Goal: Task Accomplishment & Management: Use online tool/utility

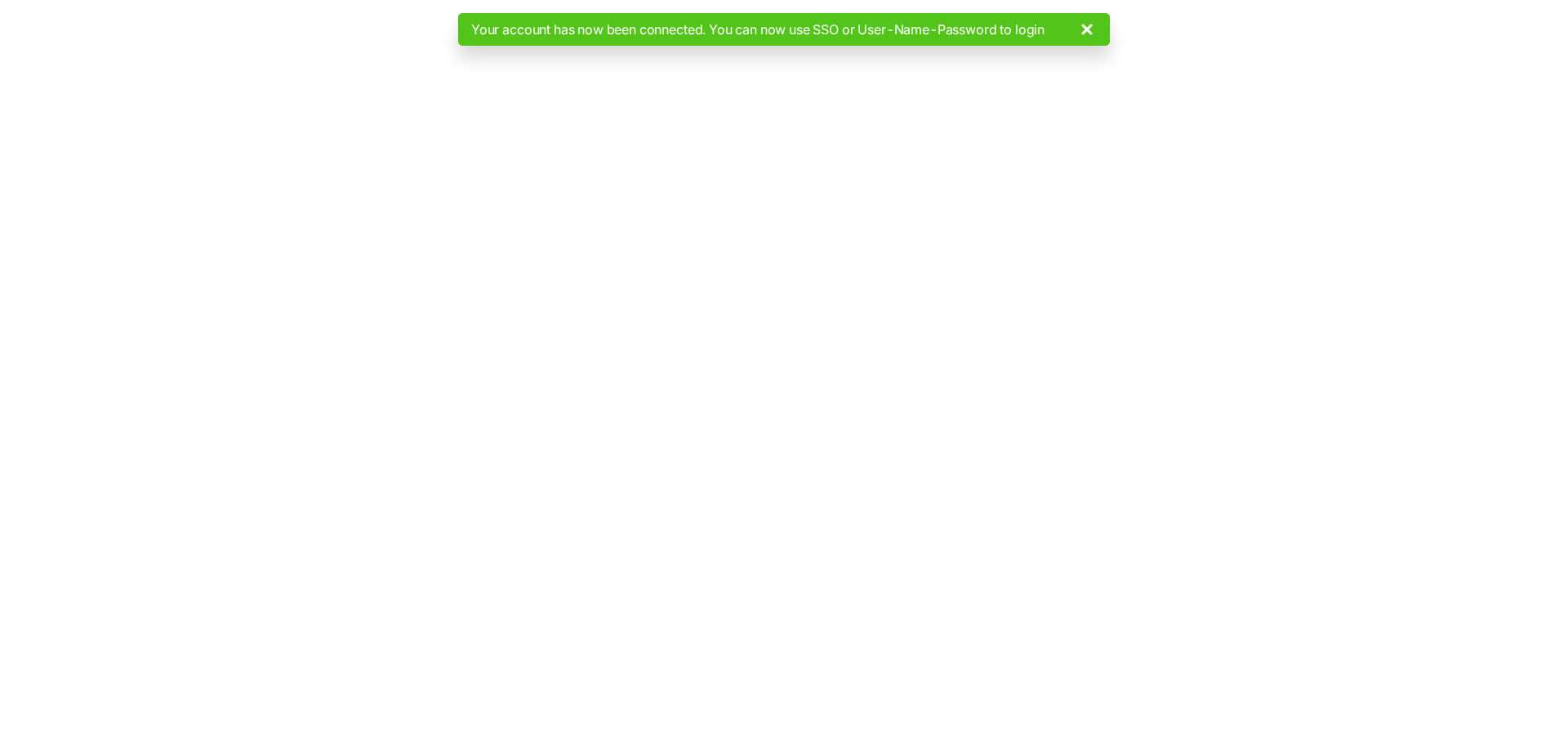
click at [1090, 28] on use at bounding box center [1086, 29] width 10 height 10
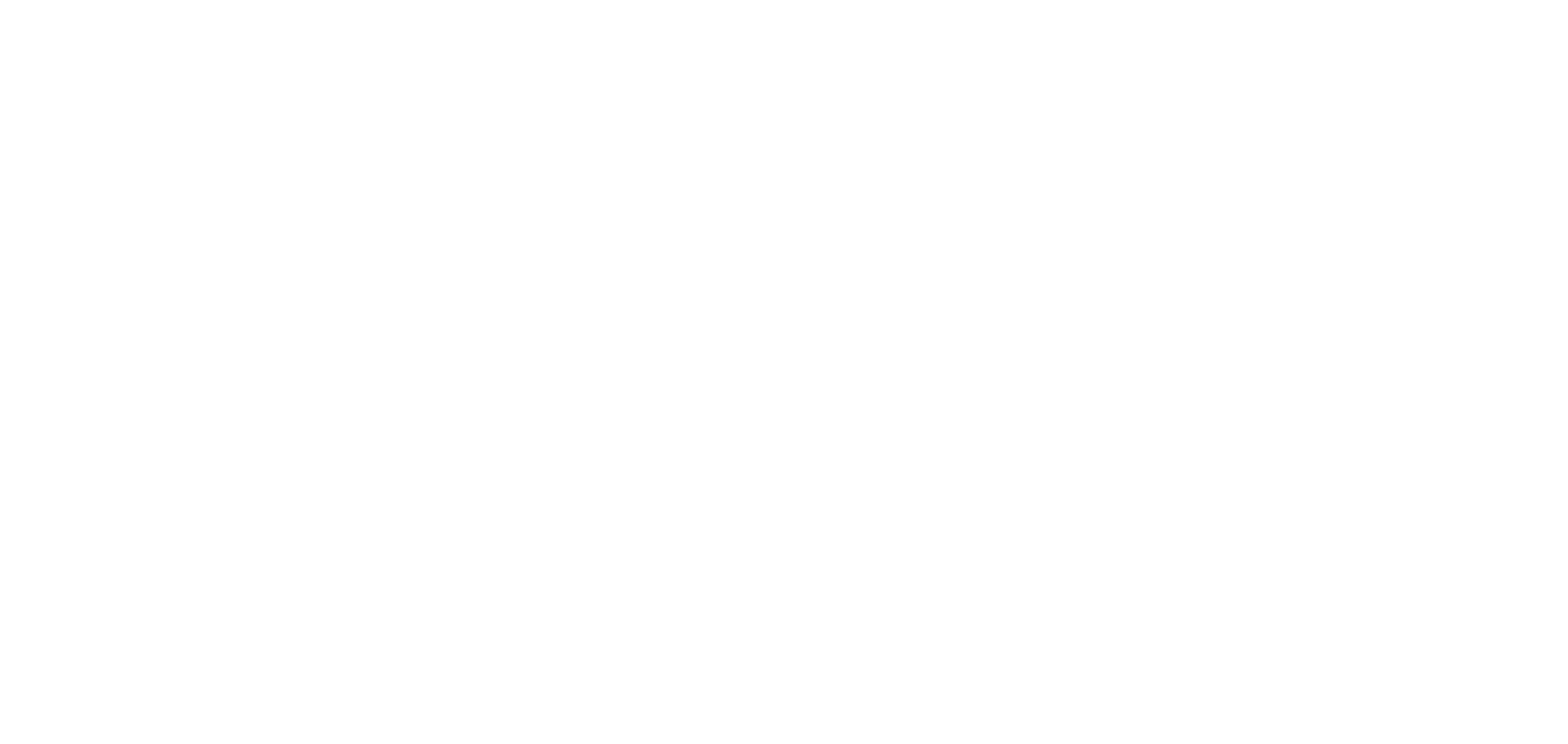
click at [433, 148] on div at bounding box center [784, 372] width 1568 height 744
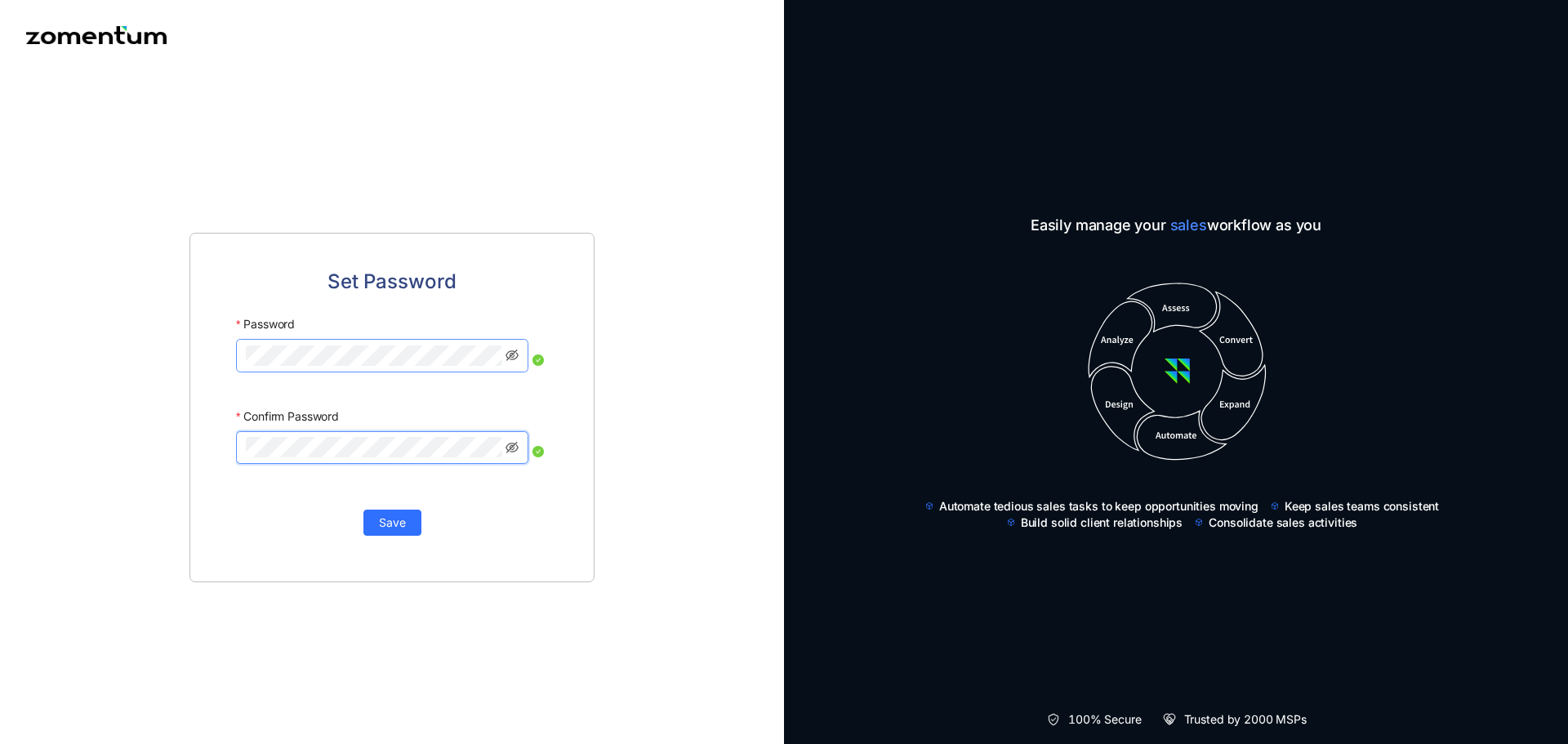
click button "Save" at bounding box center [392, 523] width 58 height 26
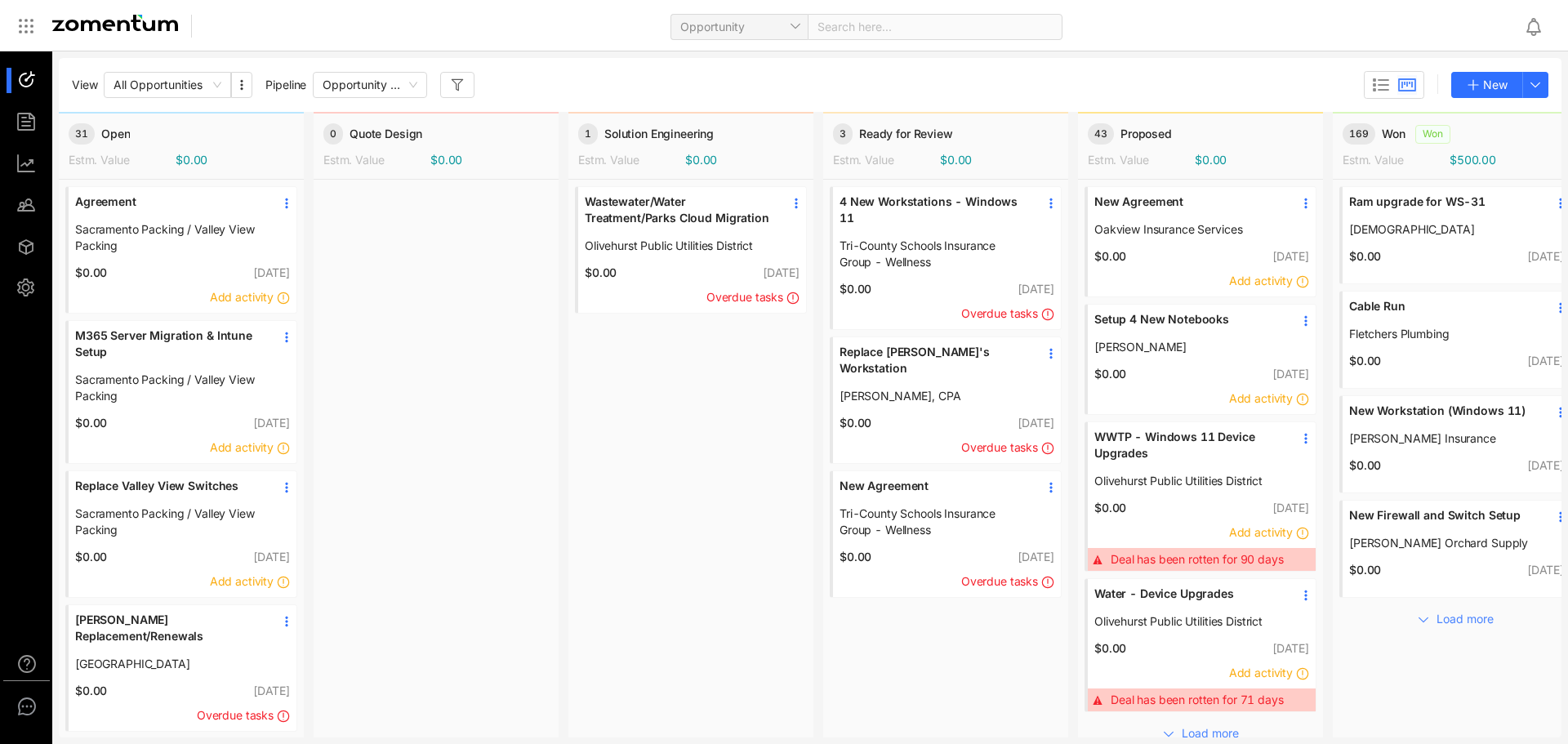
scroll to position [30, 0]
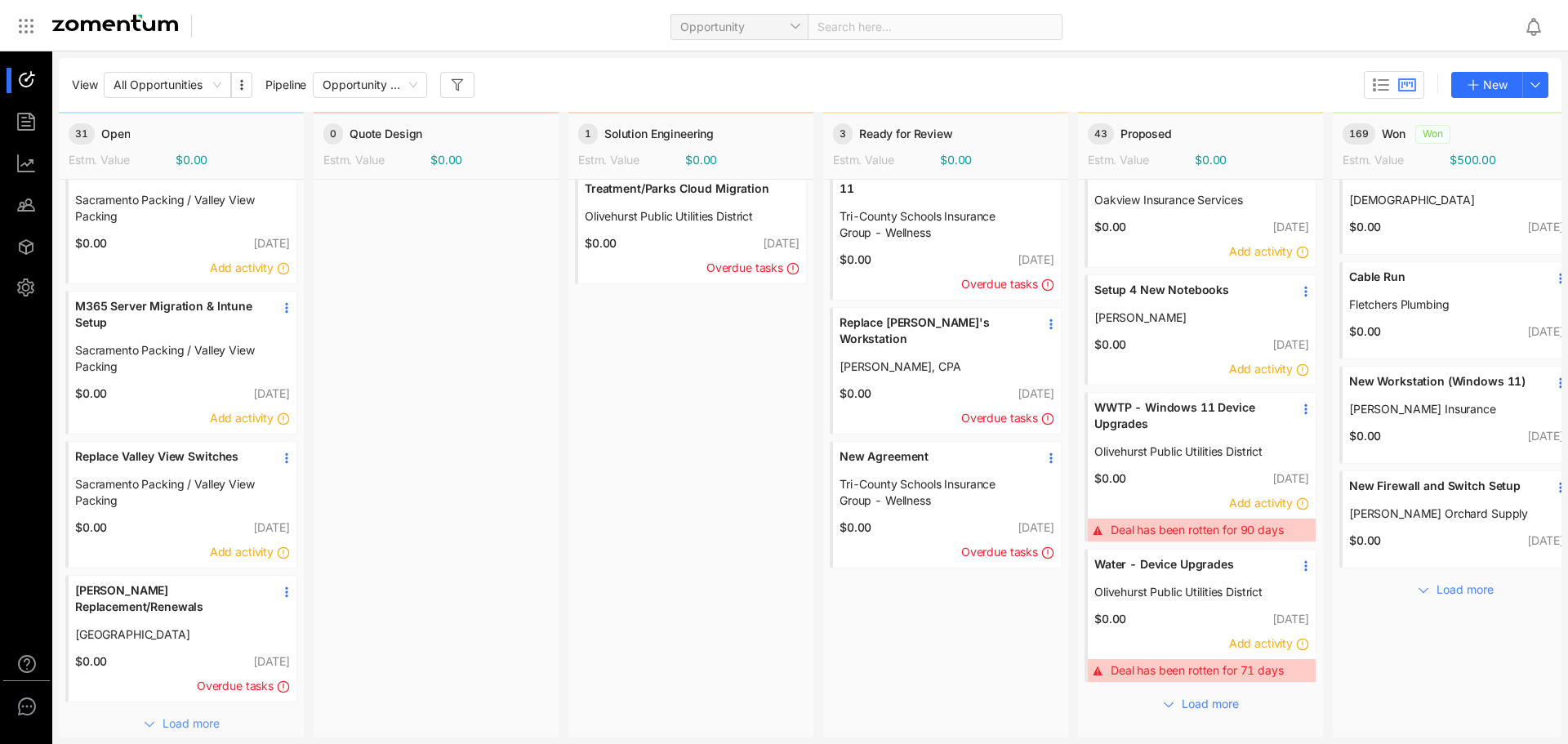
drag, startPoint x: 171, startPoint y: 715, endPoint x: 170, endPoint y: 707, distance: 8.1
click at [171, 714] on span "Load more" at bounding box center [190, 723] width 57 height 18
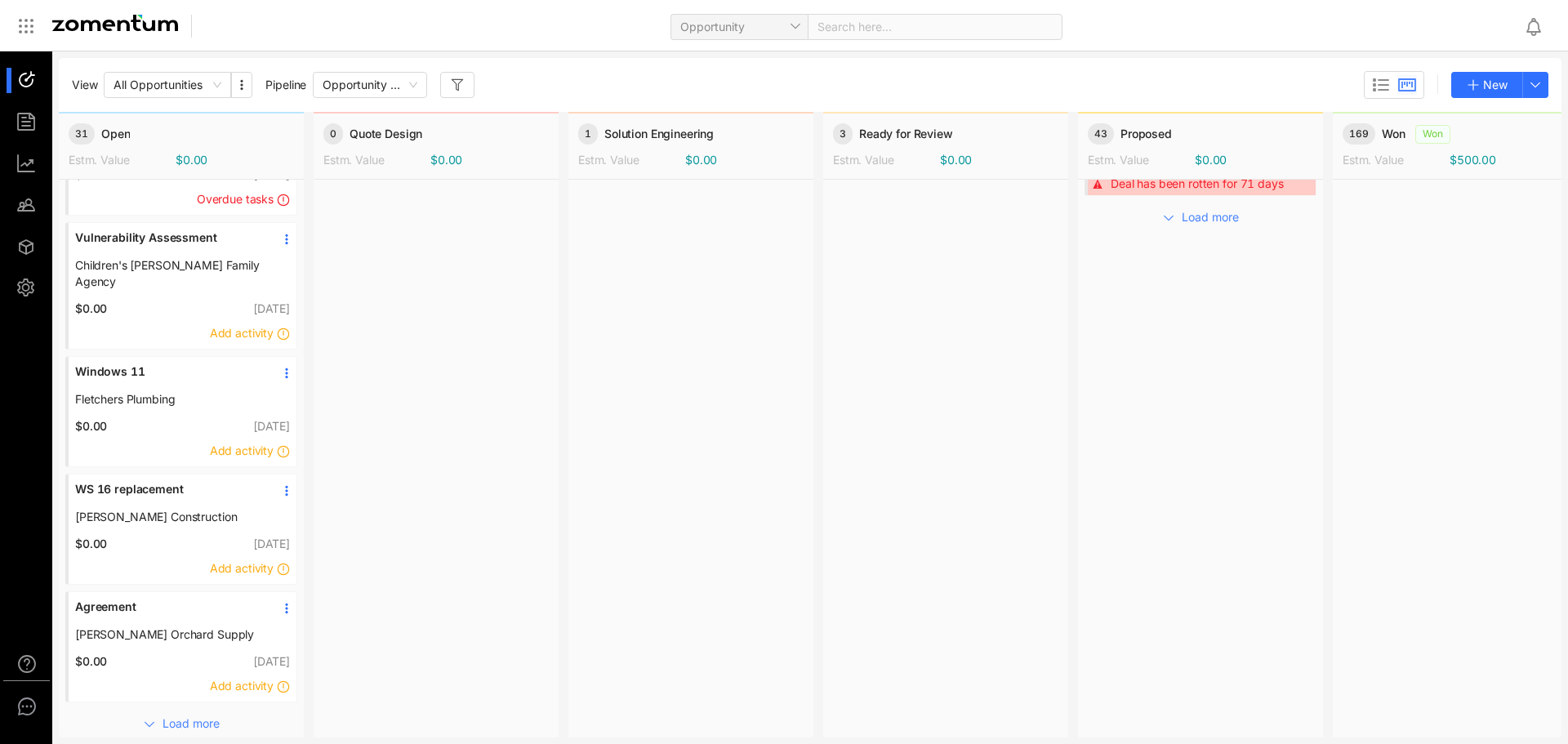
click at [141, 481] on span "WS 16 replacement" at bounding box center [168, 489] width 188 height 17
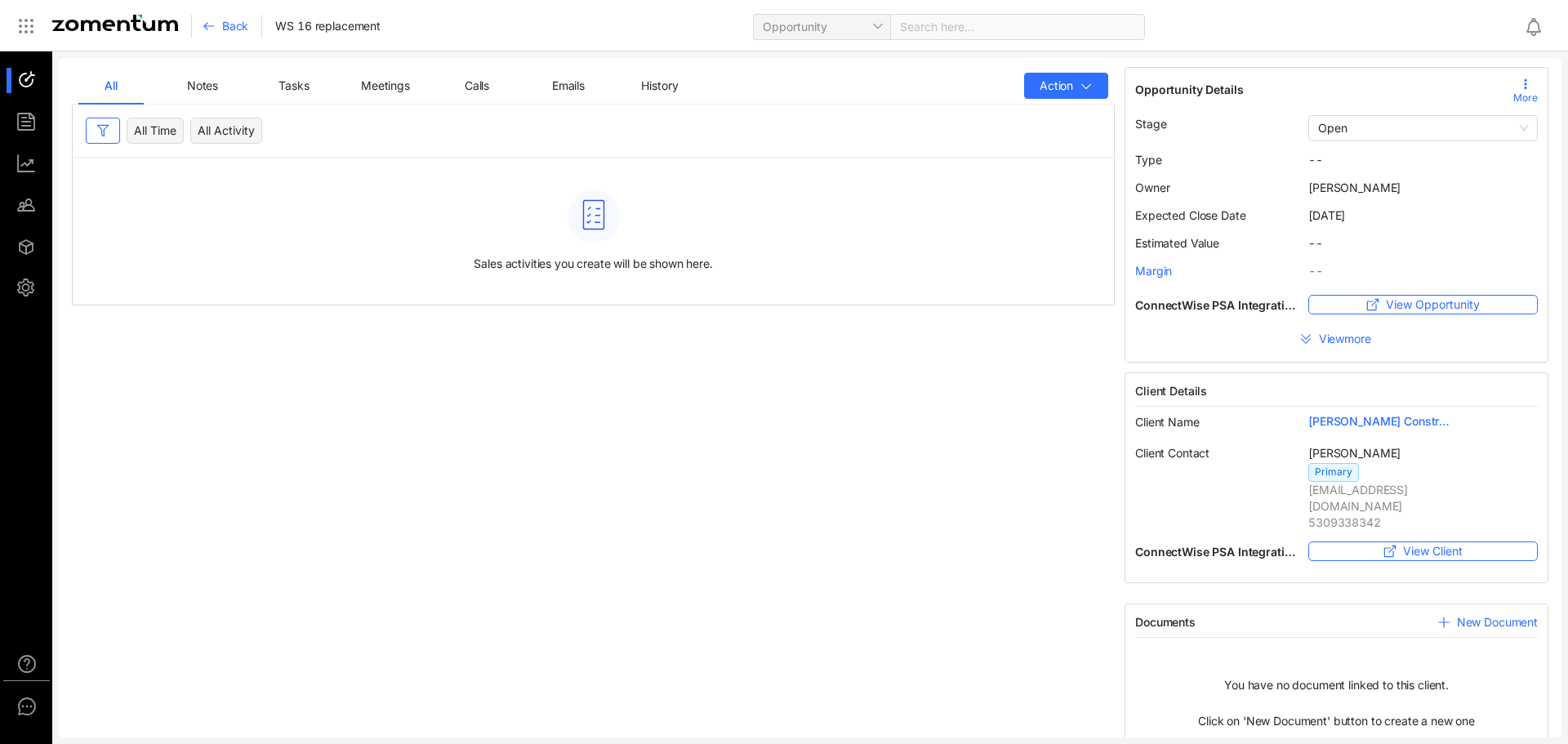
scroll to position [5, 0]
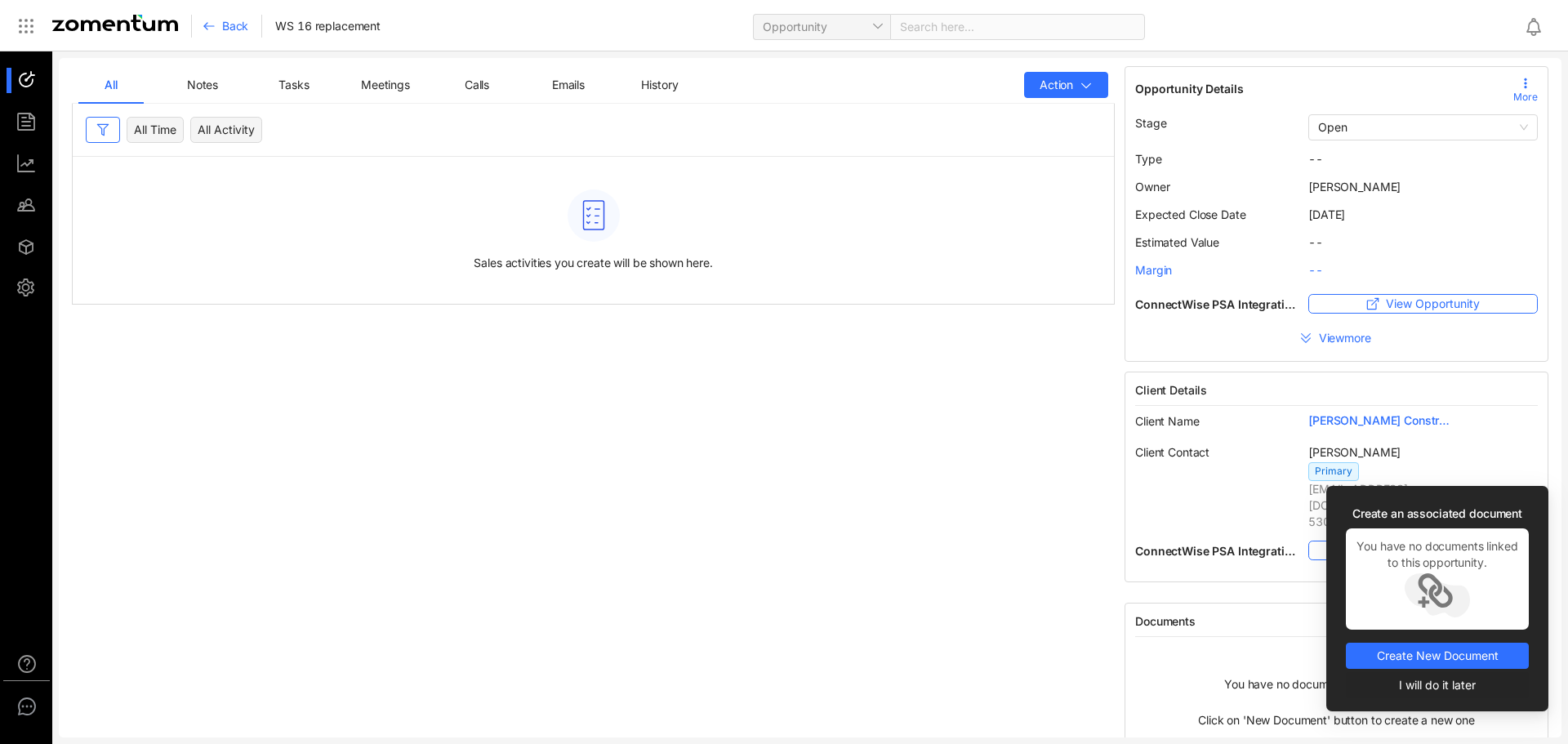
click at [1435, 683] on span "I will do it later" at bounding box center [1437, 685] width 77 height 18
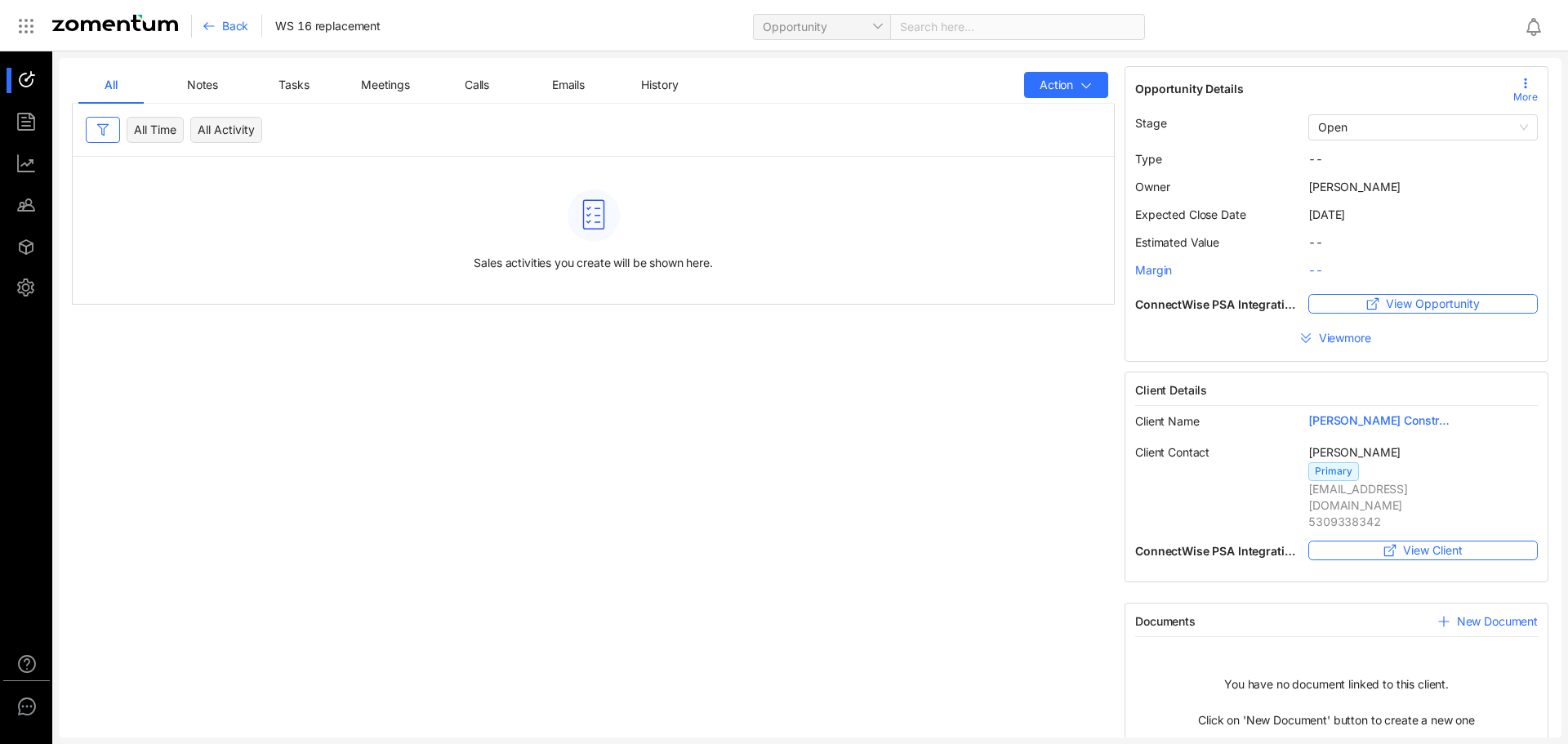
click at [1467, 613] on span "New Document" at bounding box center [1497, 621] width 81 height 17
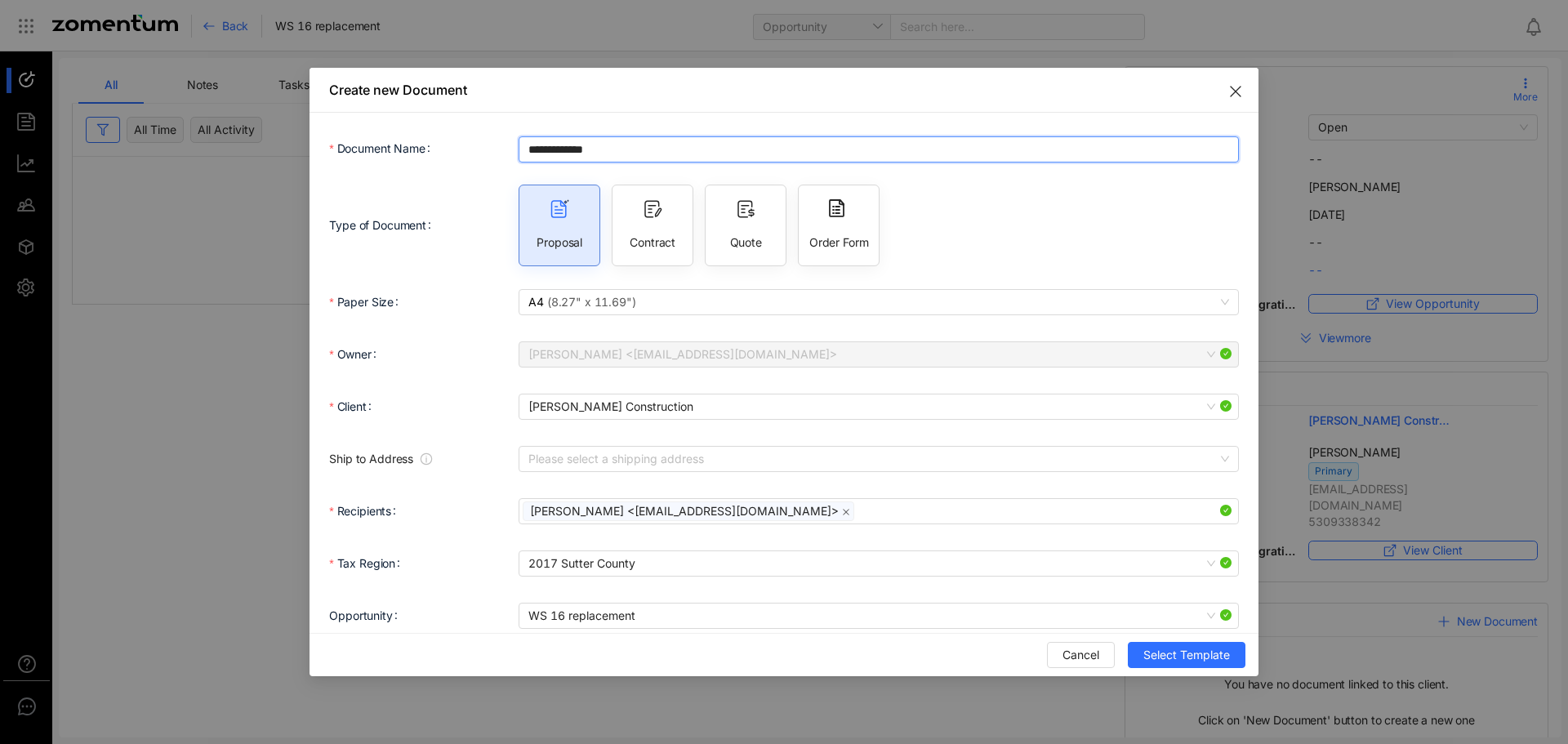
drag, startPoint x: 621, startPoint y: 144, endPoint x: 478, endPoint y: 147, distance: 143.0
click at [478, 147] on div "**********" at bounding box center [784, 148] width 910 height 32
click at [577, 301] on span "( 8.27" x 11.69" )" at bounding box center [590, 302] width 93 height 14
type input "*******"
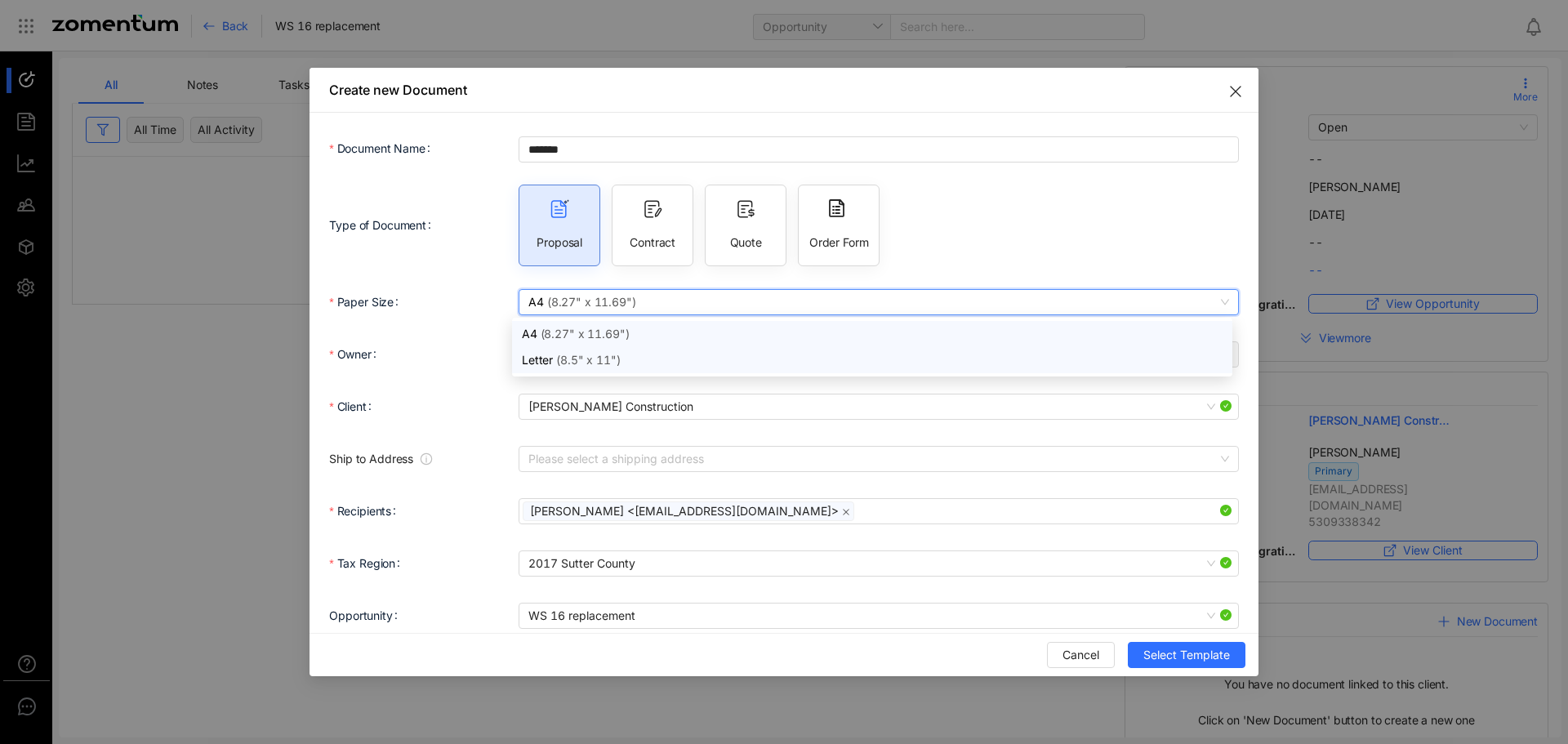
click at [594, 362] on span "( 8.5" x 11" )" at bounding box center [586, 360] width 67 height 14
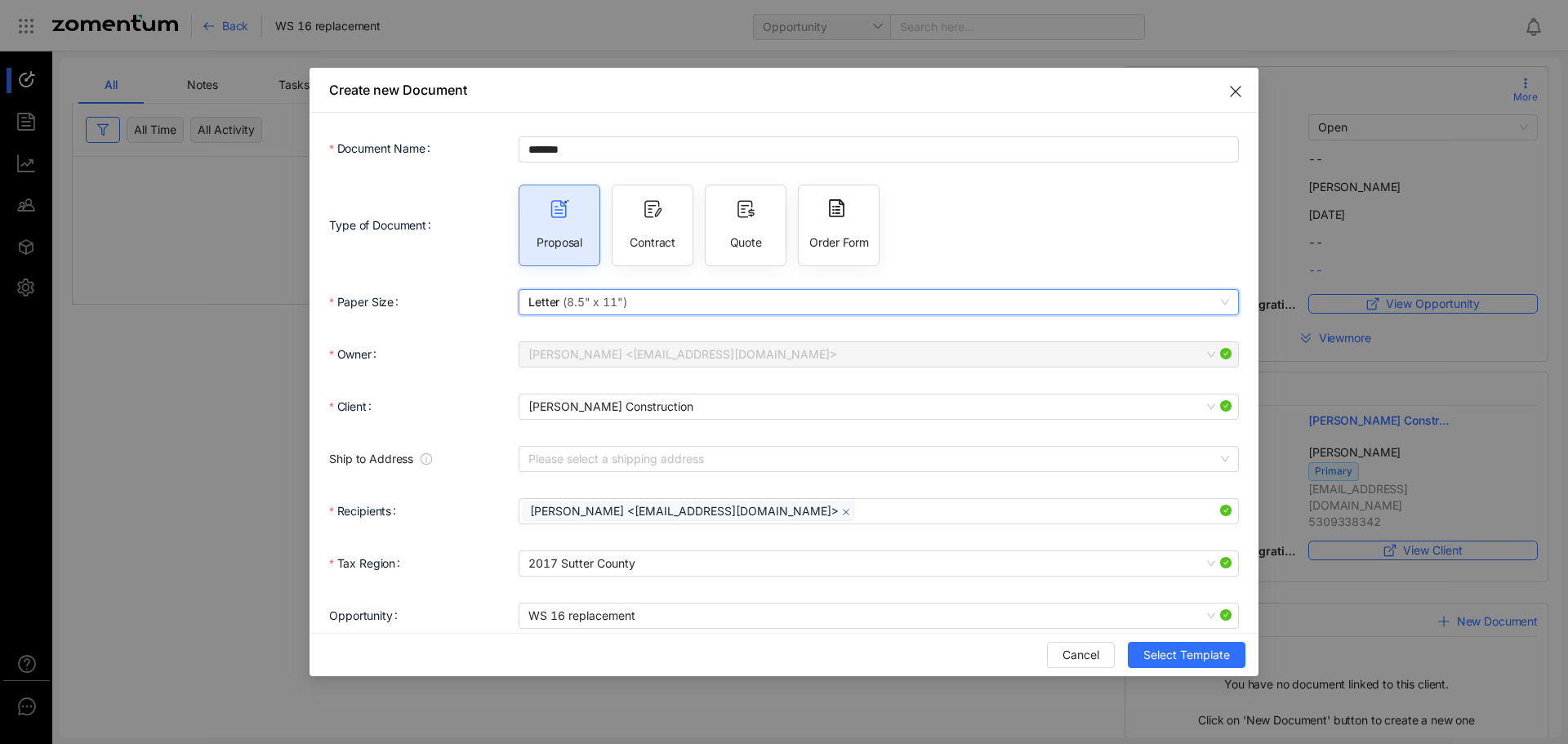
click at [739, 226] on div "Quote" at bounding box center [746, 225] width 82 height 82
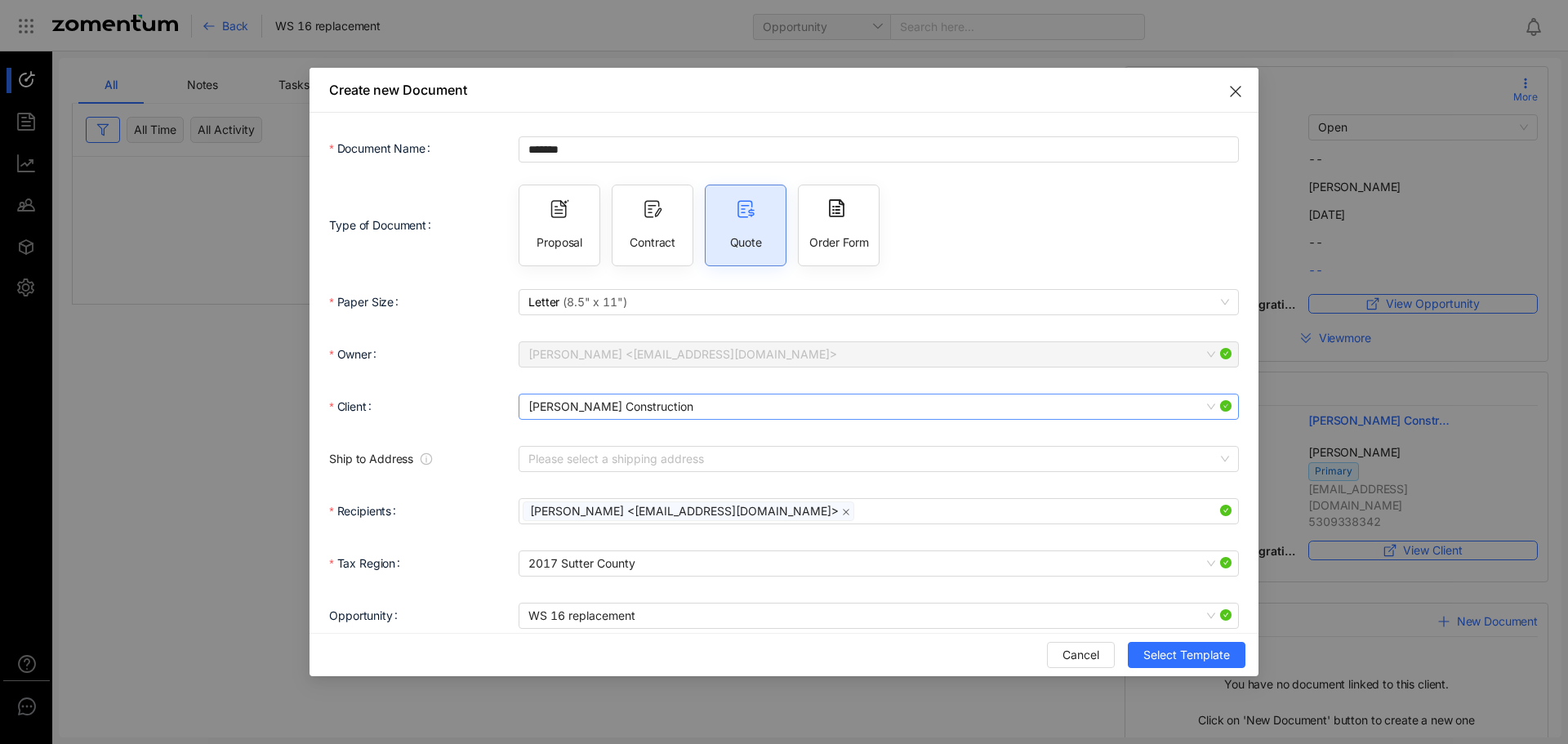
click at [652, 404] on span "Lamon Construction" at bounding box center [878, 407] width 701 height 24
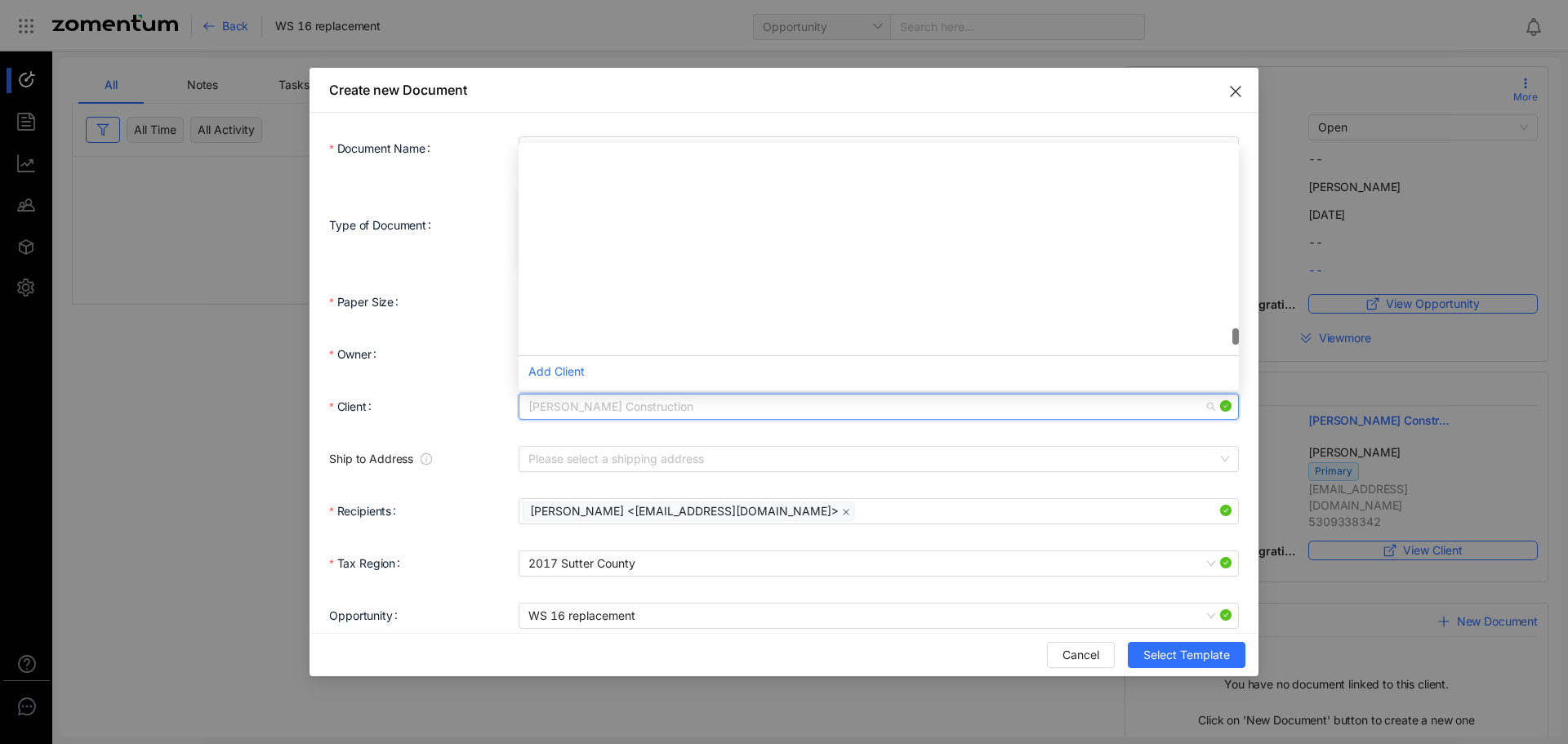
scroll to position [882, 0]
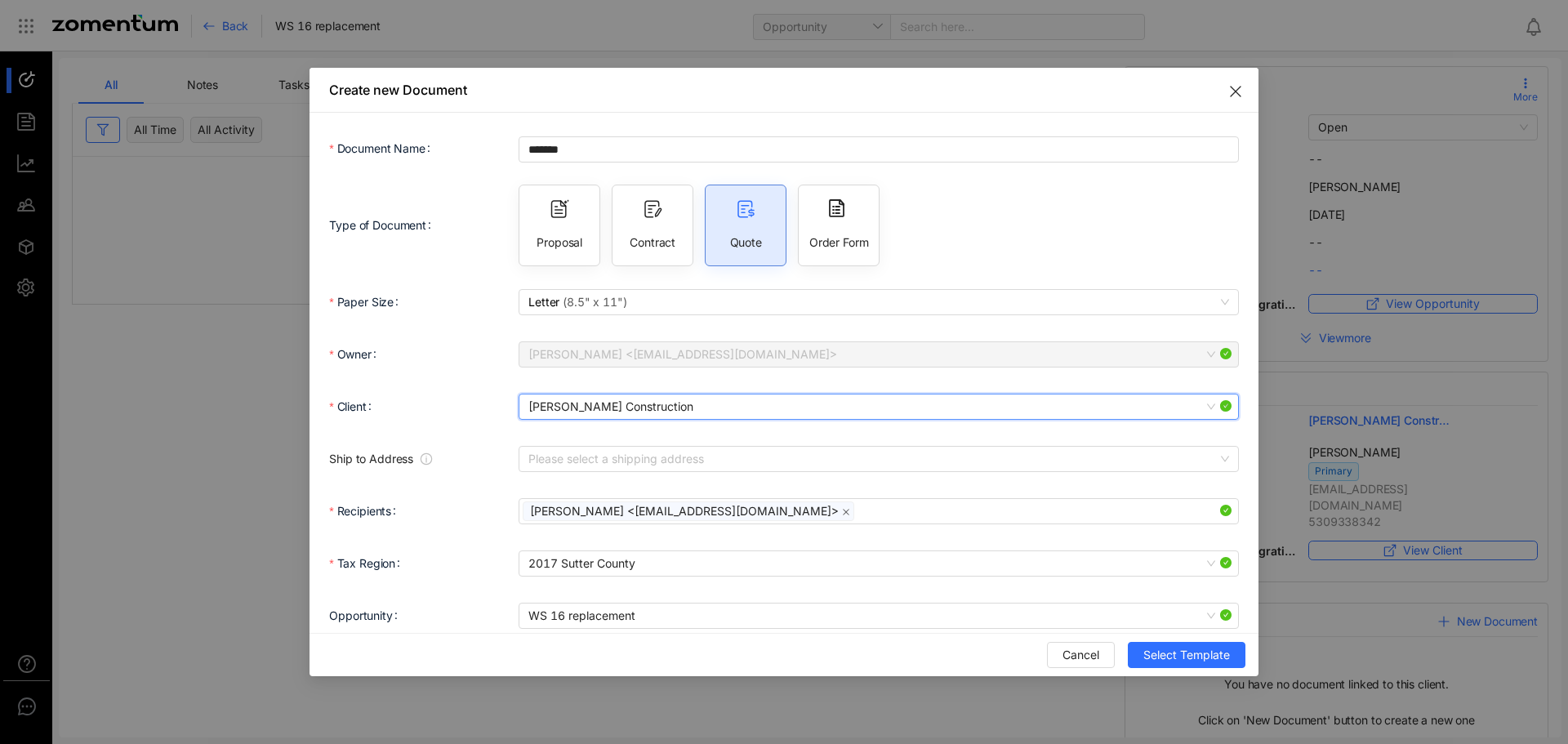
click at [650, 399] on span "Lamon Construction" at bounding box center [878, 407] width 701 height 24
click at [562, 456] on input "search" at bounding box center [872, 459] width 689 height 24
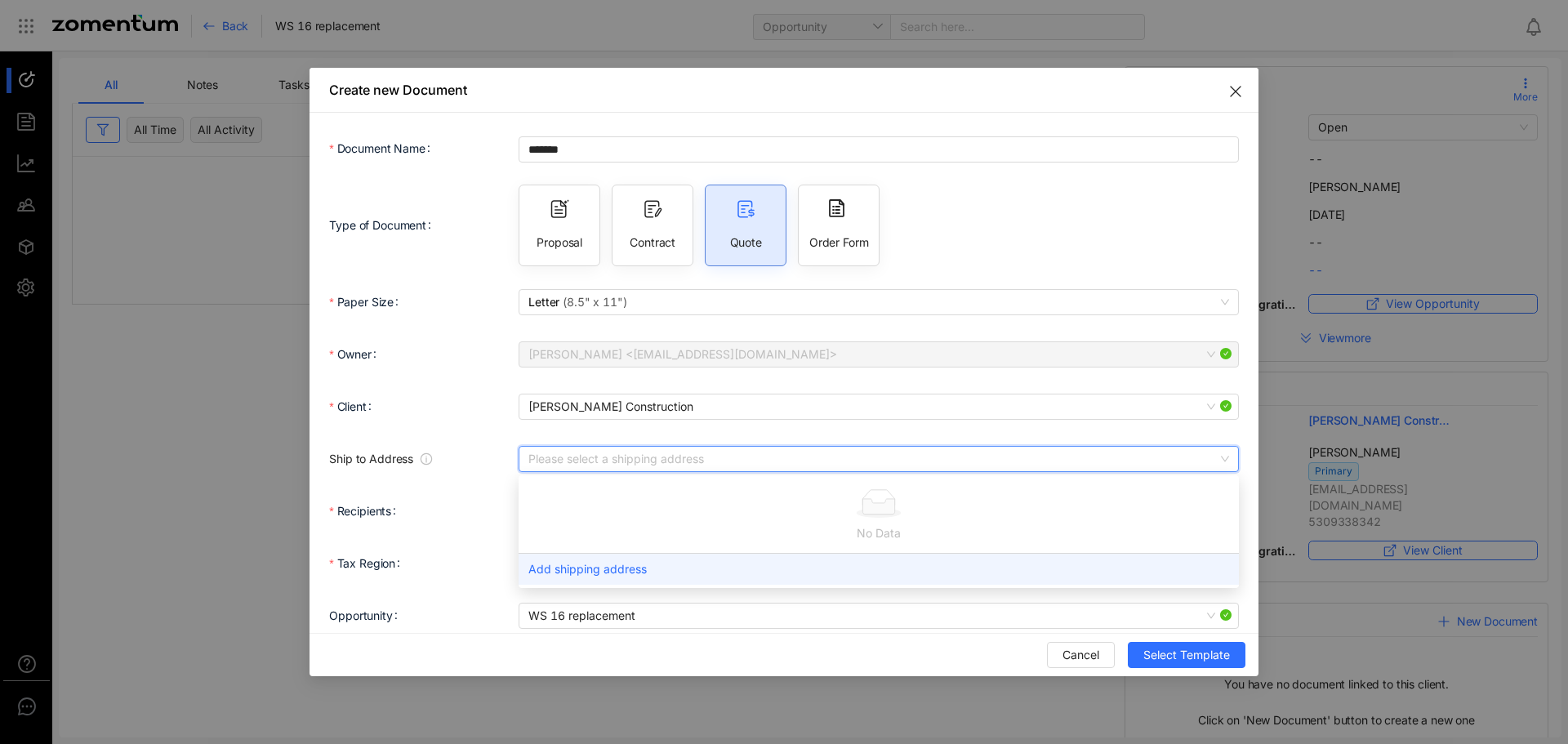
click at [558, 569] on div "Add shipping address" at bounding box center [878, 568] width 720 height 31
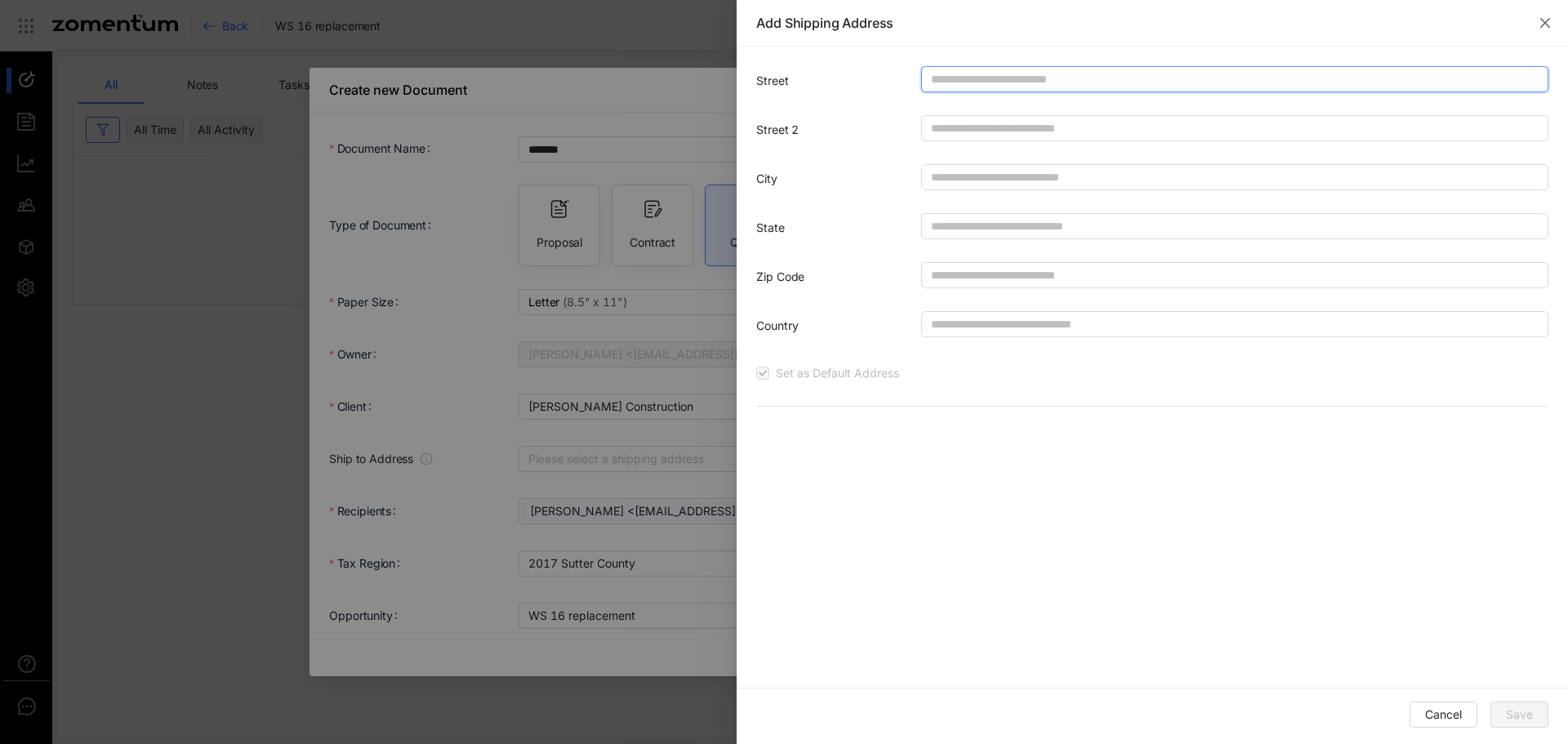
click at [973, 84] on input "Street" at bounding box center [1234, 79] width 627 height 26
paste input "**********"
type input "**********"
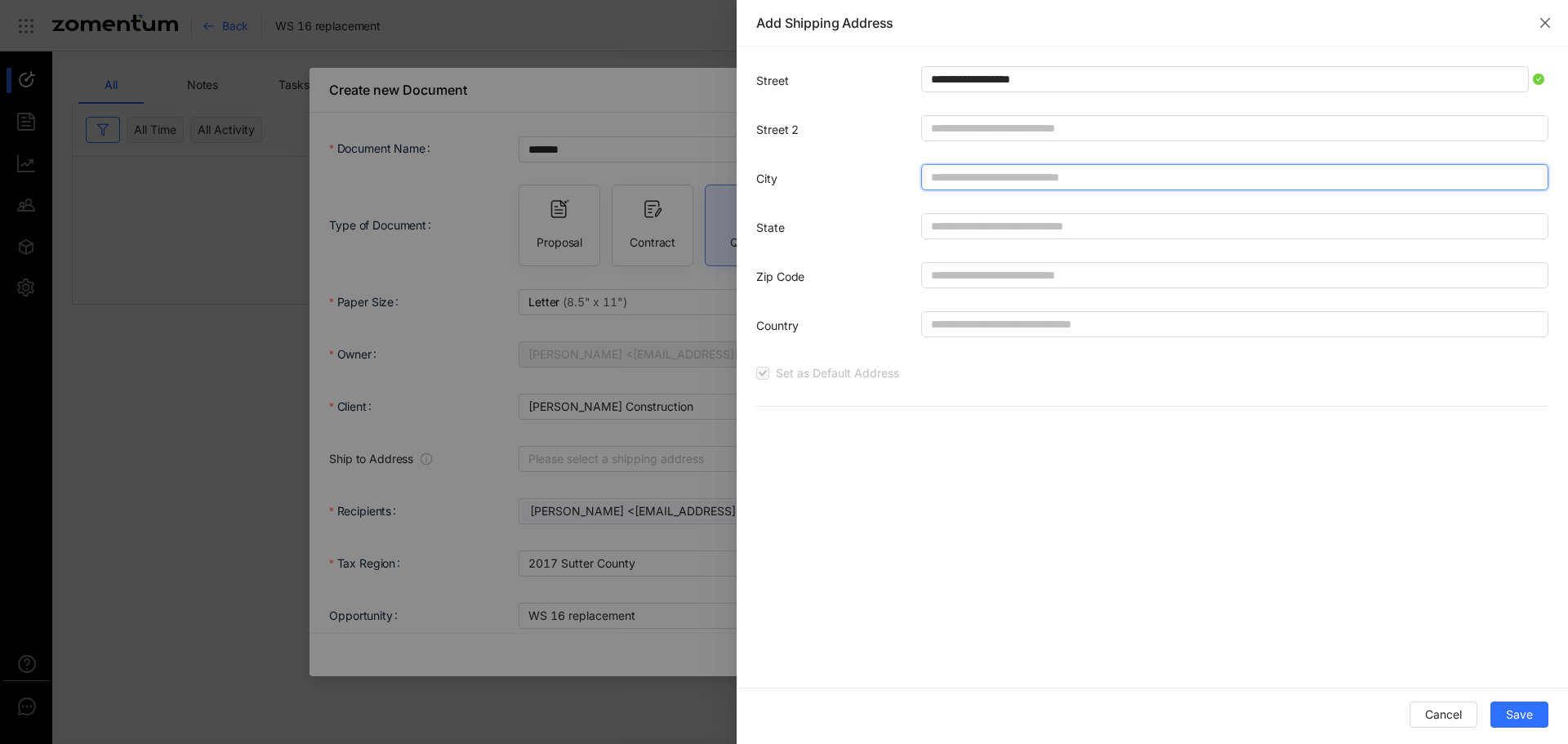
click at [976, 178] on input "City" at bounding box center [1234, 177] width 627 height 26
type input "*********"
type input "**"
type input "*****"
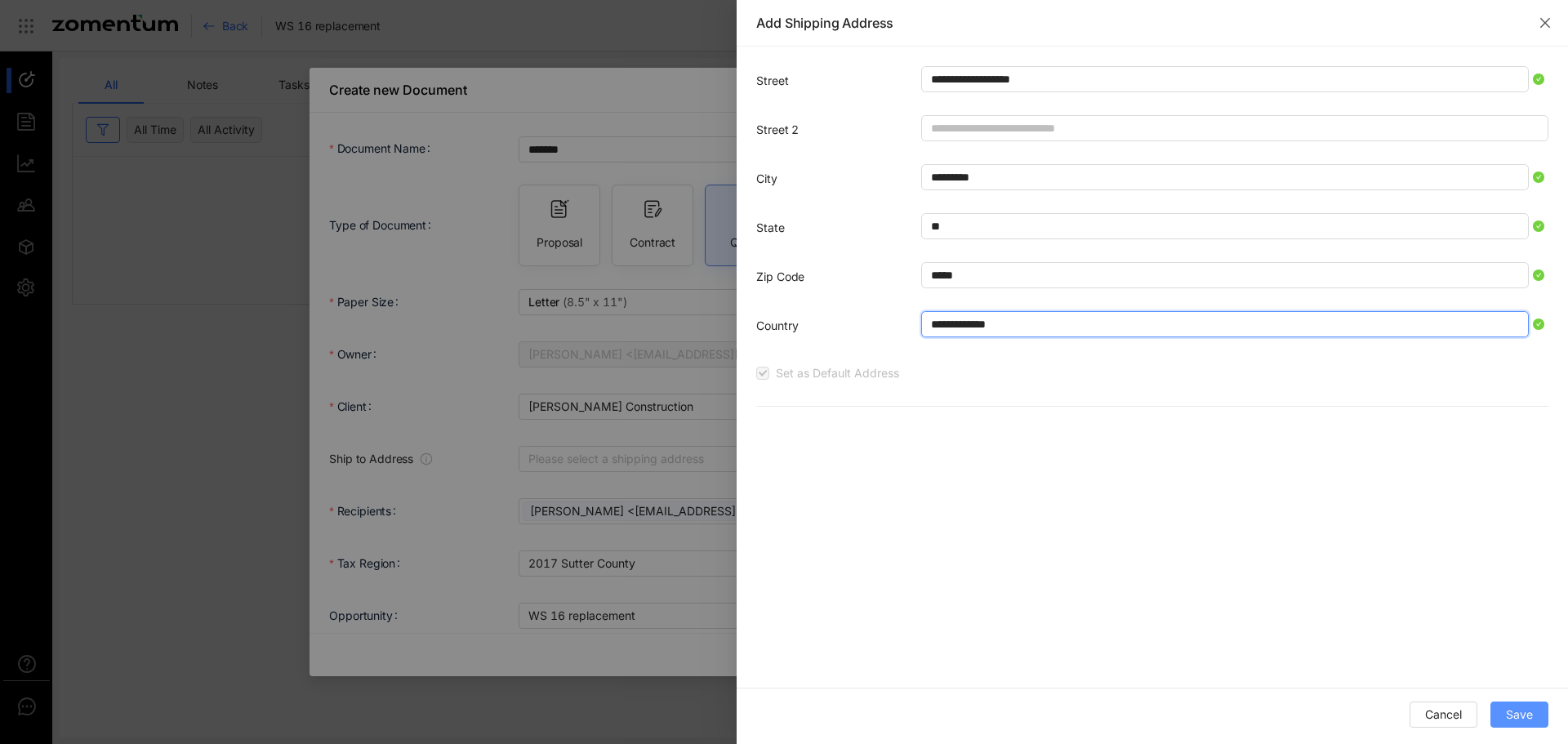
type input "**********"
click at [1513, 711] on span "Save" at bounding box center [1519, 714] width 27 height 18
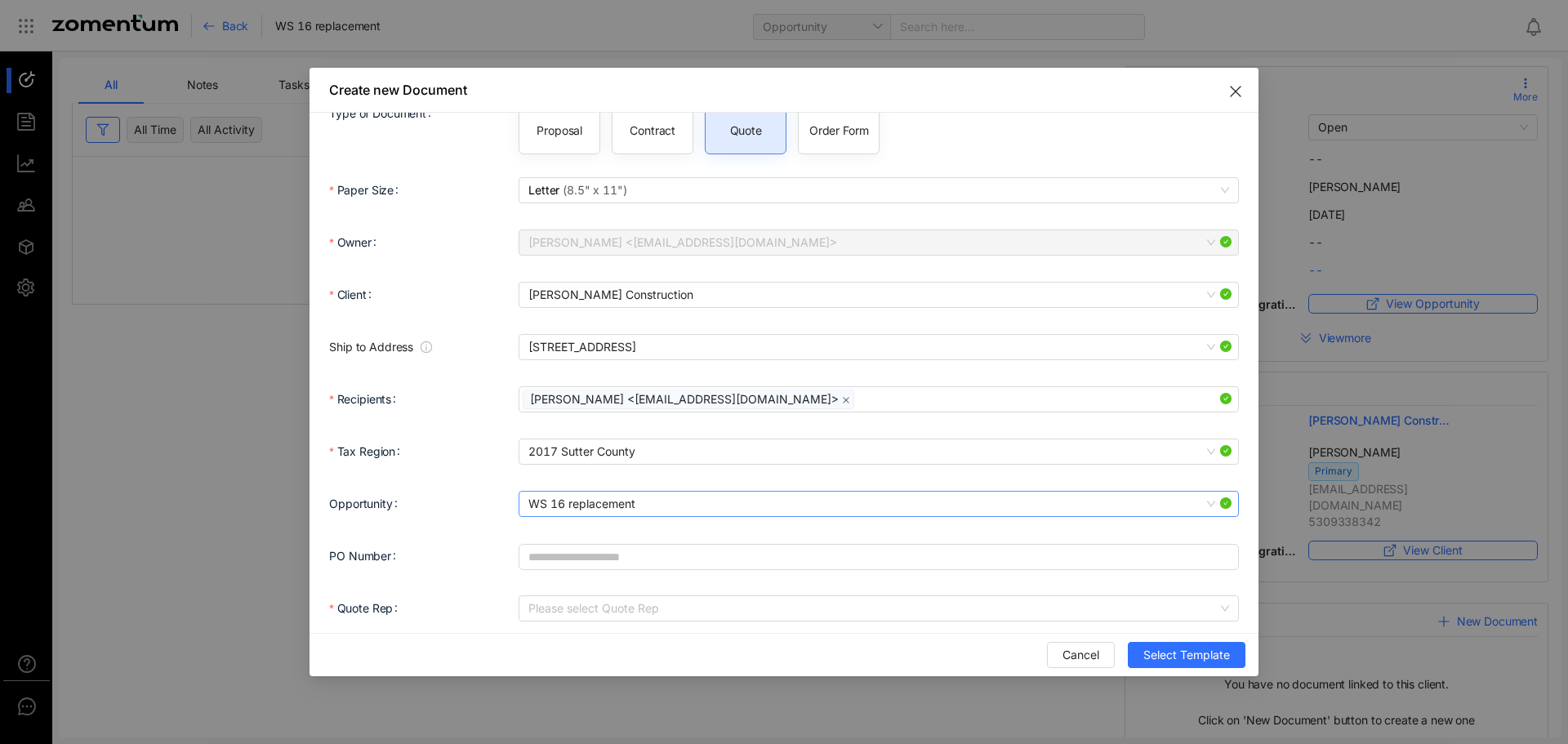
scroll to position [122, 0]
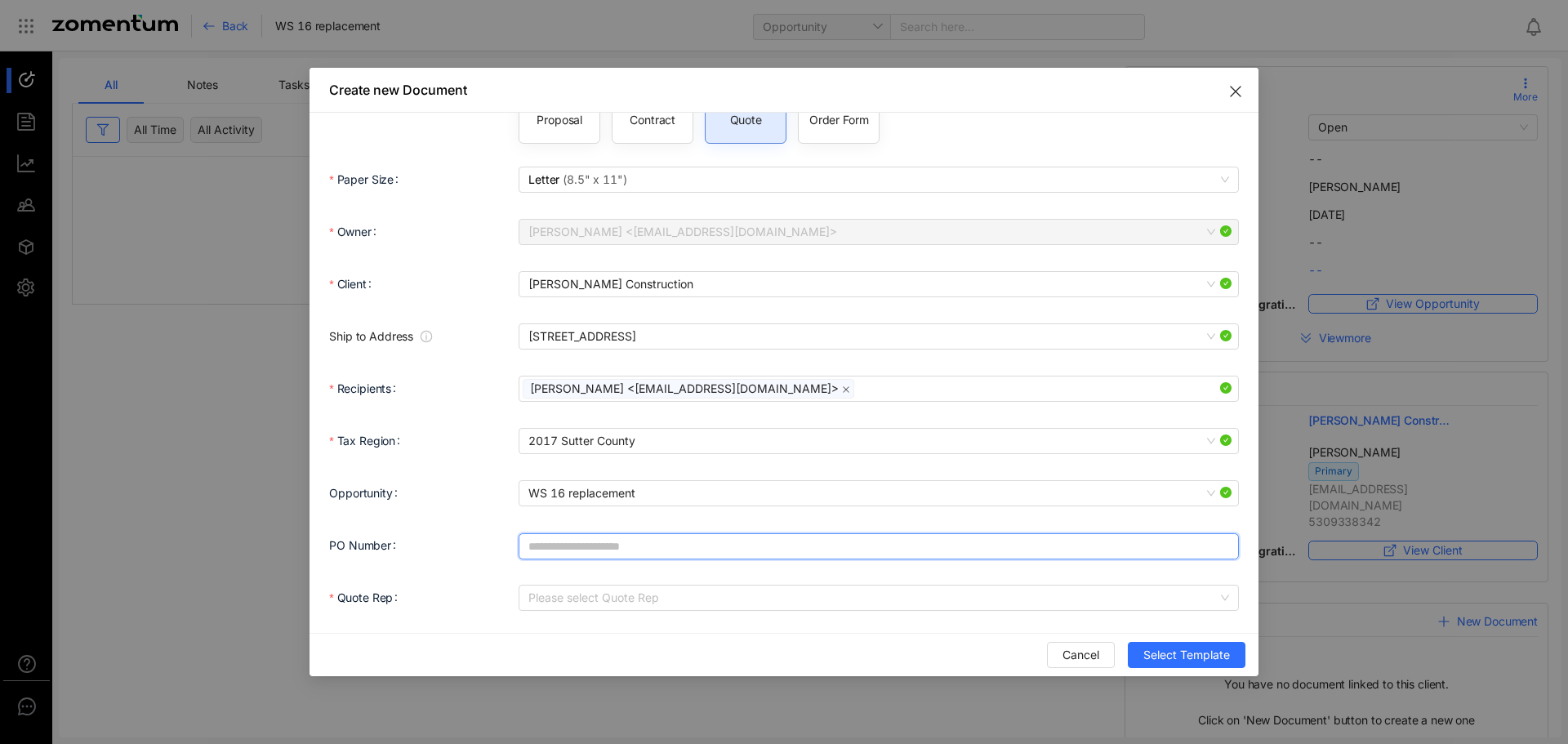
click at [660, 543] on input "PO Number" at bounding box center [878, 547] width 720 height 26
type input "*******"
click at [671, 602] on input "Quote Rep" at bounding box center [872, 598] width 689 height 24
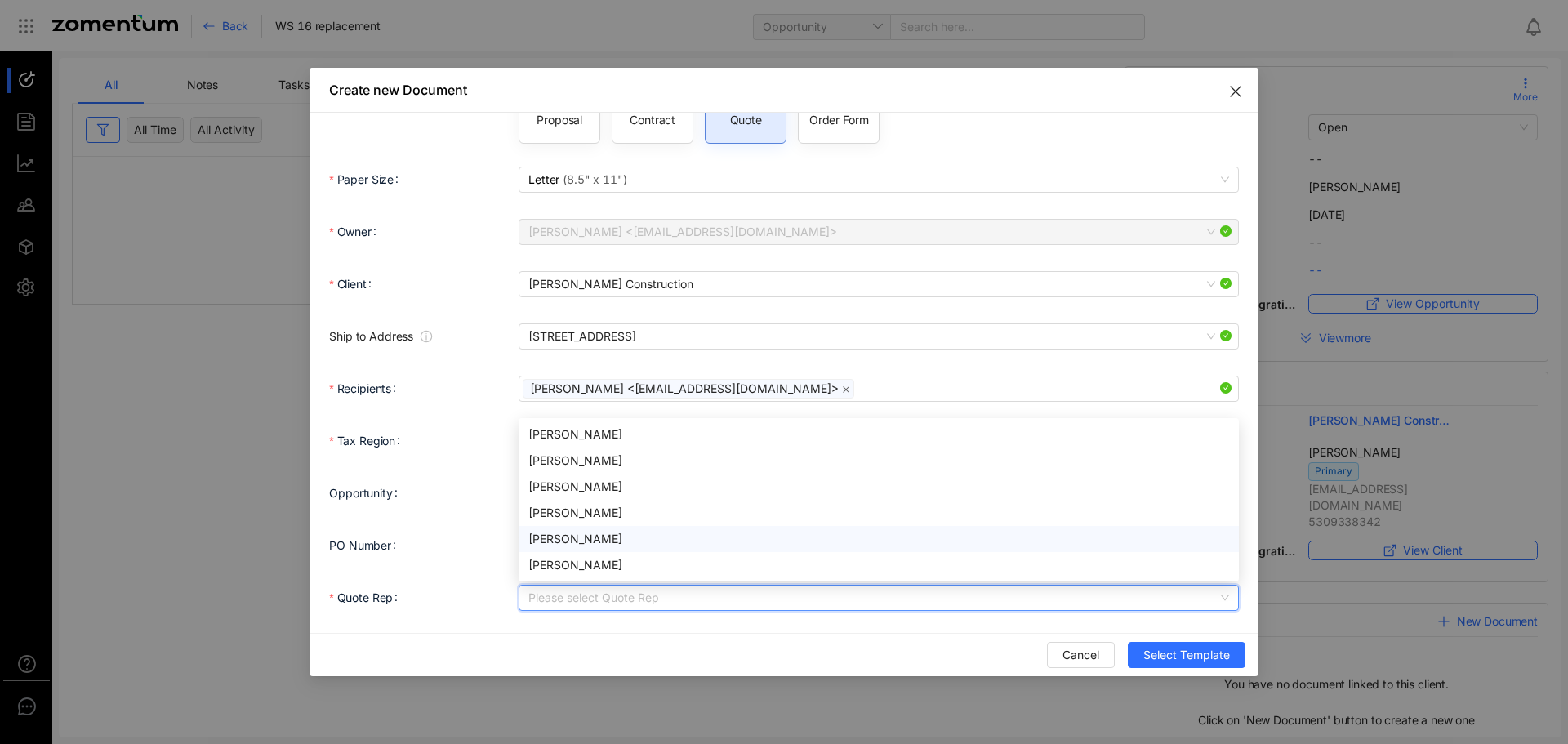
click at [579, 539] on div "Gerardo Garcia" at bounding box center [878, 539] width 701 height 18
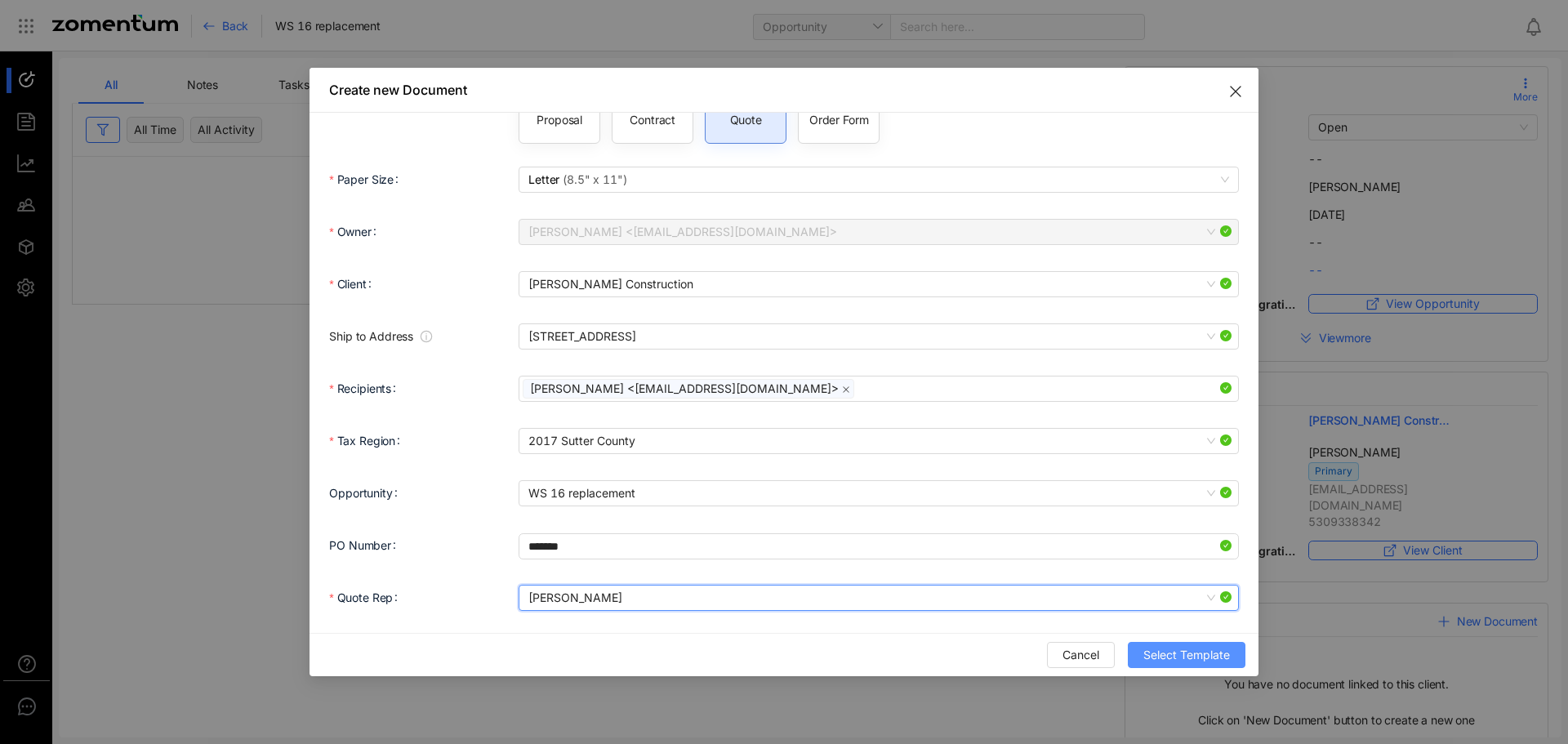
click at [1213, 661] on span "Select Template" at bounding box center [1186, 655] width 86 height 18
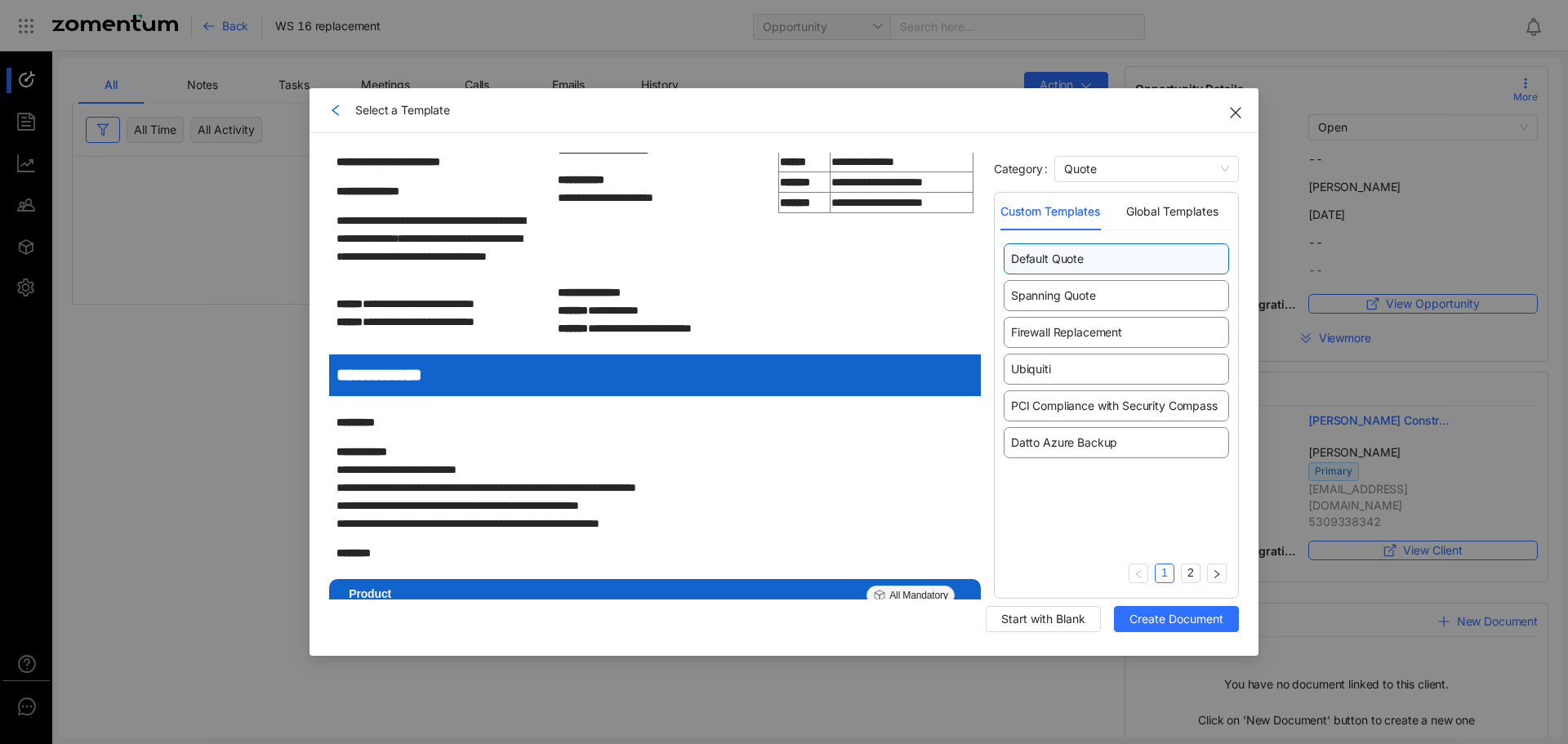
scroll to position [116, 0]
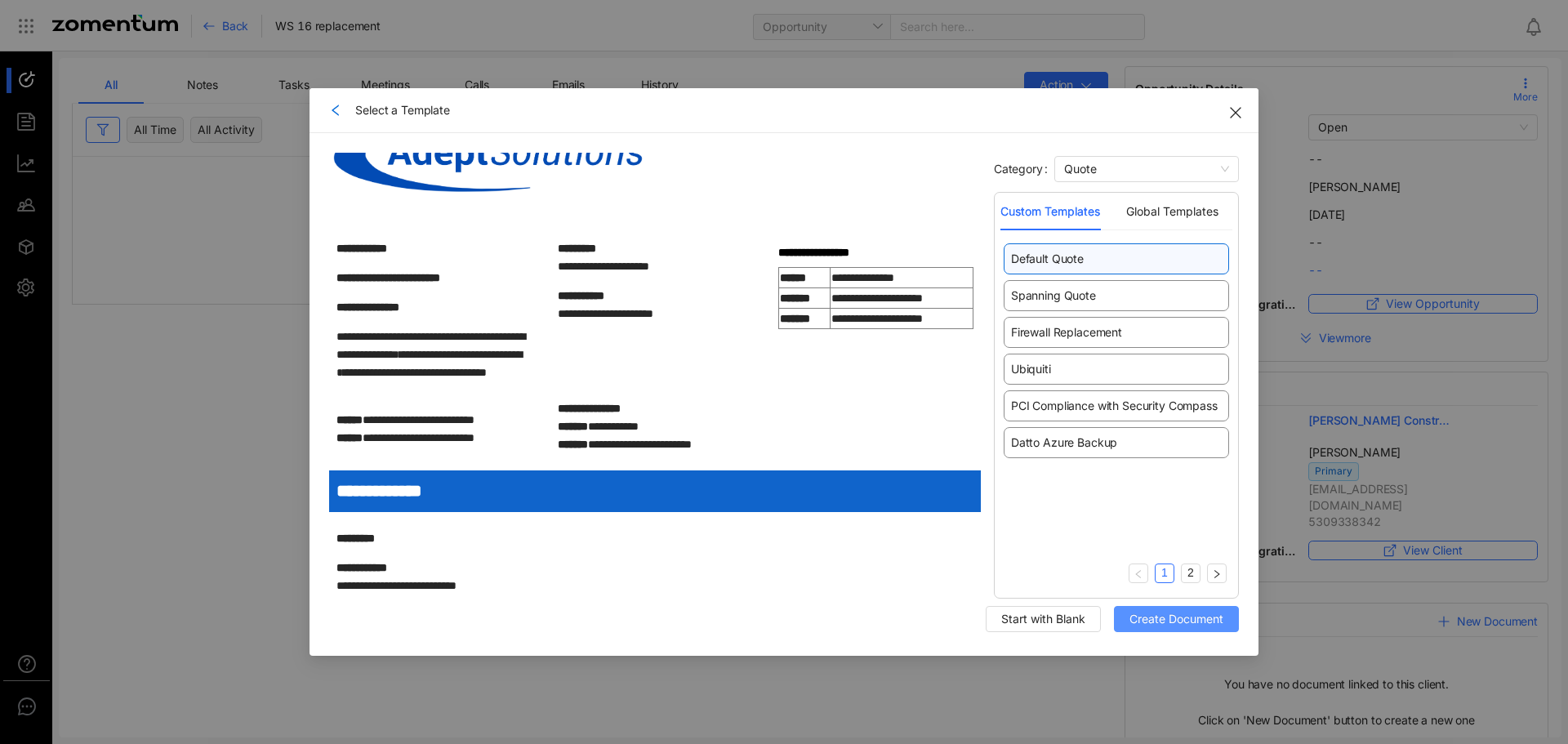
click at [1177, 618] on span "Create Document" at bounding box center [1177, 619] width 94 height 18
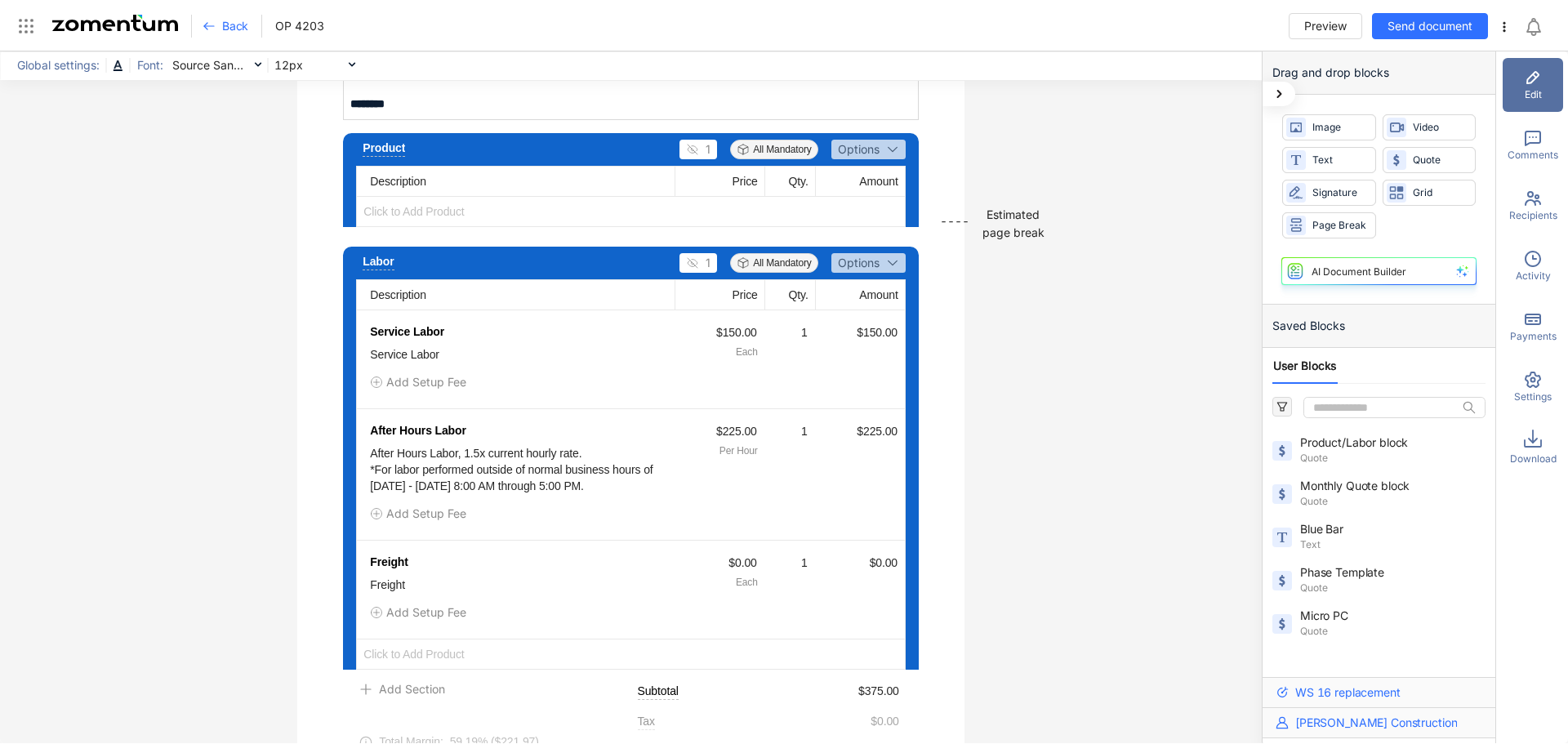
scroll to position [816, 0]
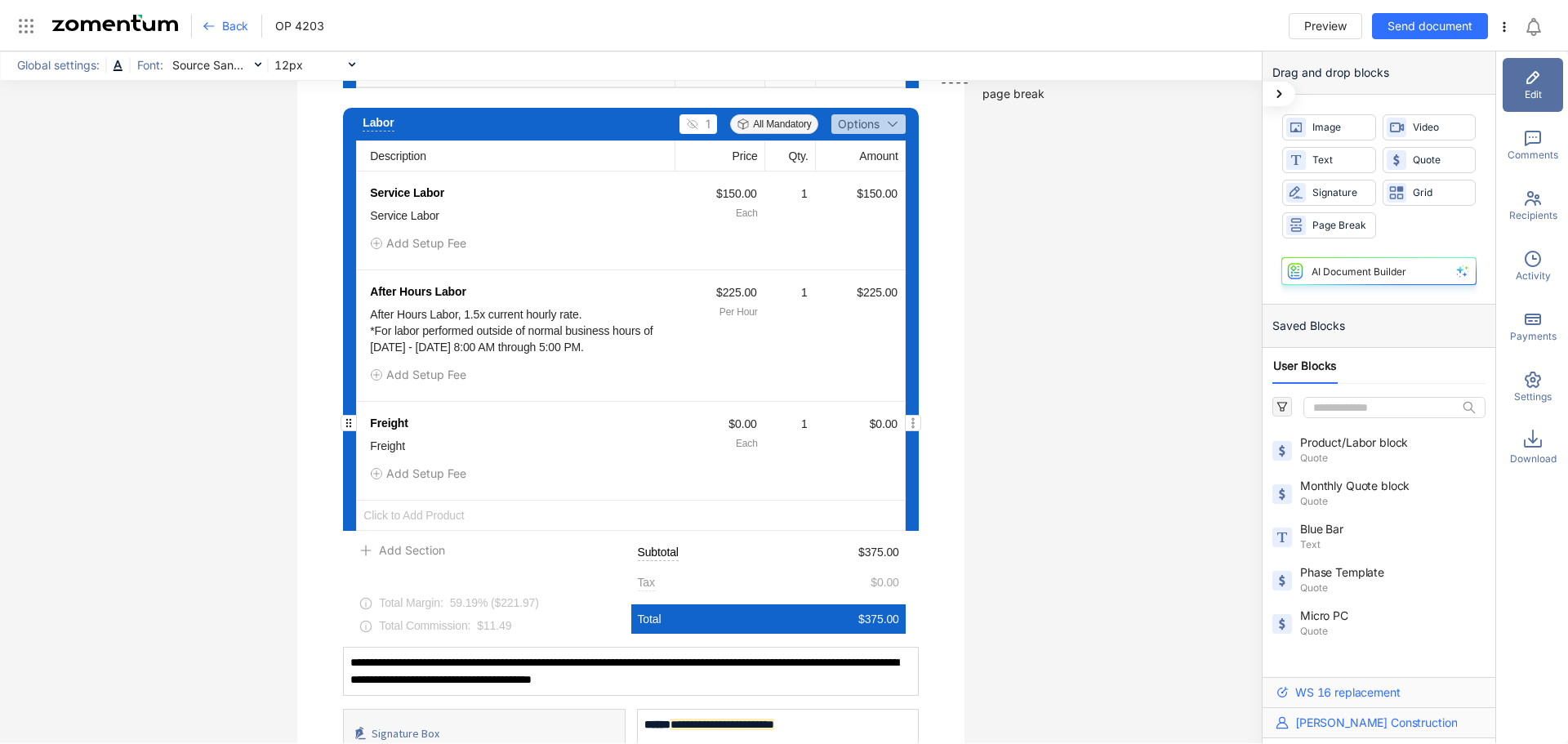
click at [820, 424] on div "$0.00" at bounding box center [858, 424] width 80 height 18
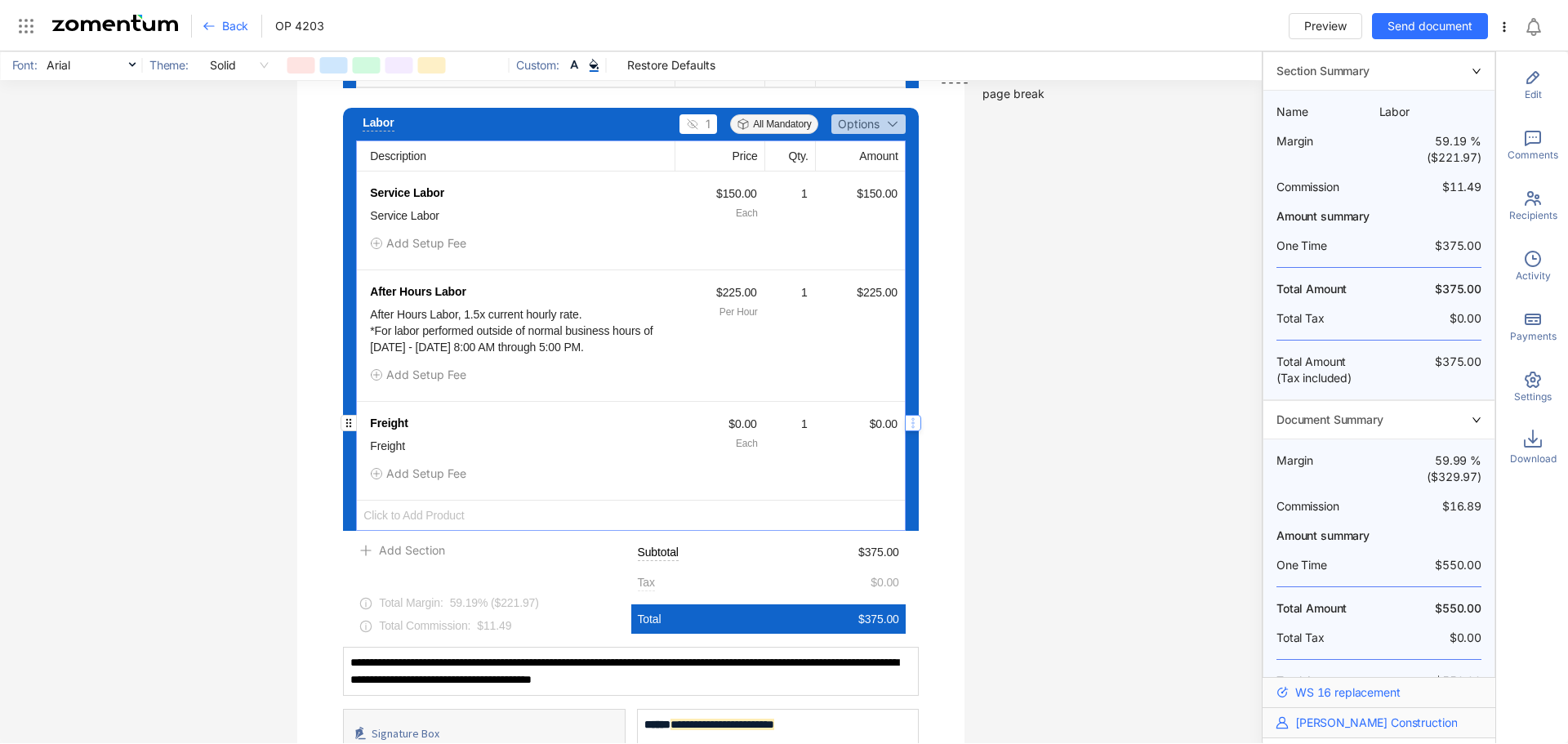
click at [908, 424] on icon "button" at bounding box center [912, 423] width 13 height 13
click at [964, 583] on span "Delete Product" at bounding box center [965, 581] width 121 height 36
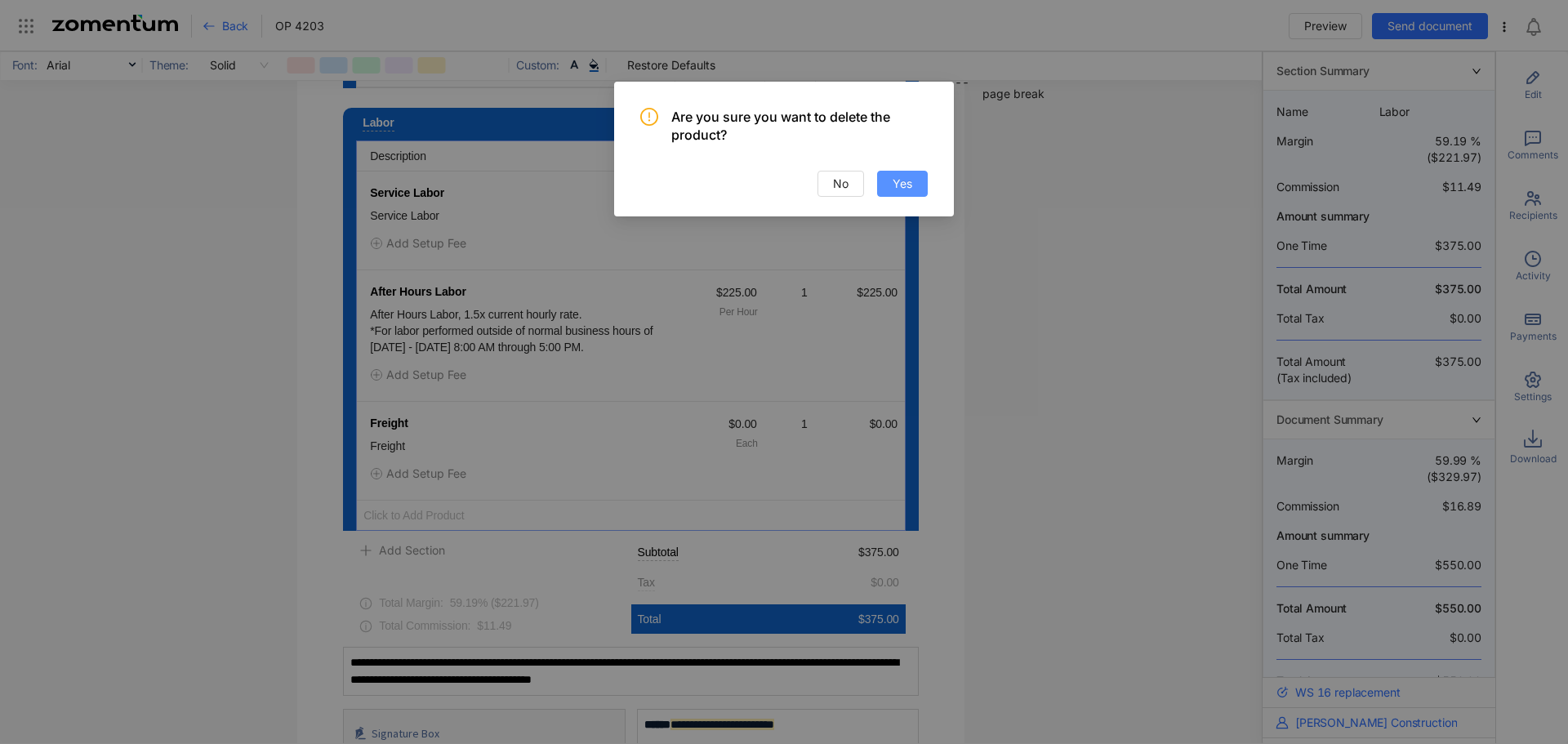
click at [895, 182] on span "Yes" at bounding box center [902, 183] width 19 height 18
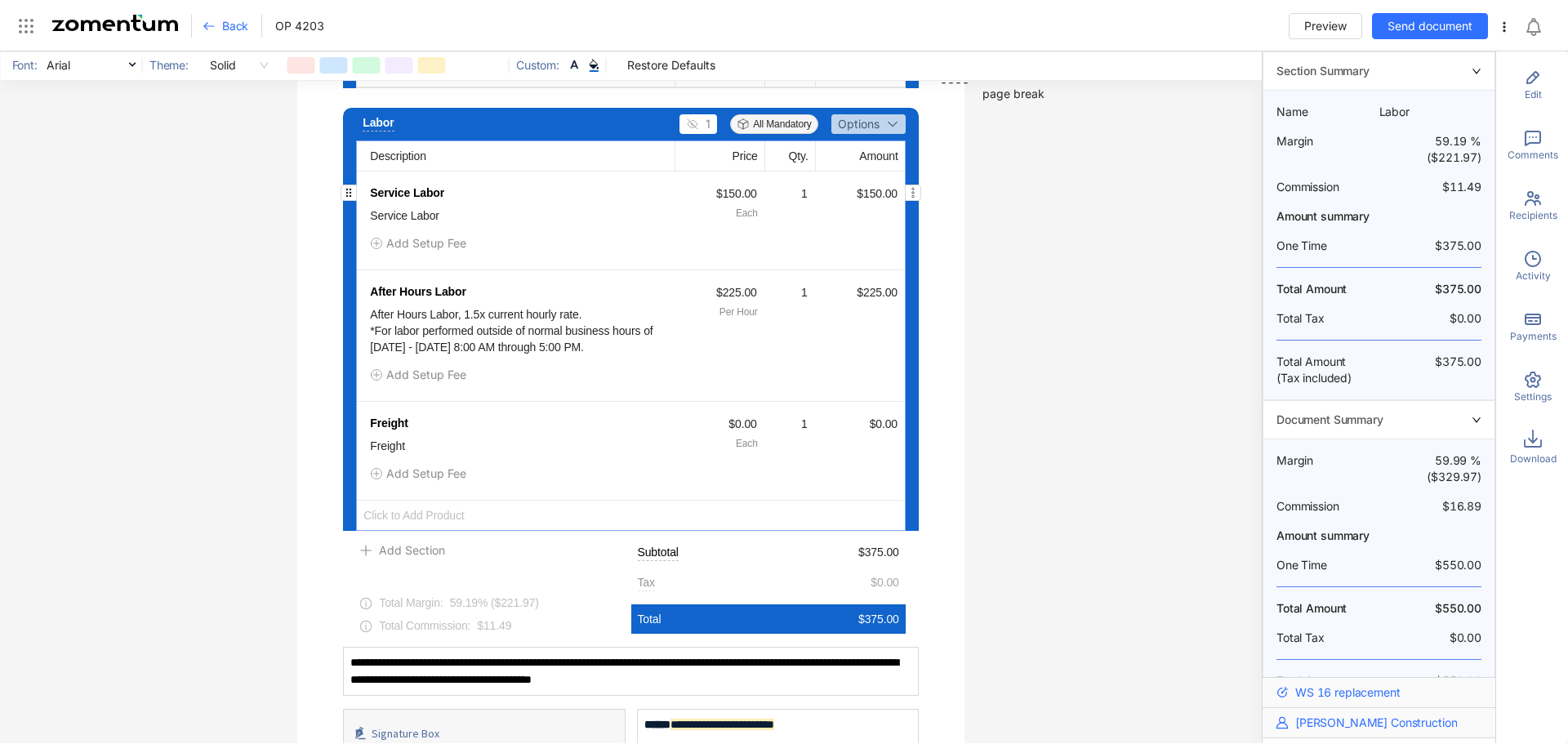
scroll to position [718, 0]
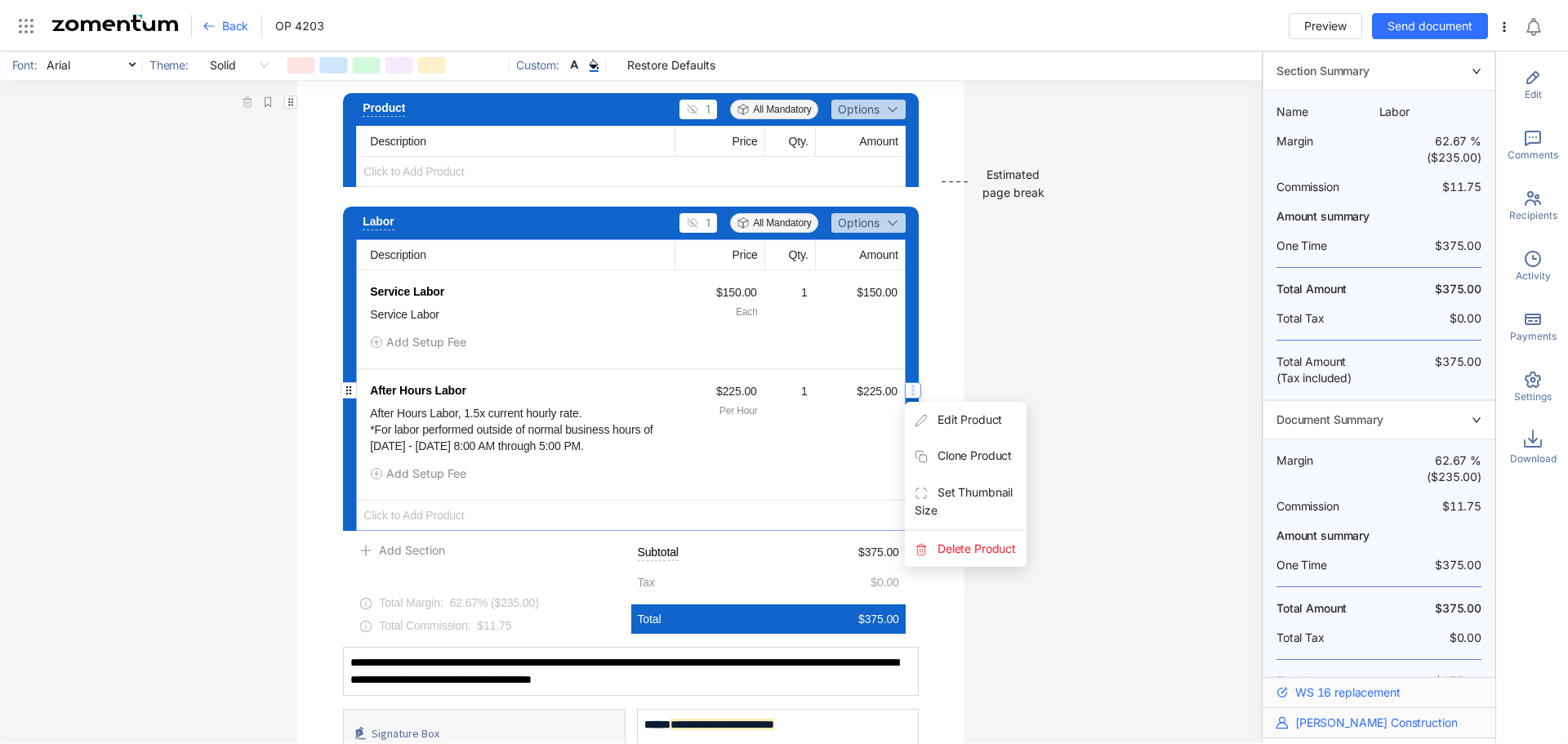
click at [908, 393] on icon "button" at bounding box center [912, 390] width 13 height 13
click at [943, 544] on span "Delete Product" at bounding box center [965, 548] width 121 height 36
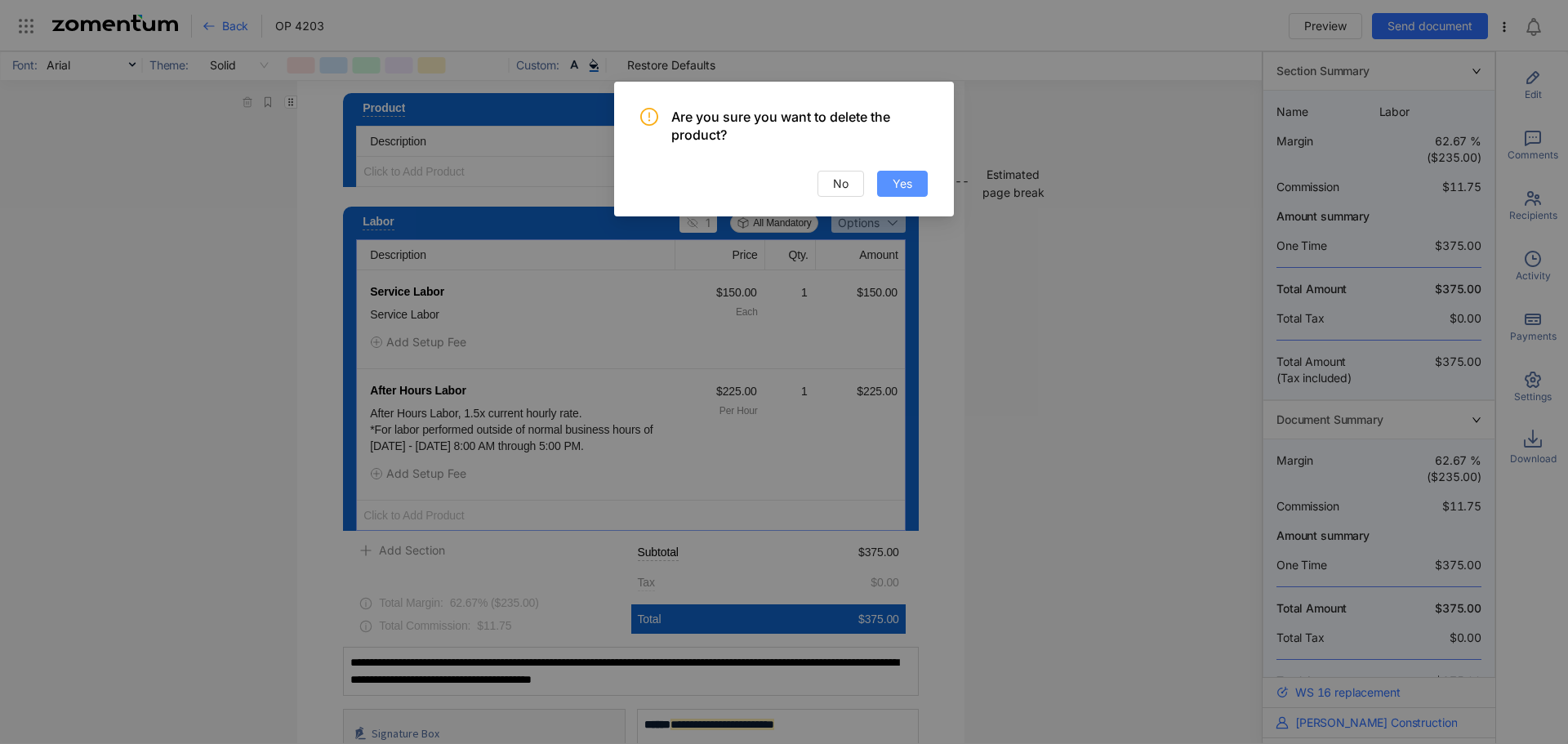
click at [912, 183] on button "Yes" at bounding box center [903, 183] width 51 height 26
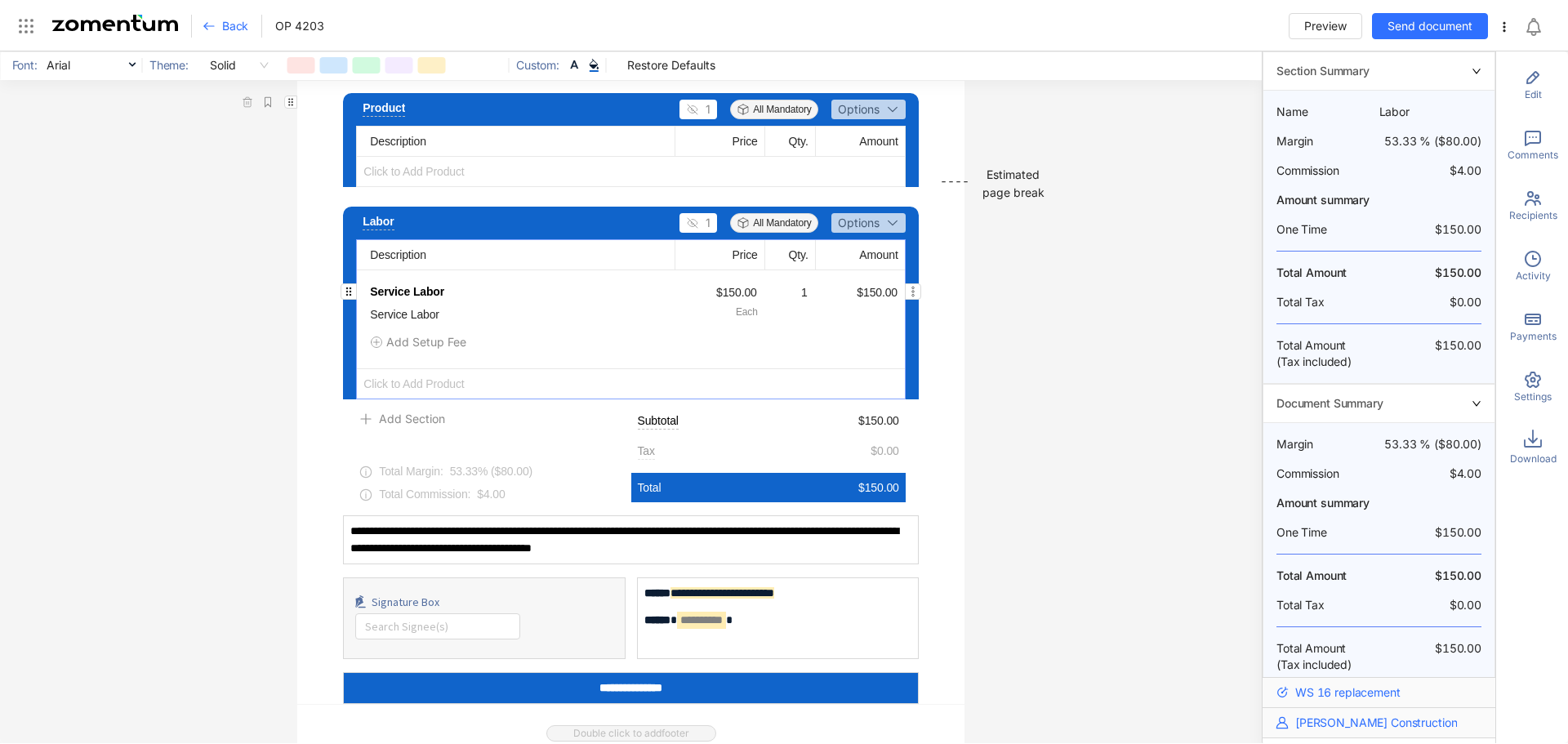
click at [803, 287] on div "1" at bounding box center [790, 293] width 51 height 18
click at [798, 294] on div "1" at bounding box center [787, 293] width 41 height 18
type input "*"
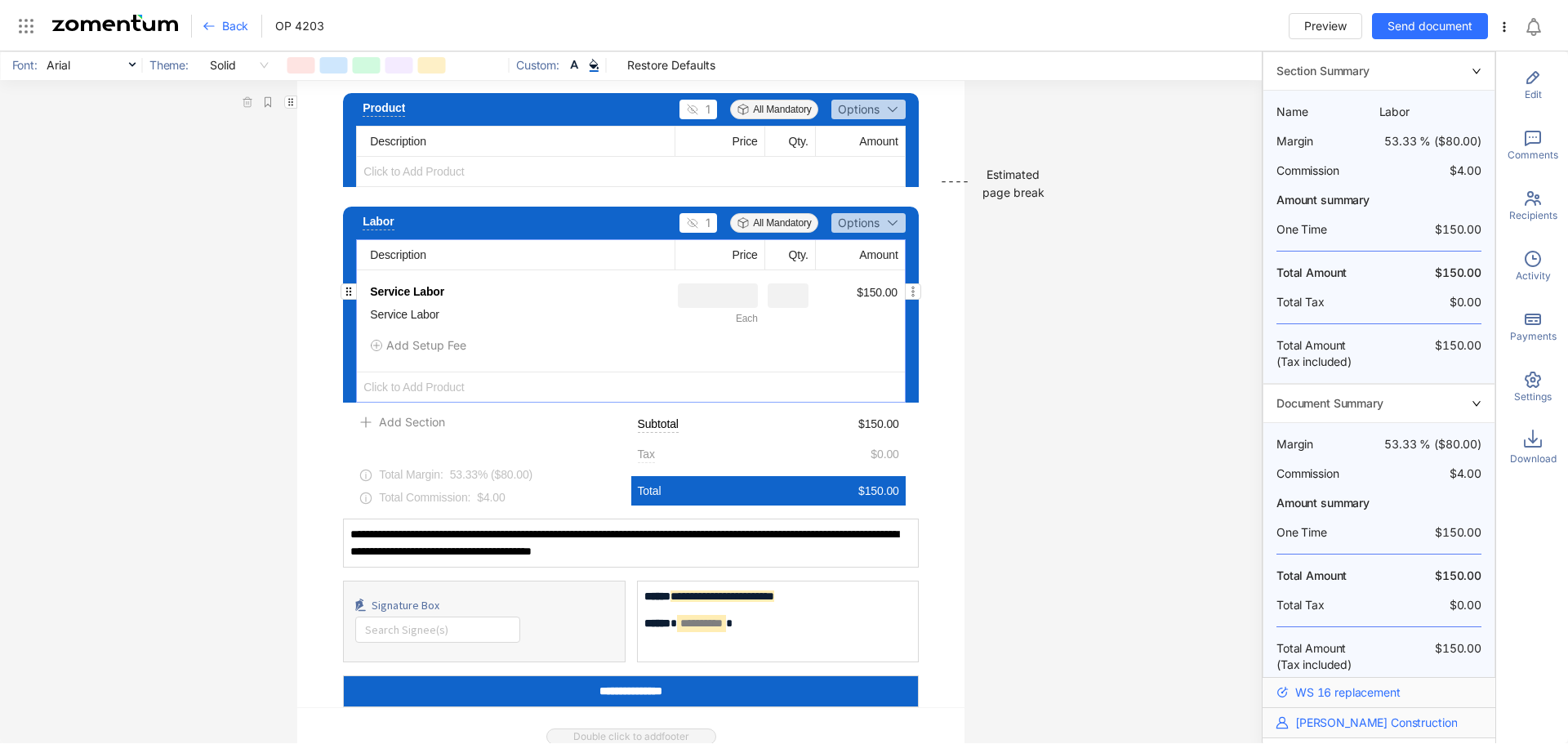
click at [829, 332] on div "Service Labor Service Labor Each $150.00 Add Setup Fee" at bounding box center [630, 321] width 547 height 101
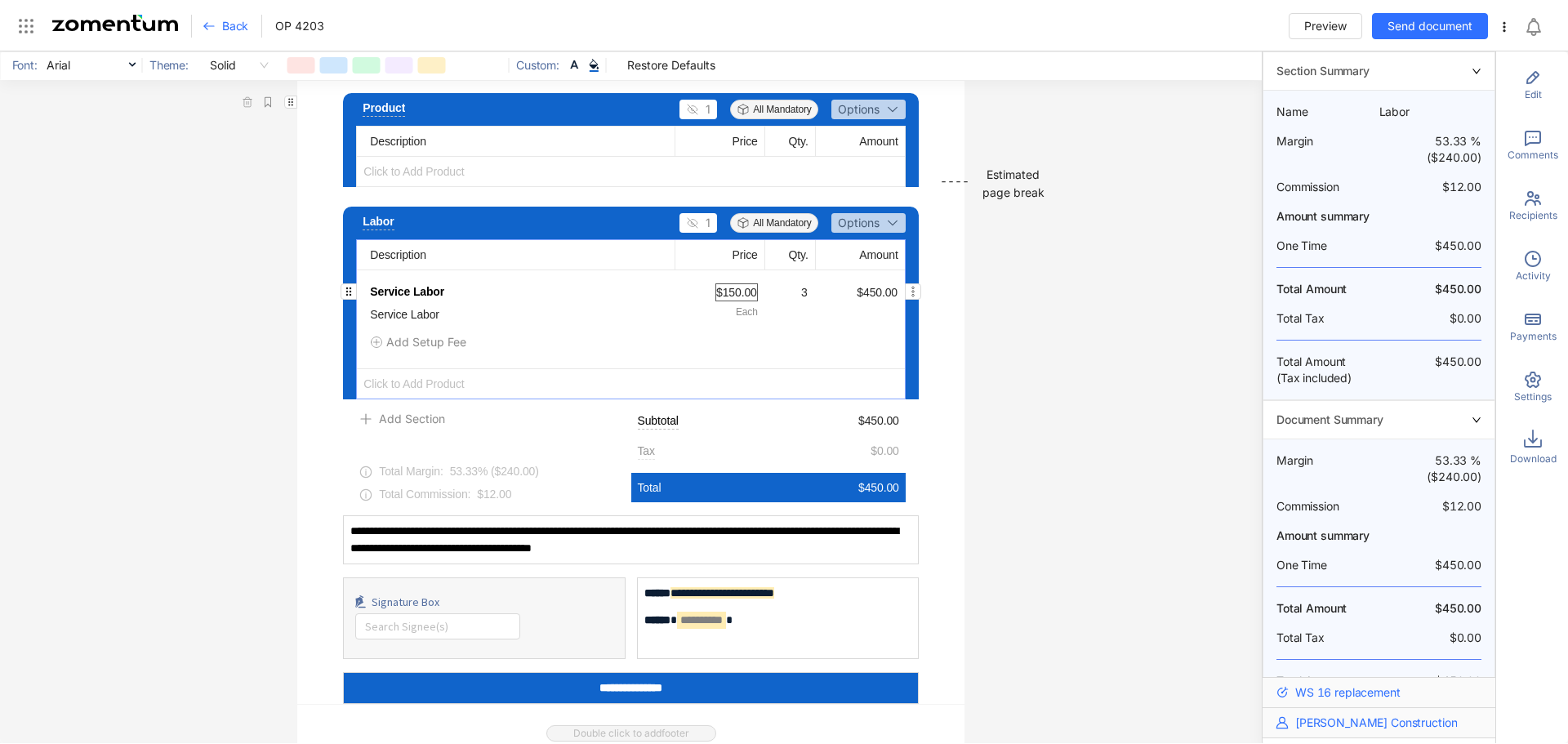
click at [735, 296] on div "$150.00" at bounding box center [736, 293] width 43 height 18
drag, startPoint x: 737, startPoint y: 292, endPoint x: 704, endPoint y: 292, distance: 33.0
click at [703, 292] on div "*** 150 Each" at bounding box center [719, 303] width 90 height 39
type input "***"
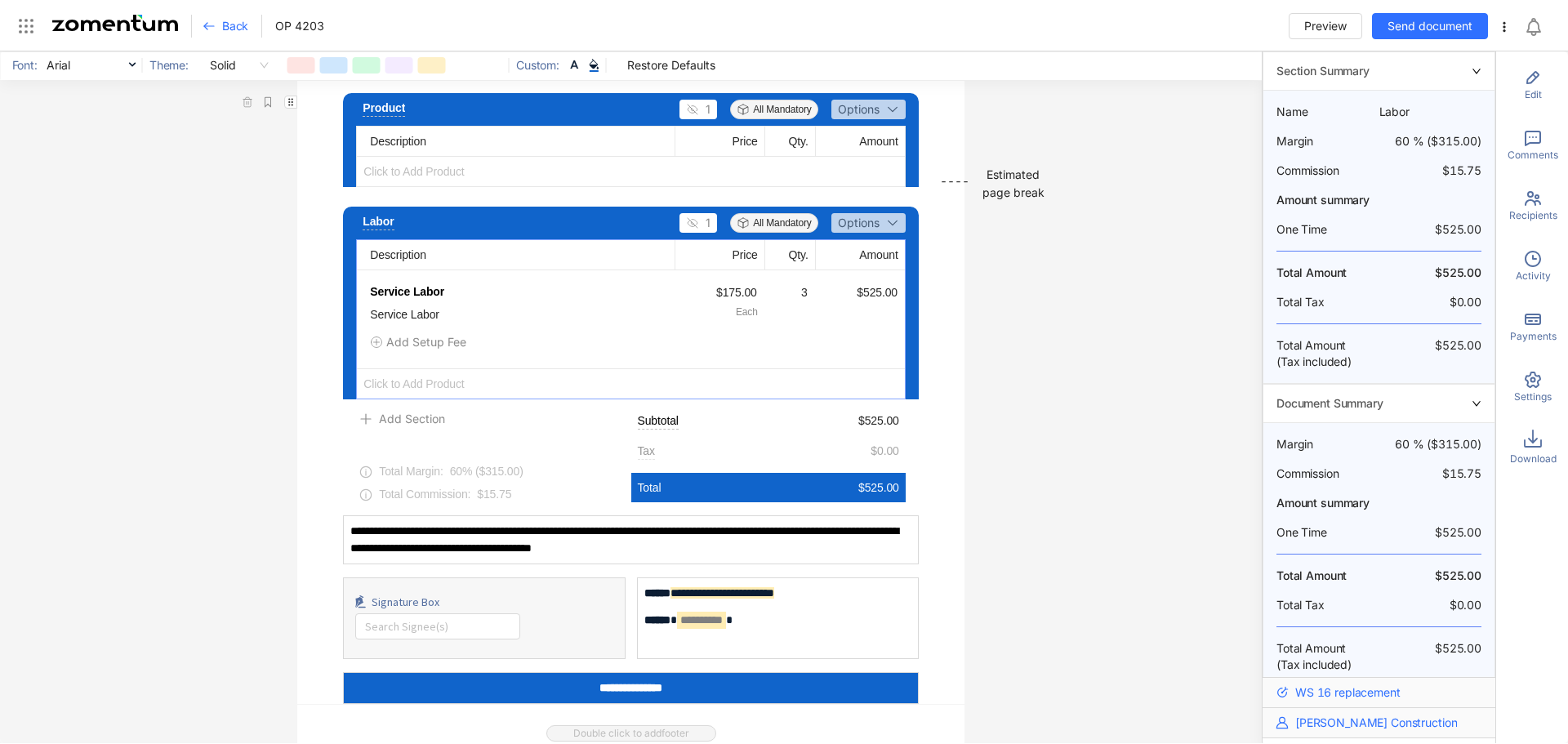
click at [980, 330] on div "**********" at bounding box center [630, 397] width 1262 height 692
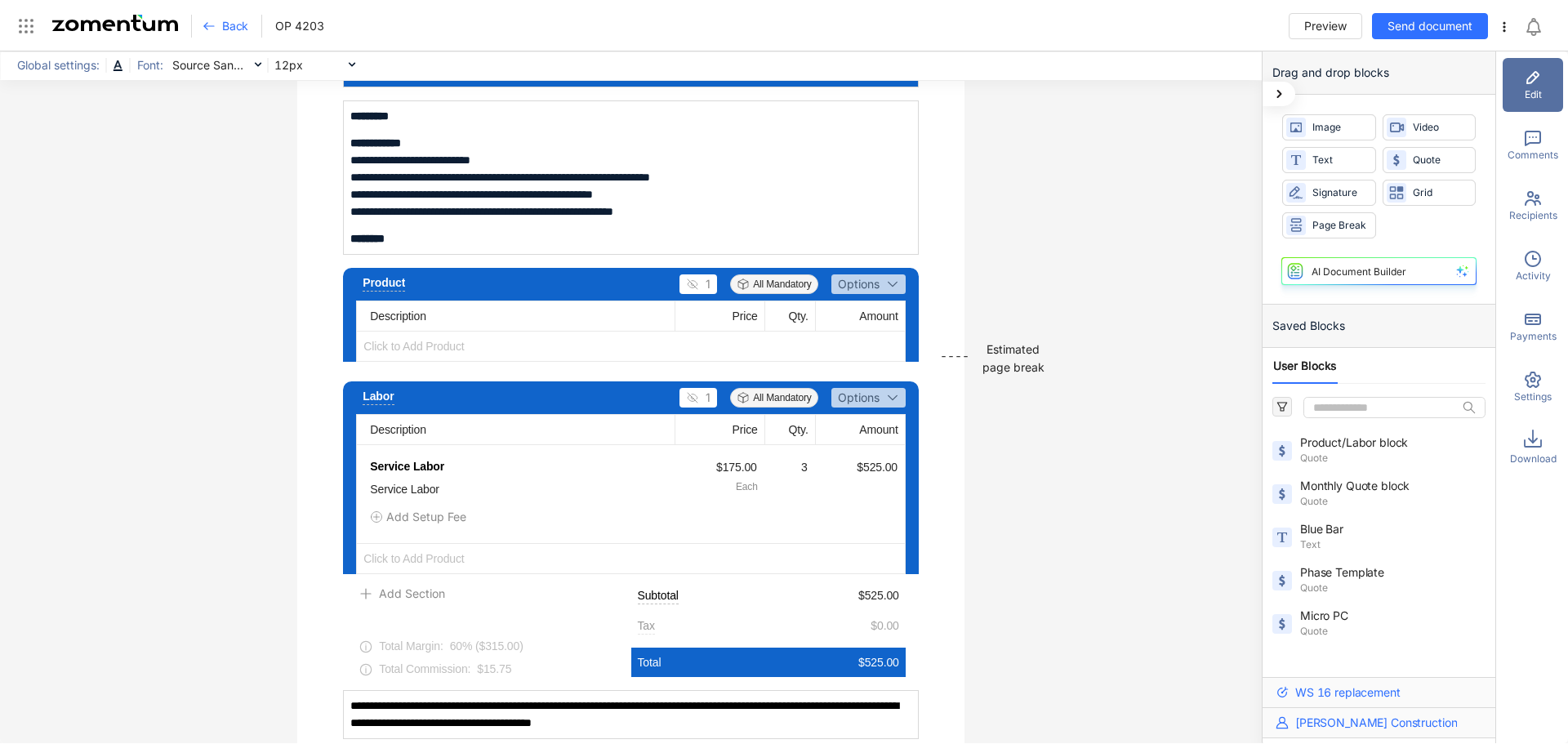
scroll to position [572, 0]
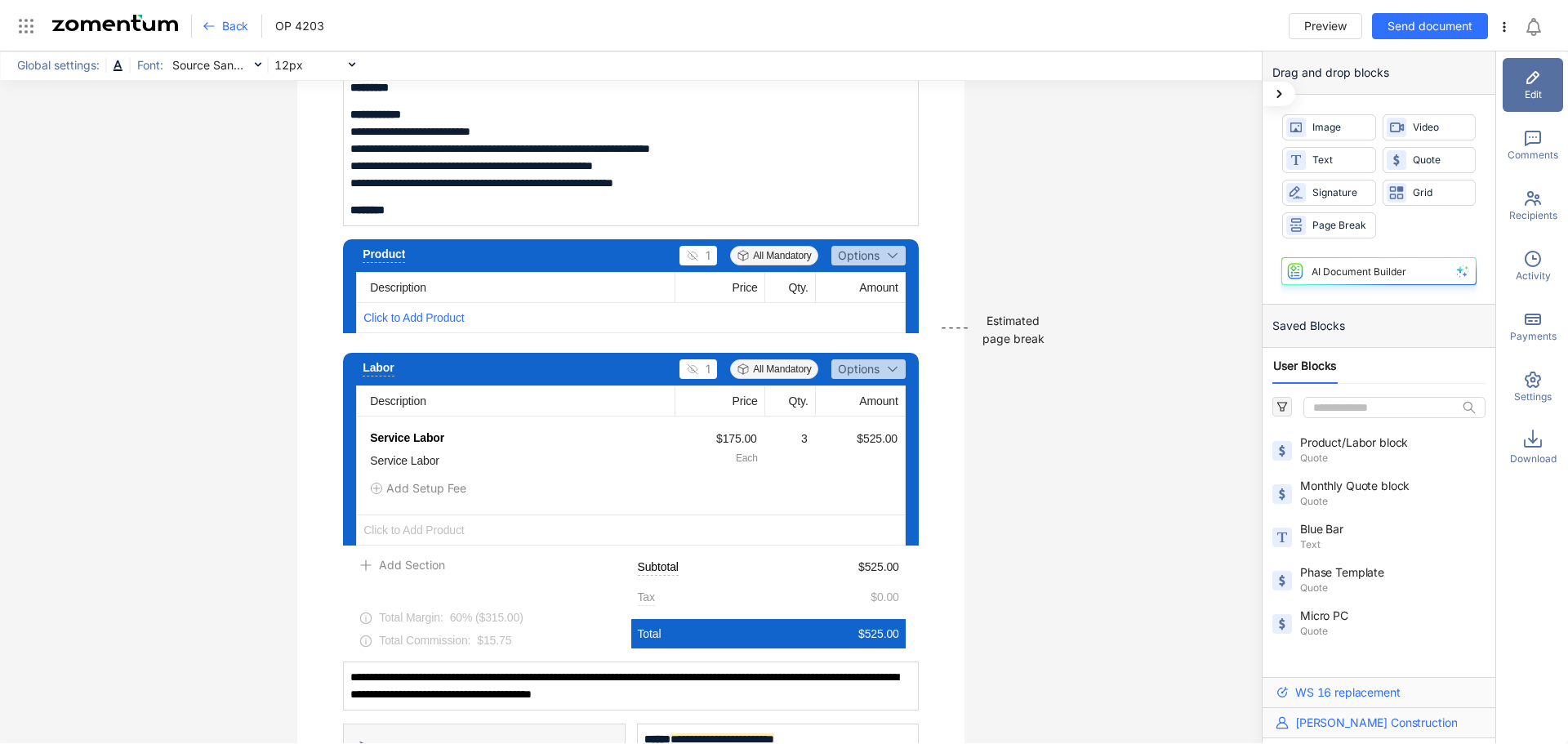
click at [460, 318] on span "Click to Add Product" at bounding box center [630, 318] width 547 height 30
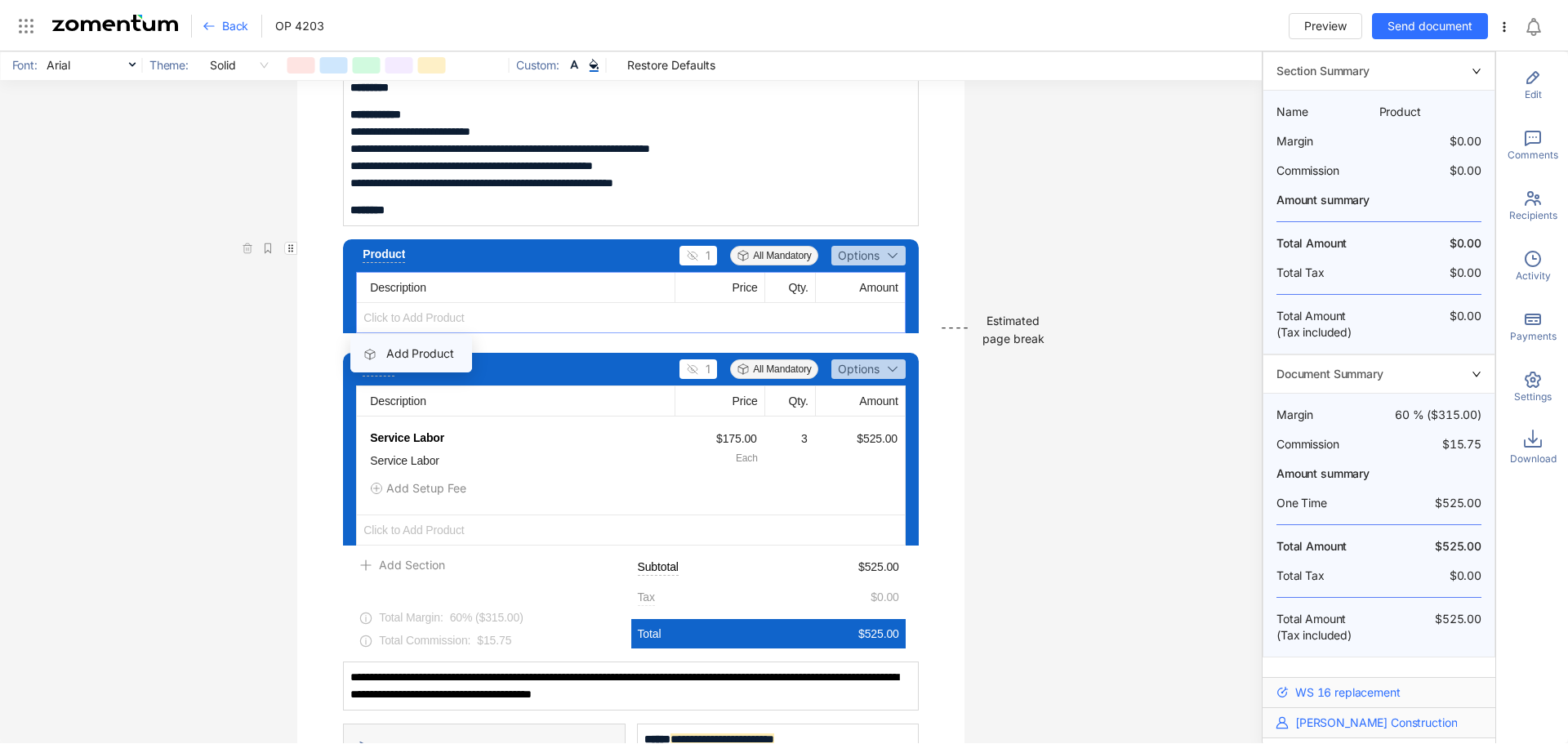
click at [415, 352] on span "Add Product" at bounding box center [419, 354] width 67 height 14
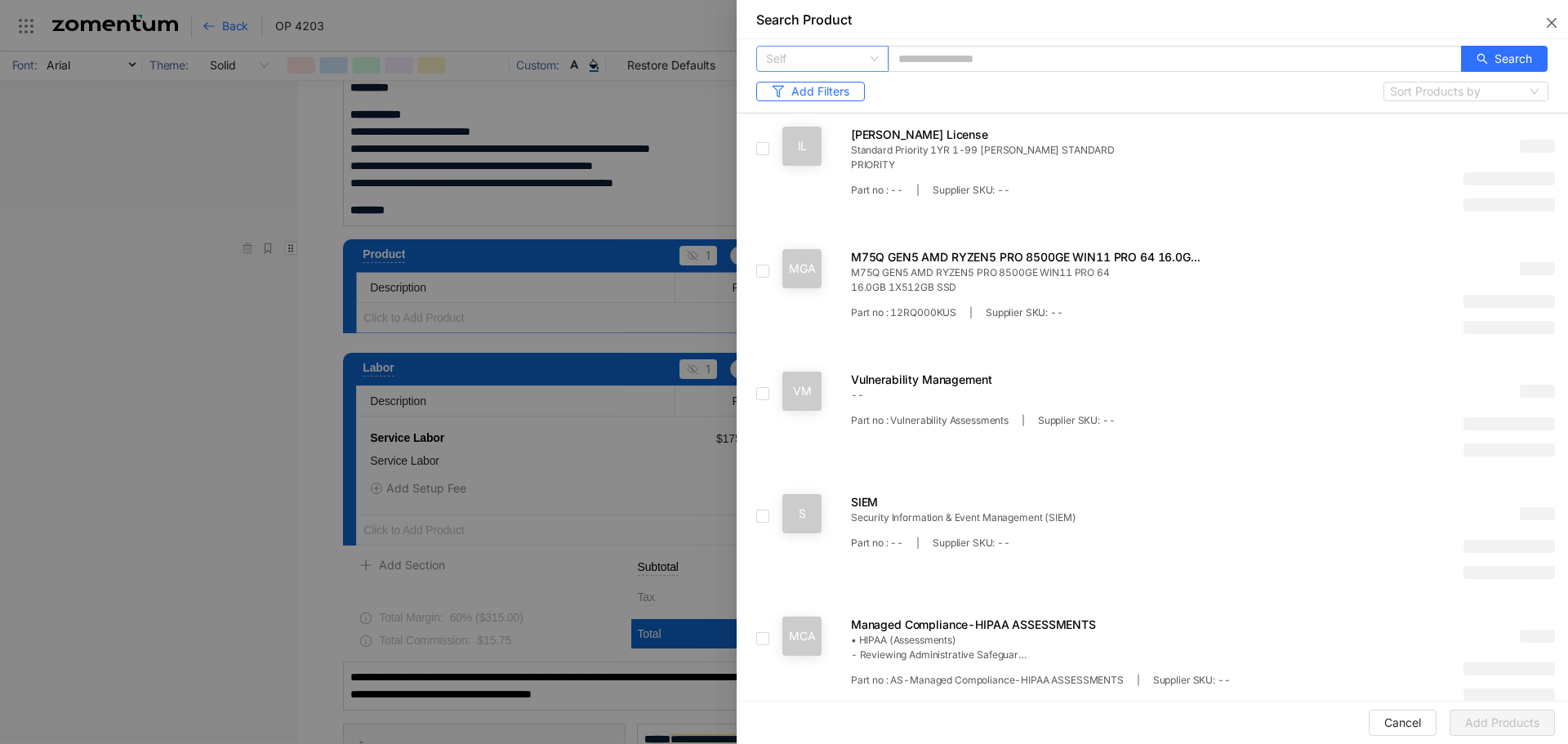
click at [868, 55] on span "Self" at bounding box center [822, 59] width 113 height 24
click at [824, 110] on div "Global Catalogue" at bounding box center [842, 117] width 154 height 18
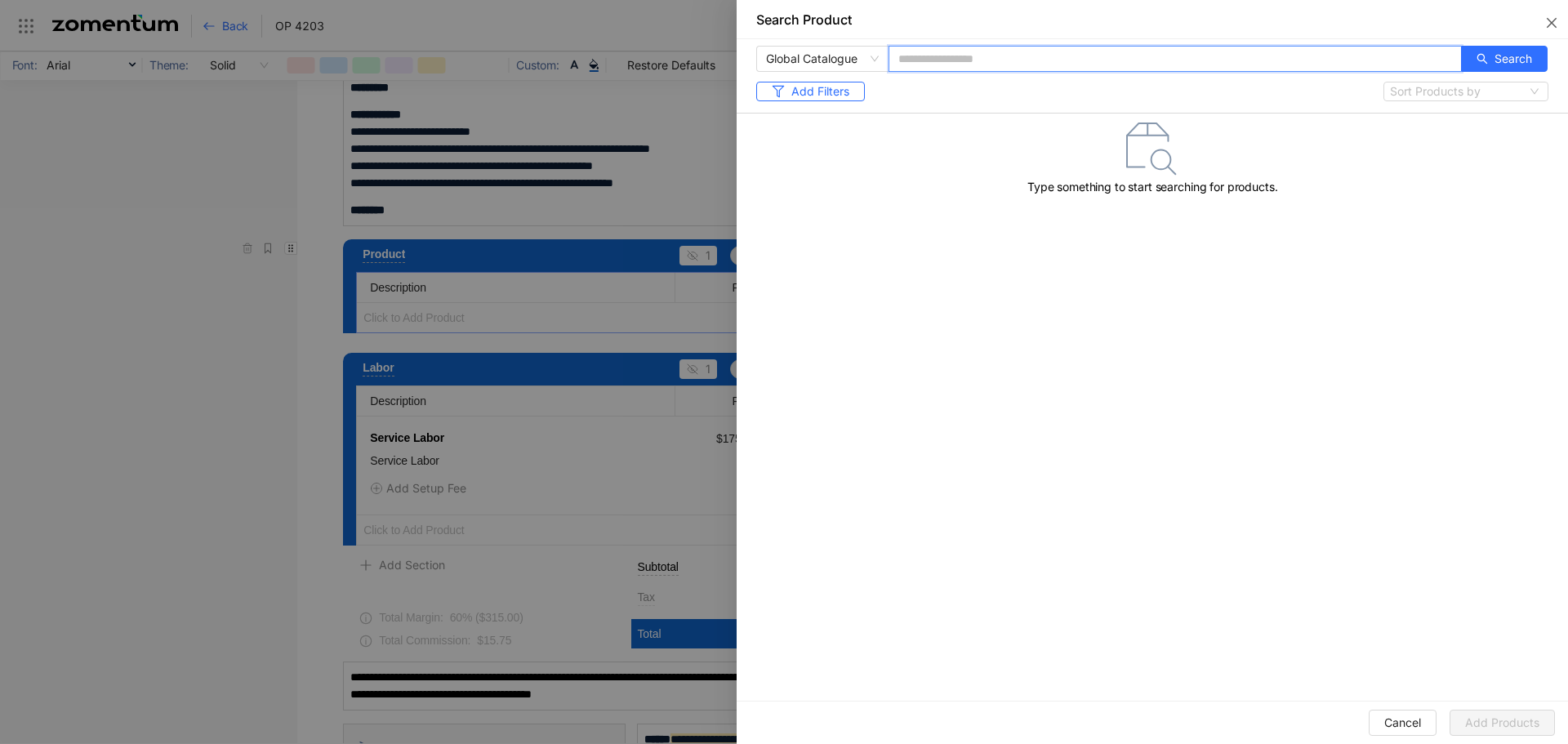
click at [962, 60] on input "text" at bounding box center [1175, 59] width 574 height 26
paste input "**********"
click at [1489, 56] on button "Search" at bounding box center [1503, 59] width 86 height 26
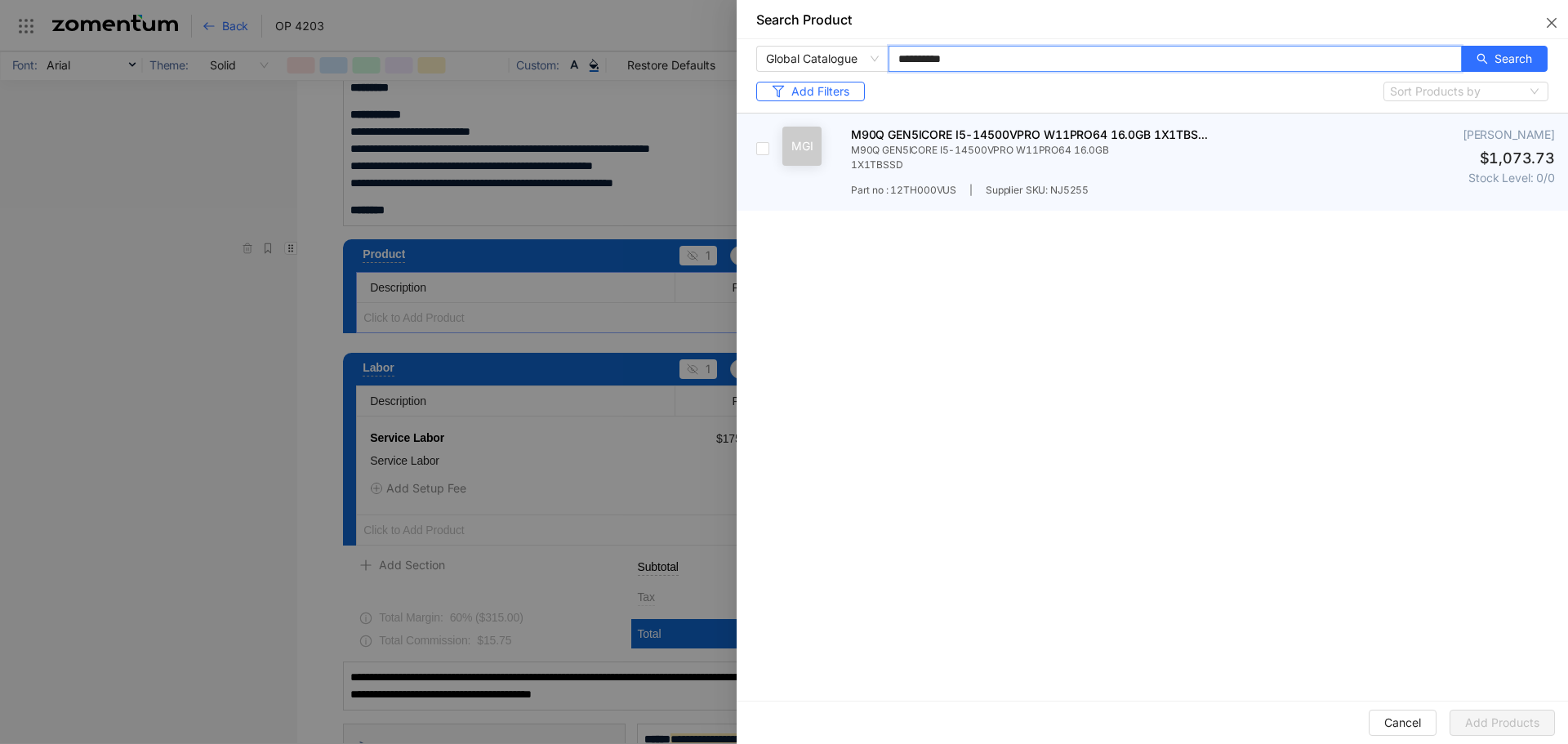
type input "**********"
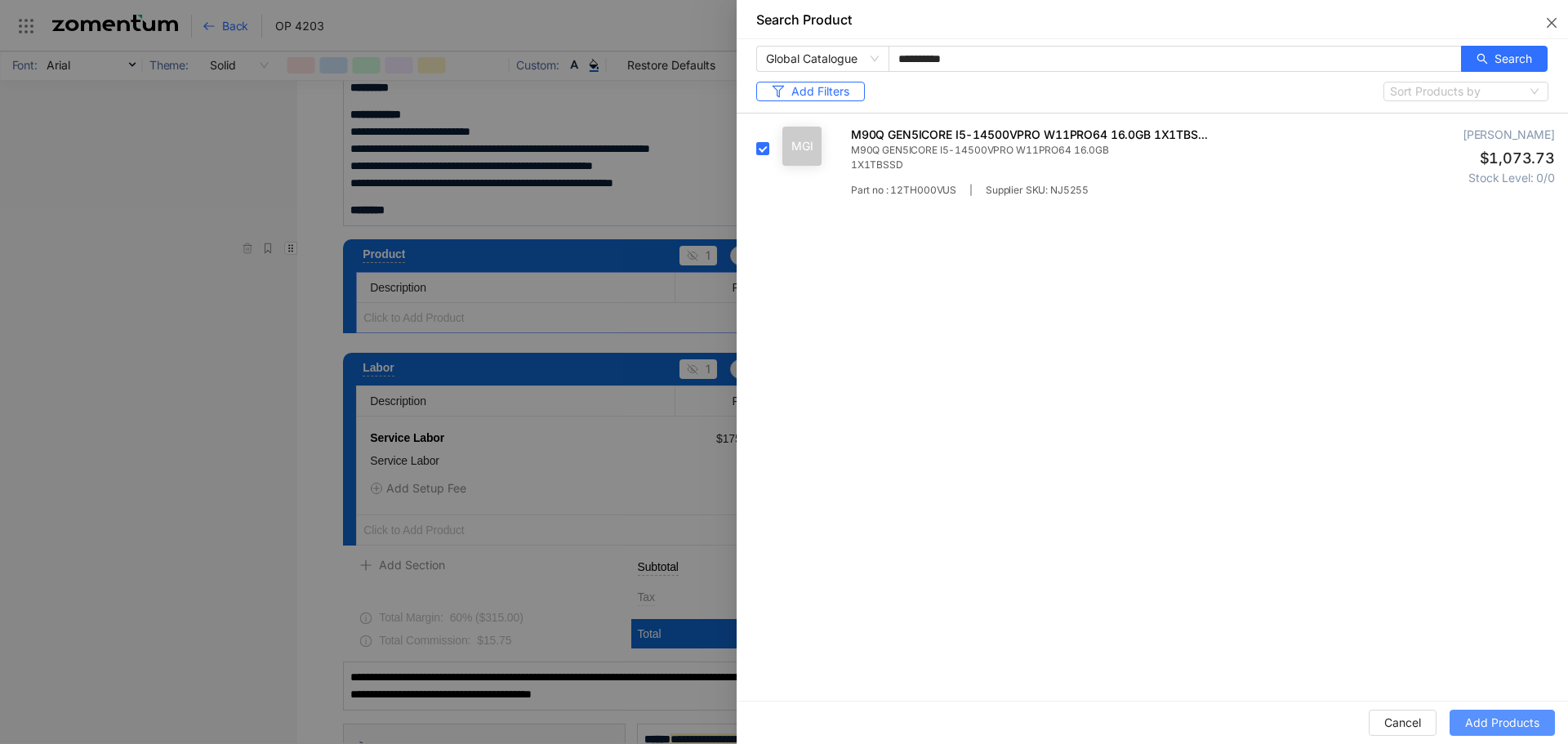
click at [1513, 721] on span "Add Products" at bounding box center [1502, 723] width 74 height 18
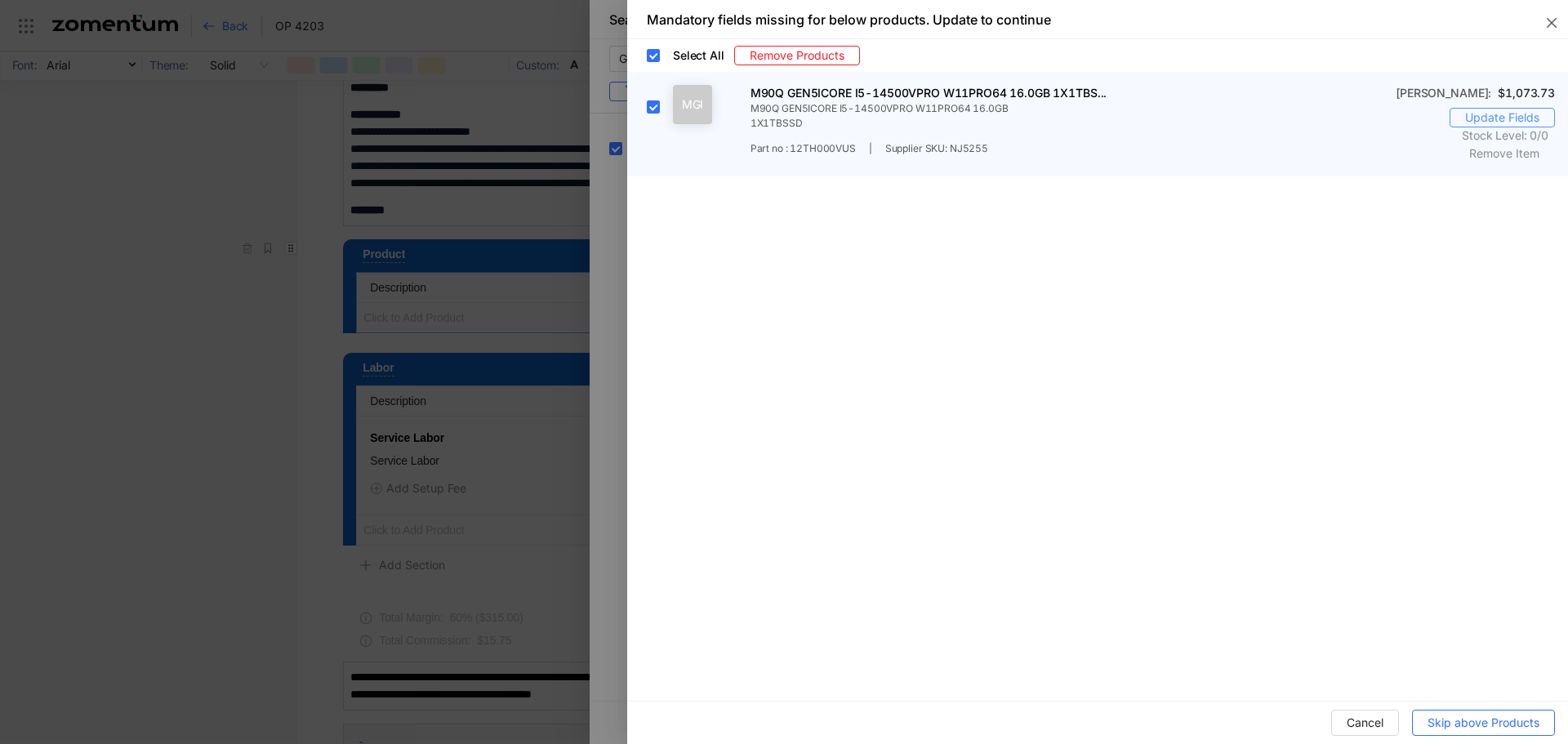
click at [1495, 122] on span "Update Fields" at bounding box center [1502, 117] width 74 height 18
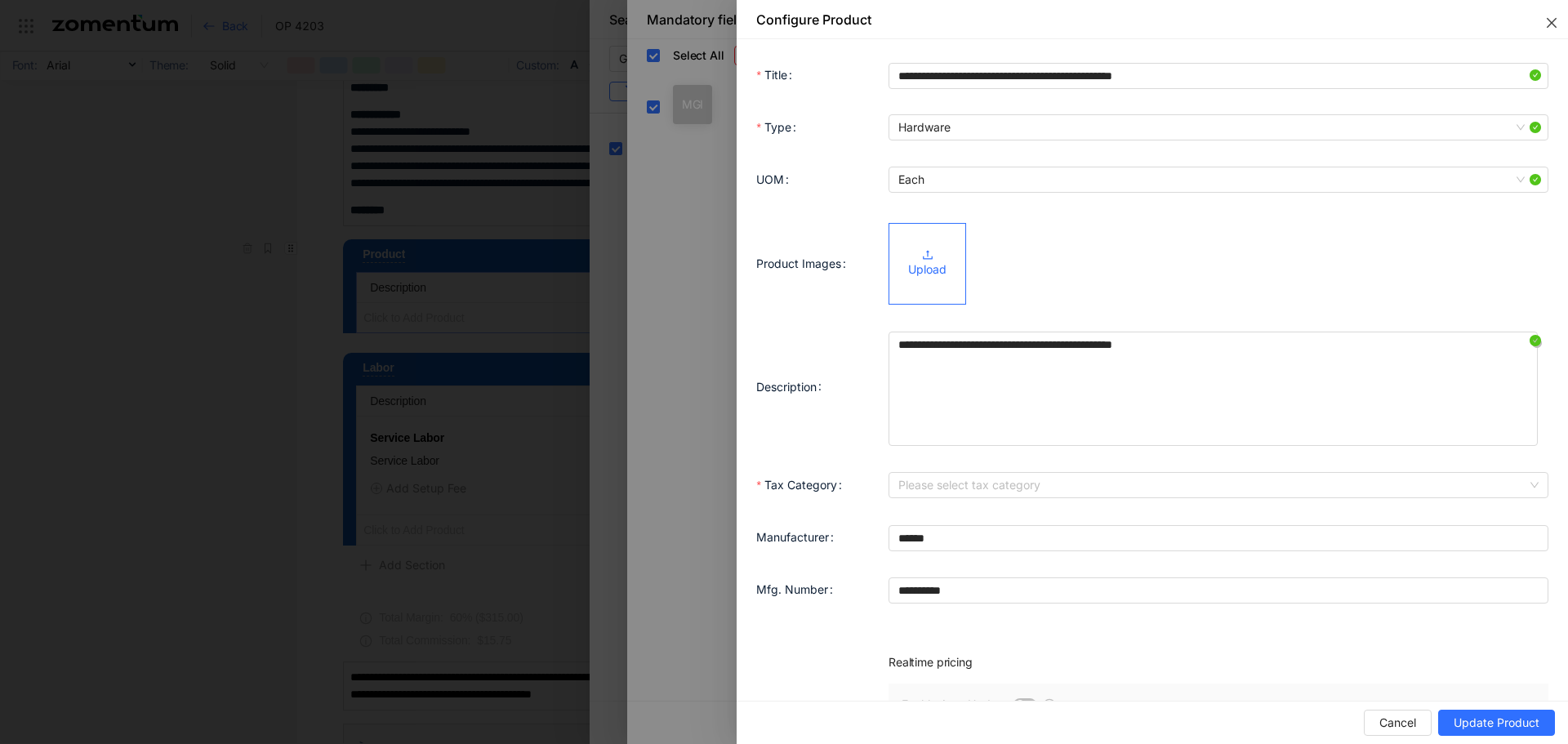
click at [1555, 22] on icon "close" at bounding box center [1551, 23] width 13 height 13
type input "**"
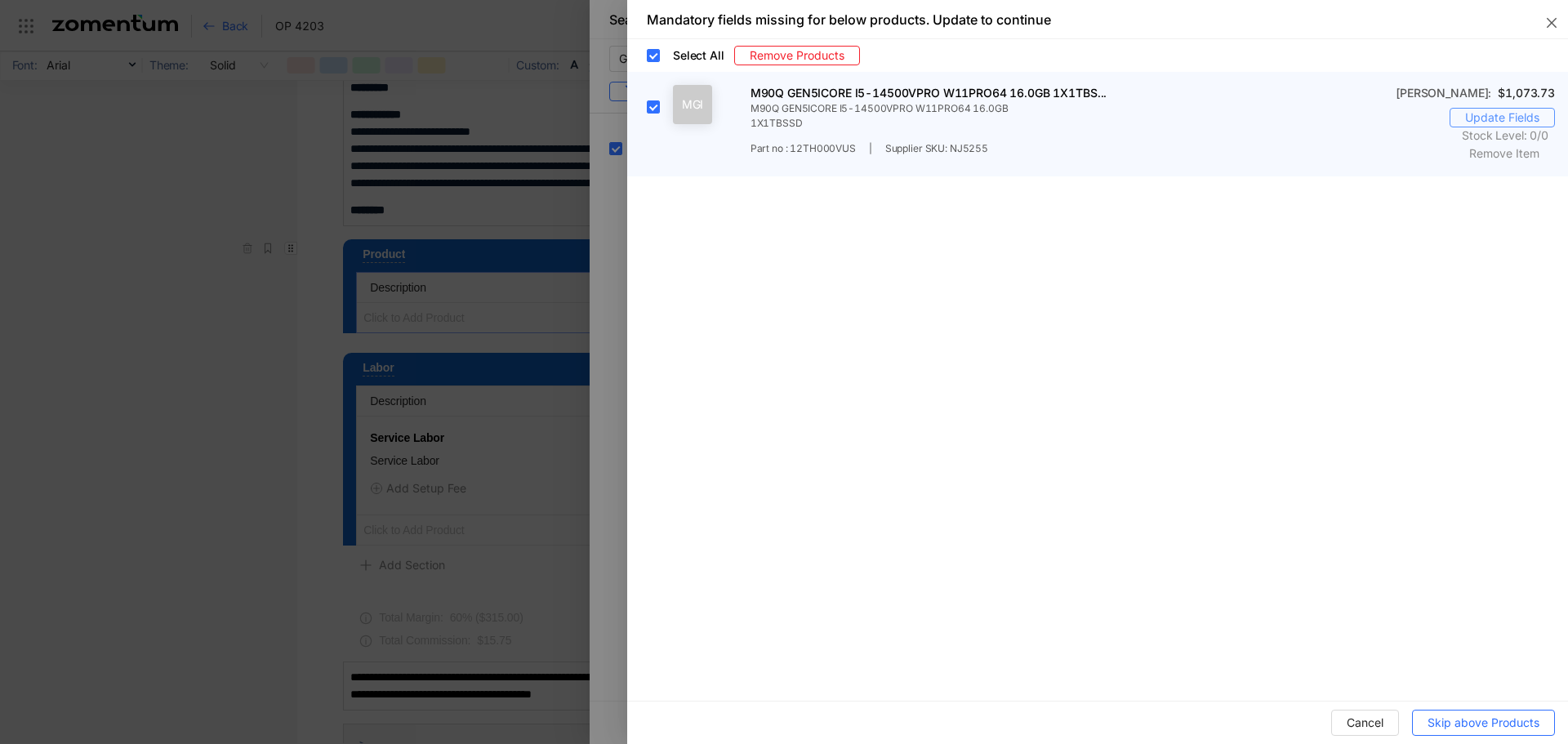
click at [1475, 114] on span "Update Fields" at bounding box center [1502, 117] width 74 height 18
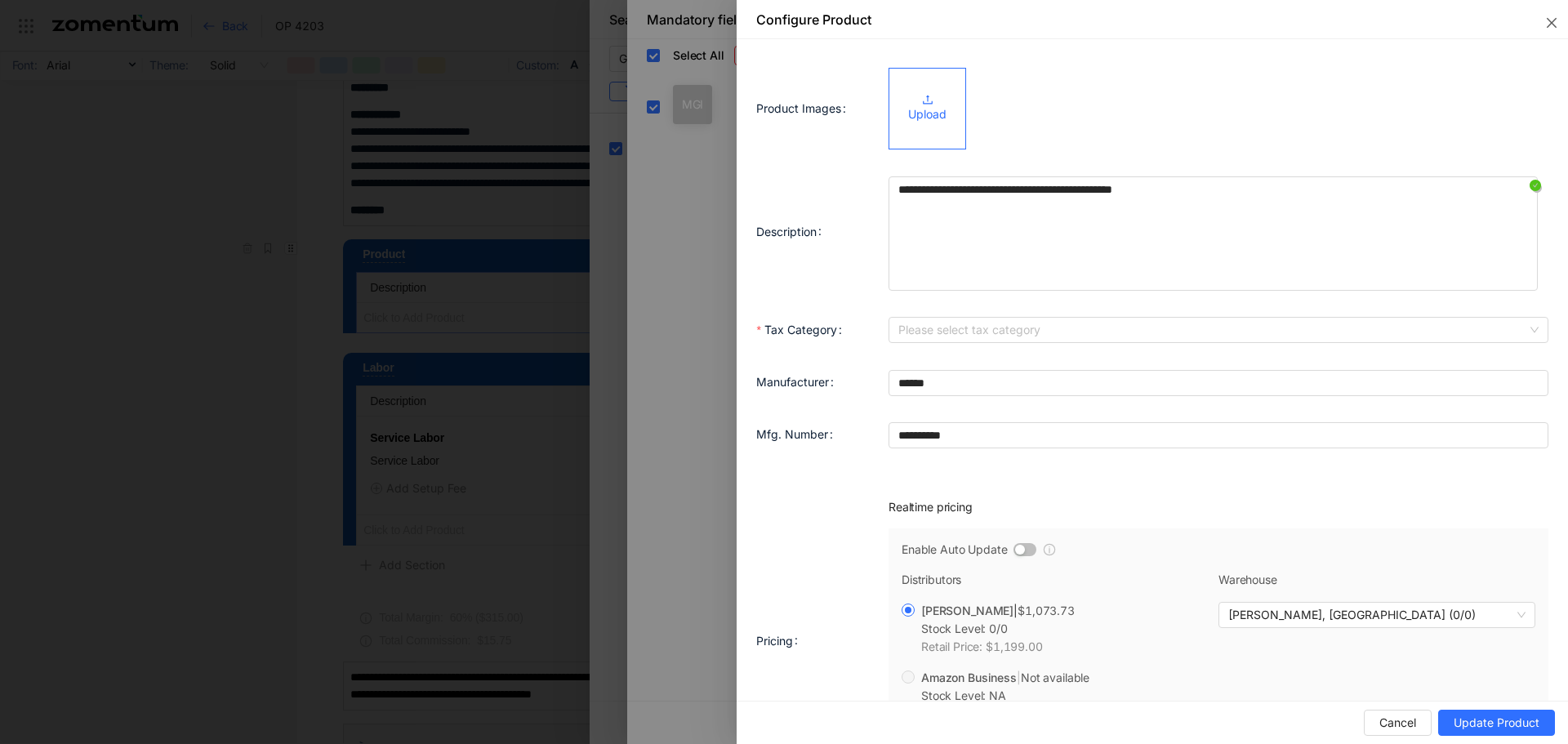
scroll to position [163, 0]
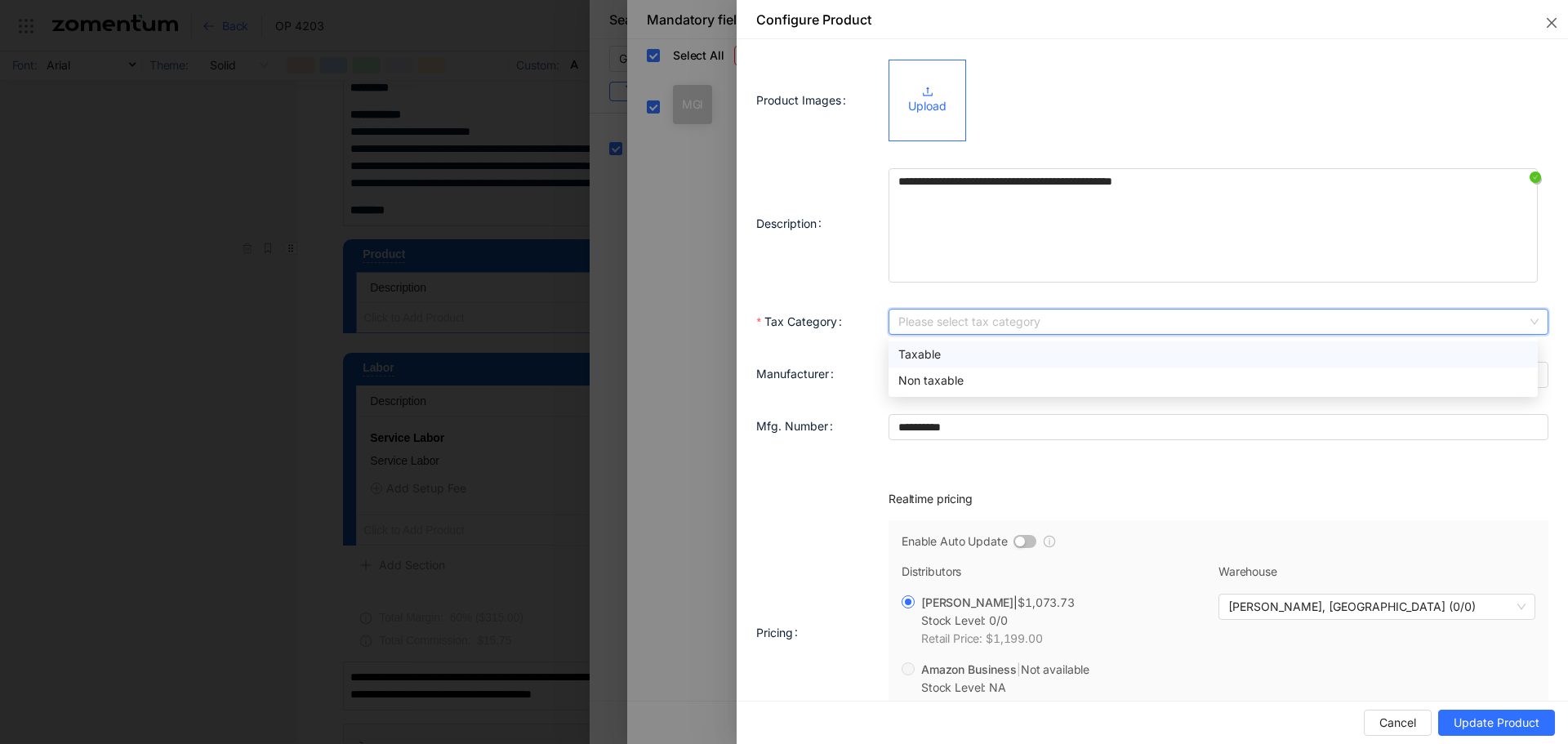
click at [927, 320] on input "Tax Category" at bounding box center [1213, 322] width 629 height 24
click at [926, 357] on div "Taxable" at bounding box center [1213, 355] width 629 height 18
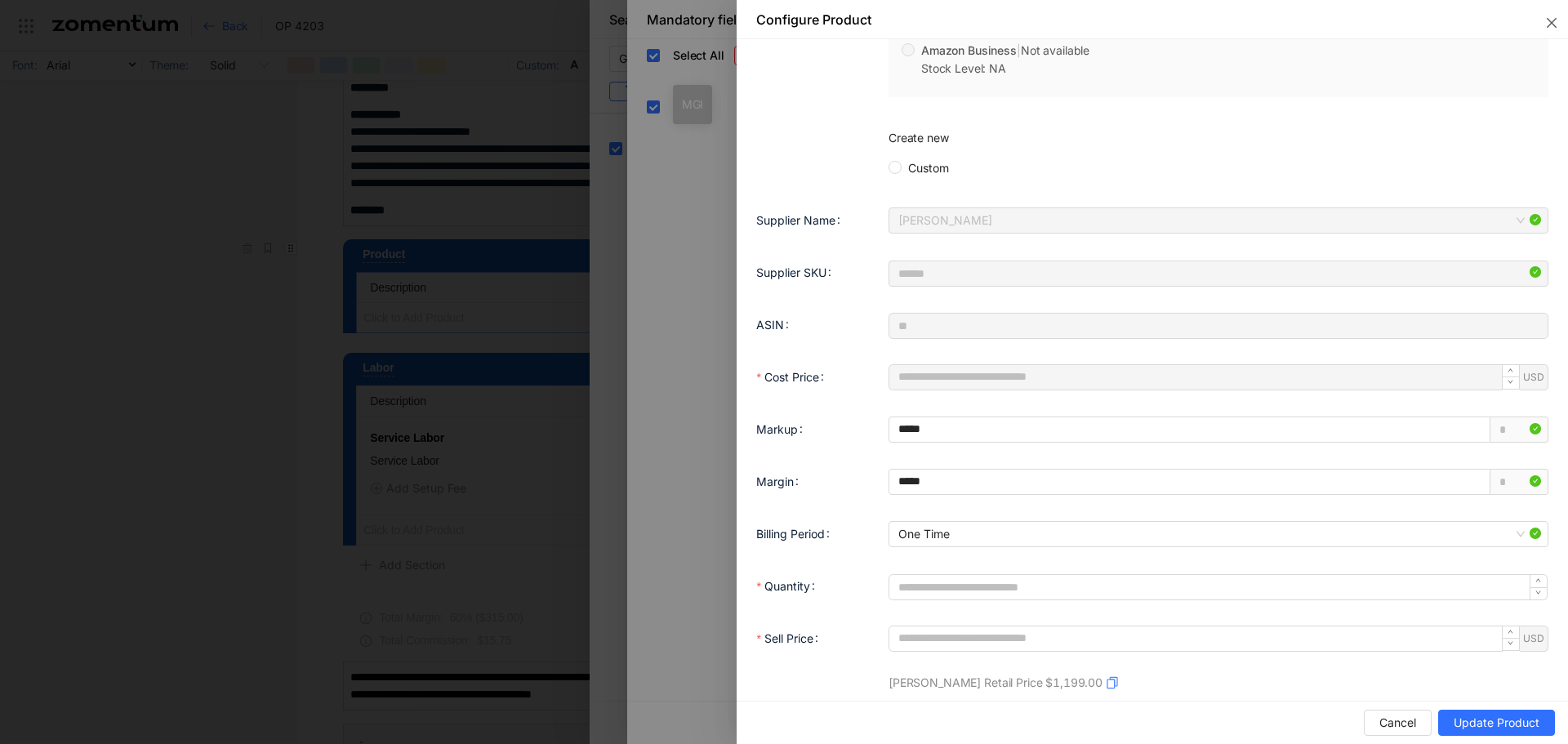
scroll to position [816, 0]
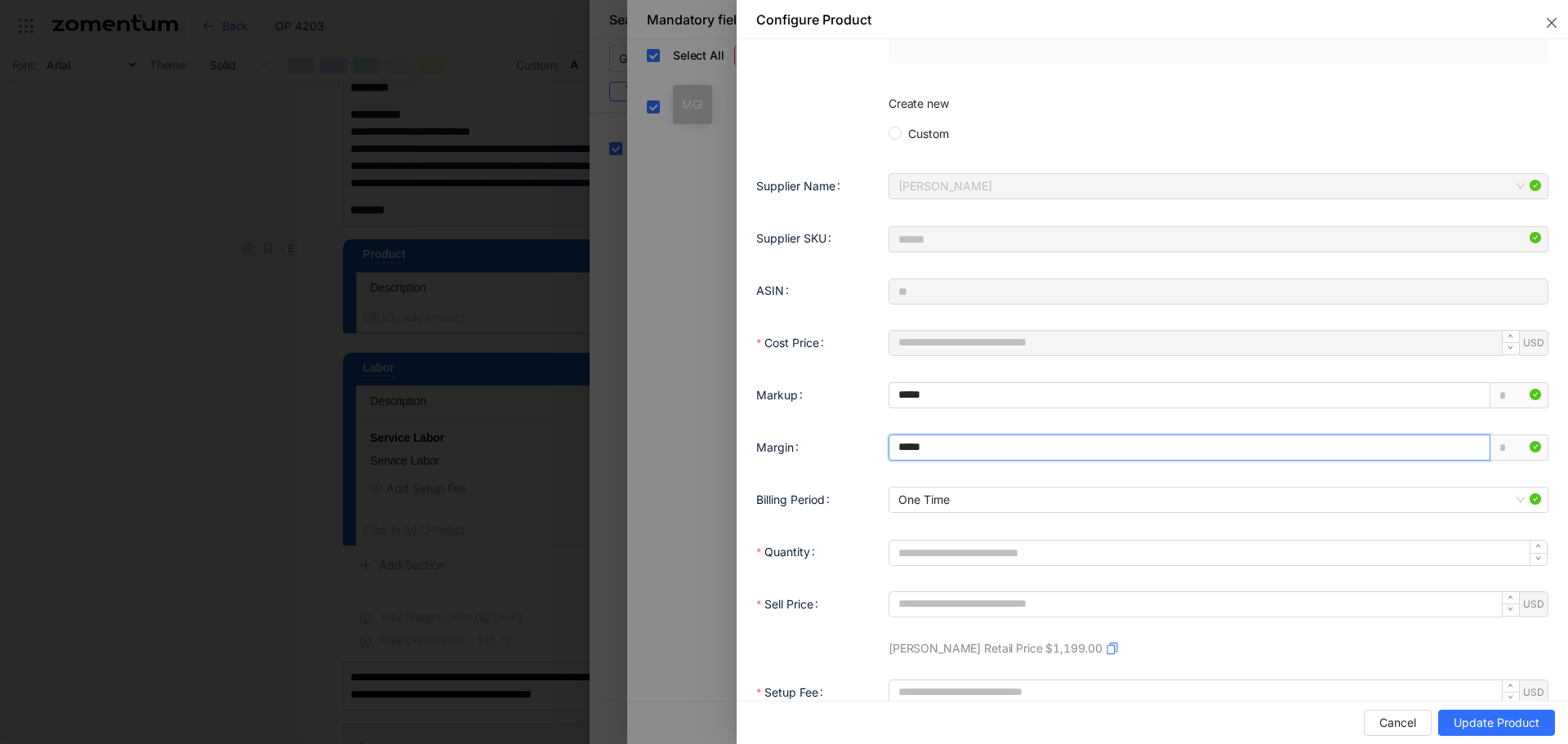
drag, startPoint x: 904, startPoint y: 447, endPoint x: 868, endPoint y: 448, distance: 36.0
click at [868, 448] on div "Margin *****" at bounding box center [1152, 447] width 792 height 32
type input "*****"
type input "*******"
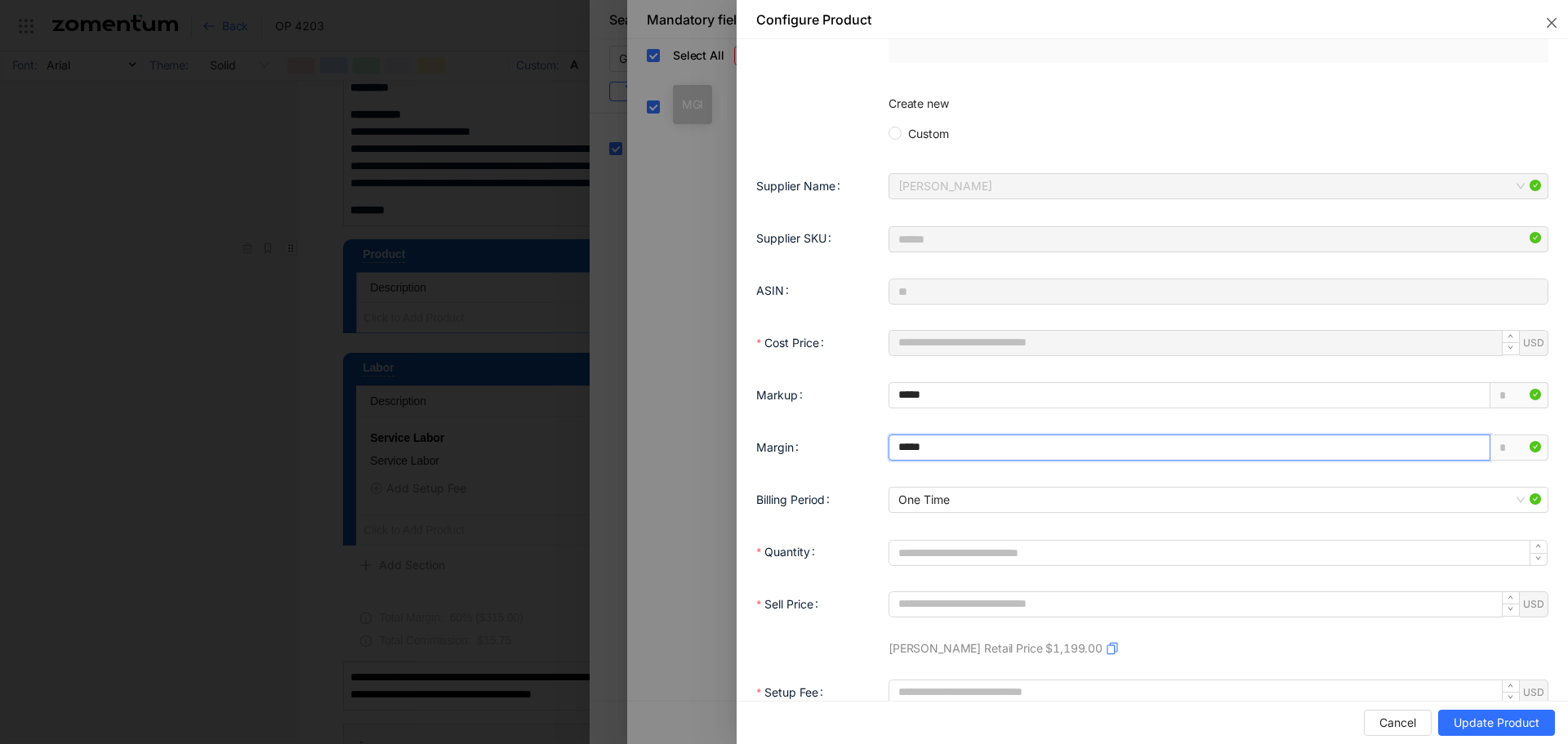
type input "*****"
click at [767, 443] on label "Margin" at bounding box center [781, 447] width 49 height 14
click at [890, 443] on input "*****" at bounding box center [1190, 448] width 601 height 24
click at [843, 461] on div "Margin" at bounding box center [822, 447] width 133 height 32
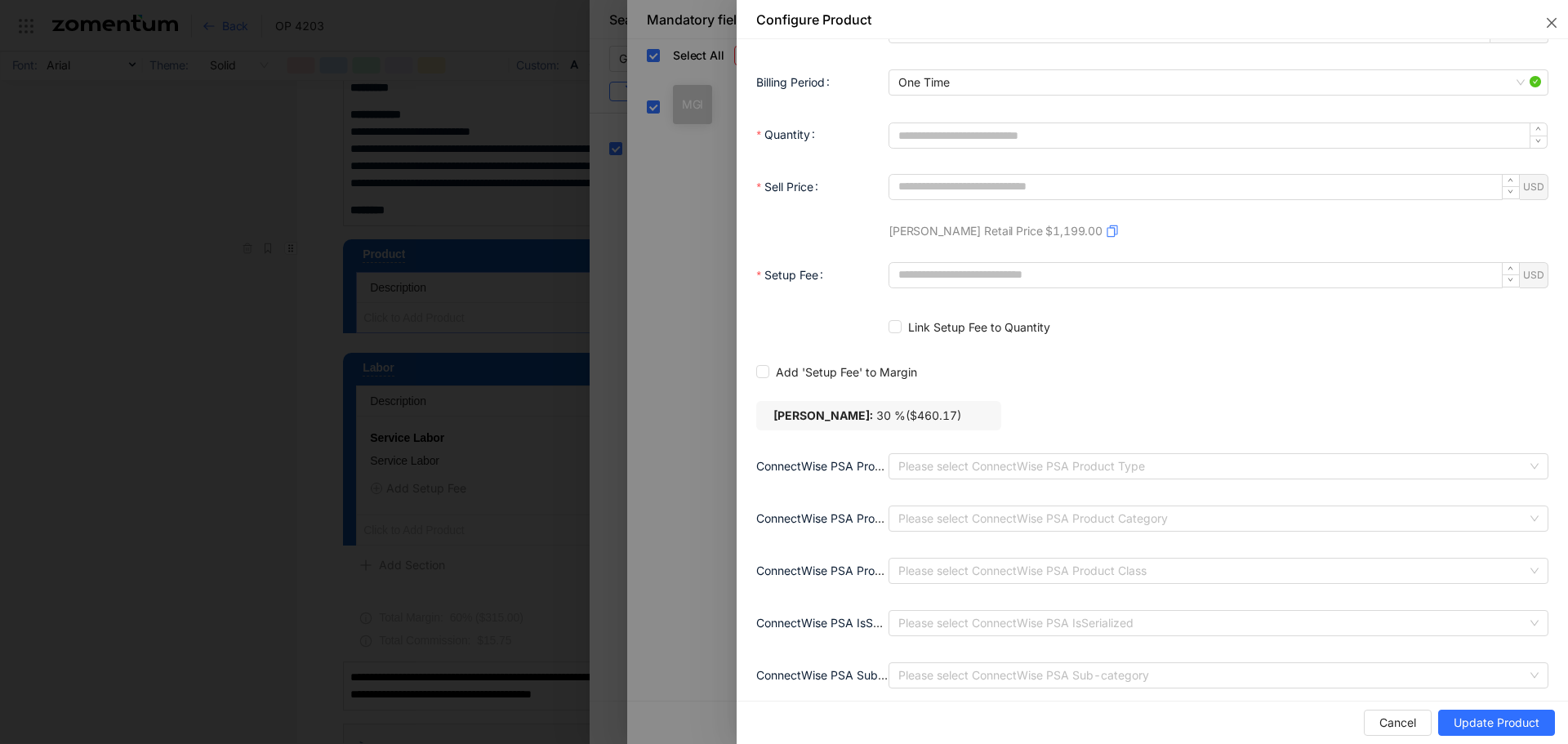
scroll to position [1246, 0]
click at [1502, 723] on span "Update Product" at bounding box center [1496, 723] width 86 height 18
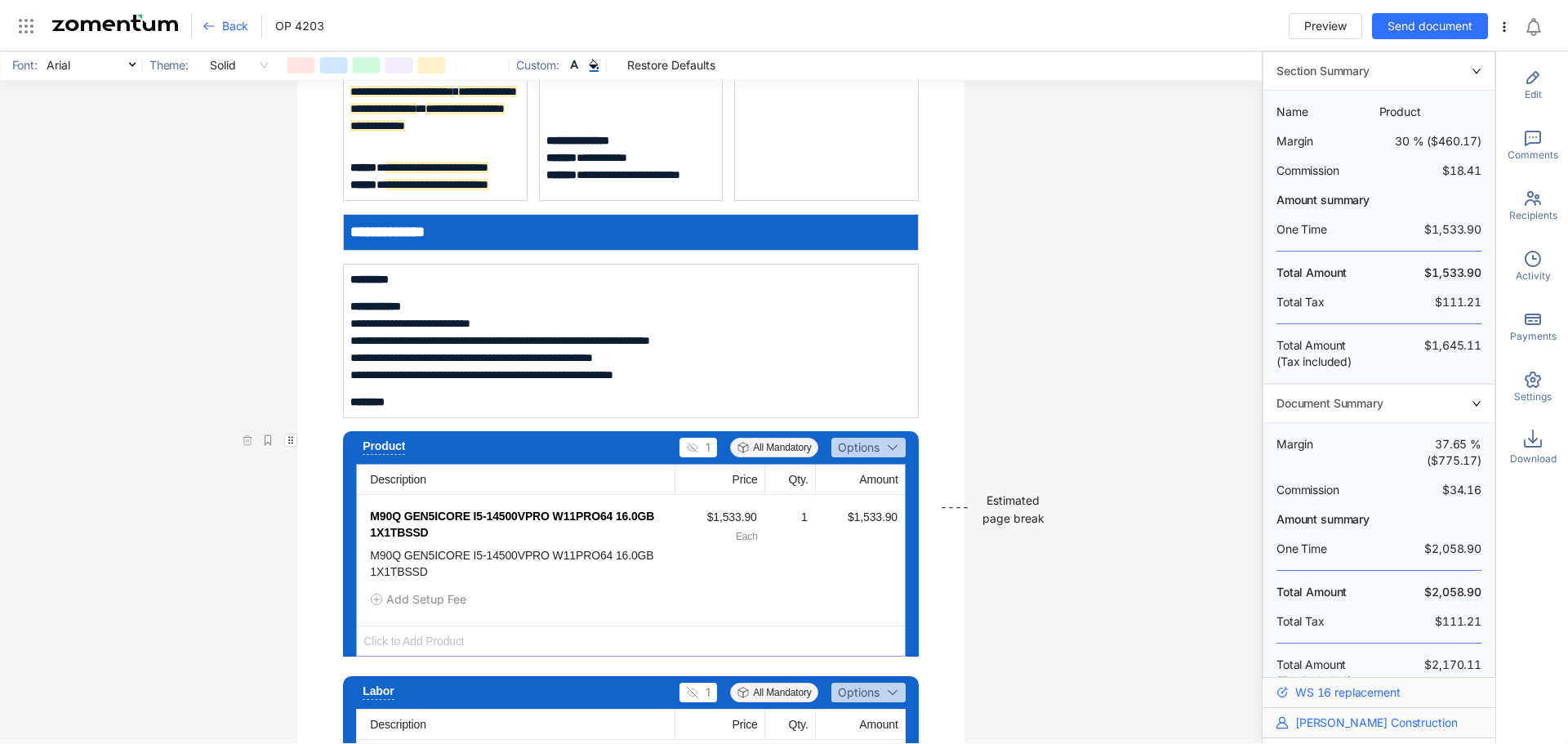
scroll to position [343, 0]
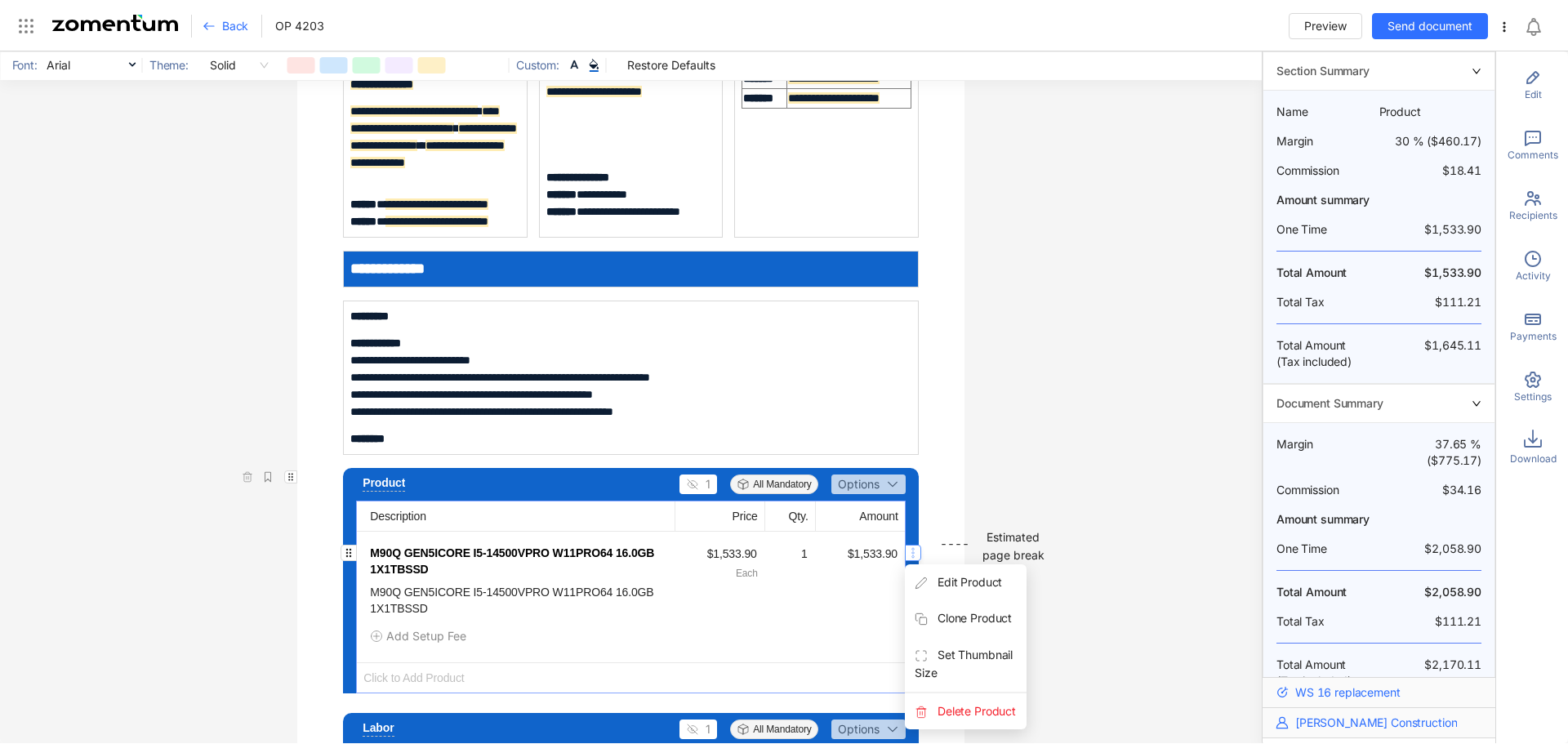
click at [906, 550] on icon "button" at bounding box center [912, 553] width 13 height 13
click at [934, 580] on span "Edit Product" at bounding box center [965, 582] width 121 height 36
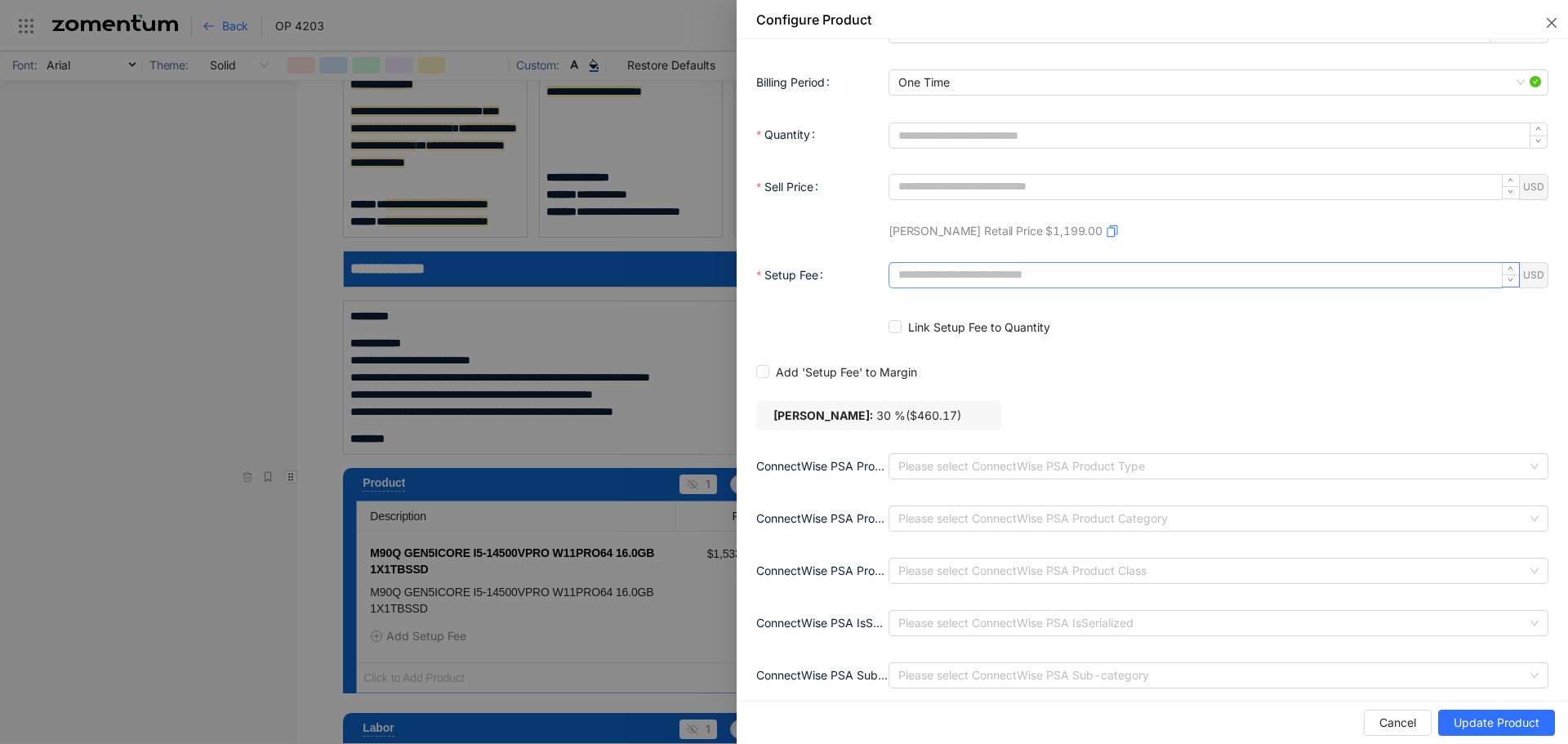
scroll to position [1319, 0]
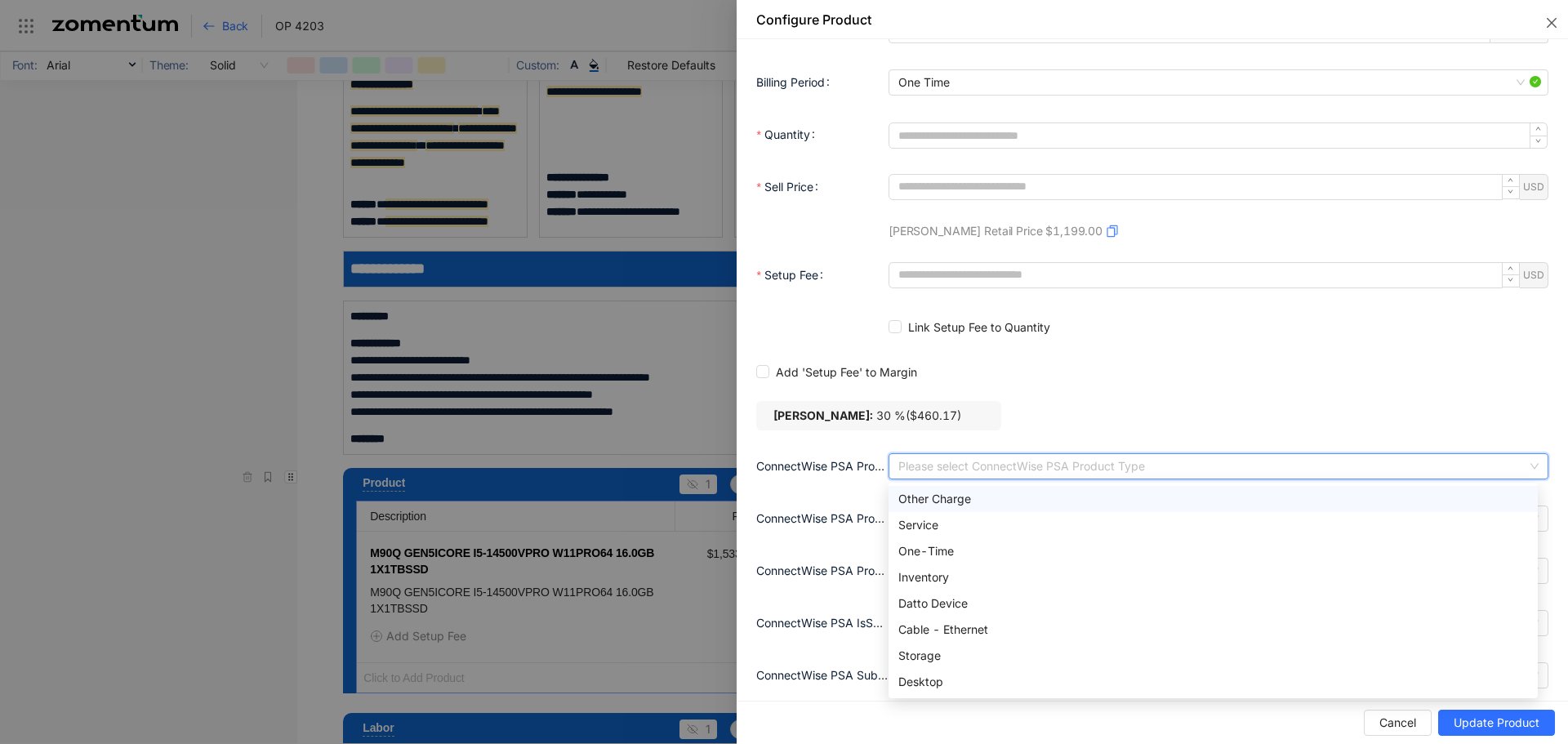
click at [959, 457] on input "ConnectWise PSA Product Type" at bounding box center [1213, 466] width 629 height 24
click at [941, 542] on div "One-Time" at bounding box center [1213, 551] width 629 height 18
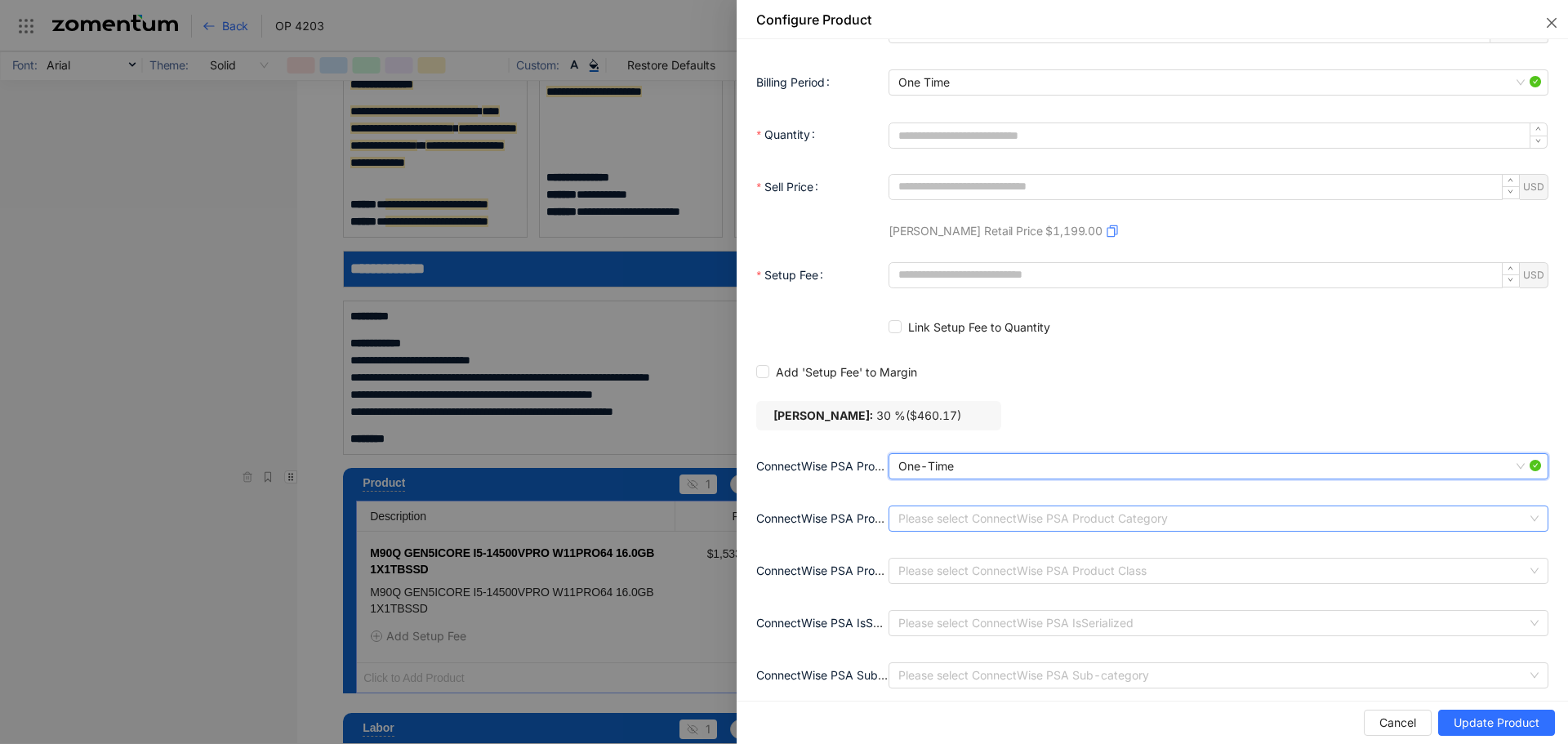
click at [957, 506] on input "ConnectWise PSA Product Category" at bounding box center [1213, 519] width 629 height 24
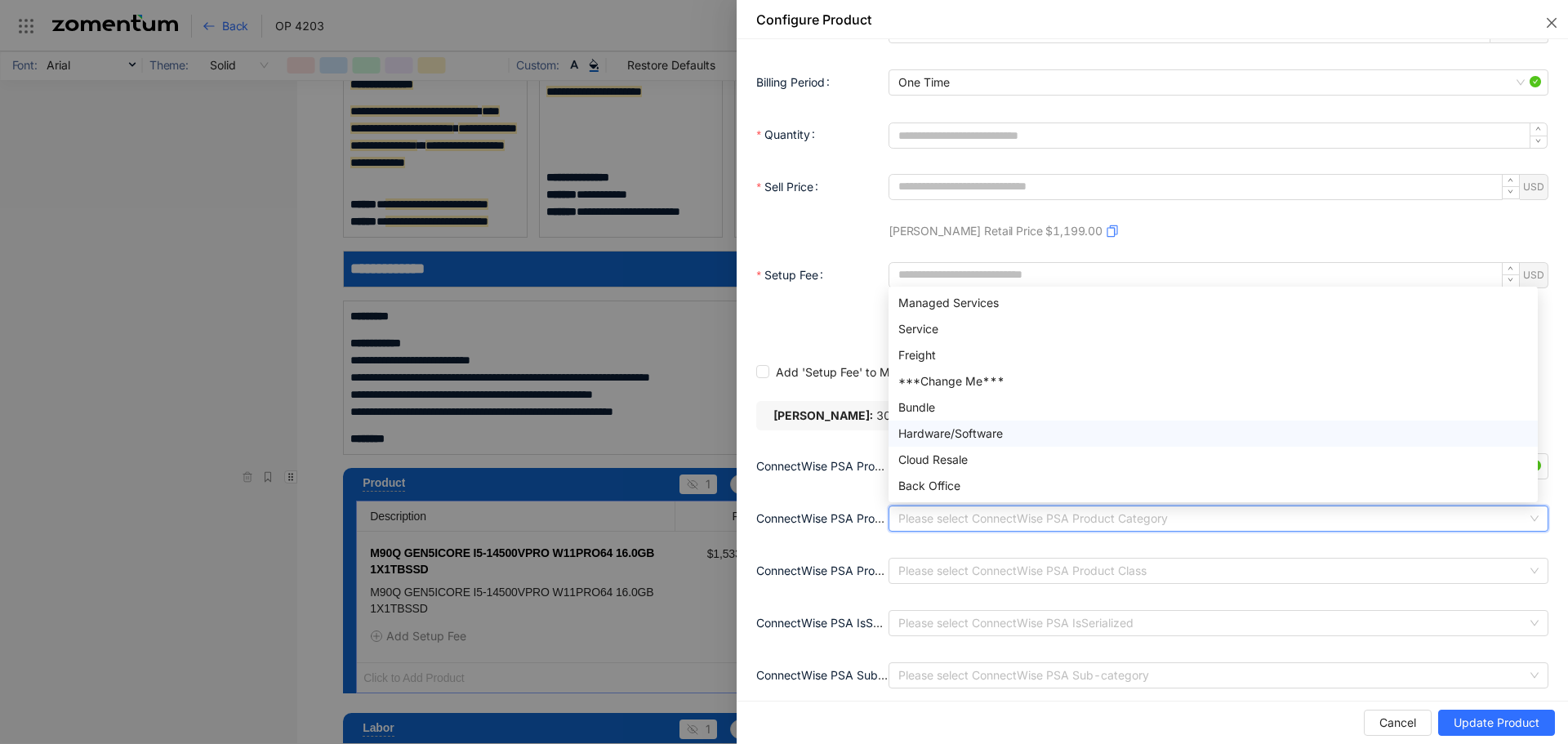
click at [939, 424] on div "Hardware/Software" at bounding box center [1213, 433] width 629 height 18
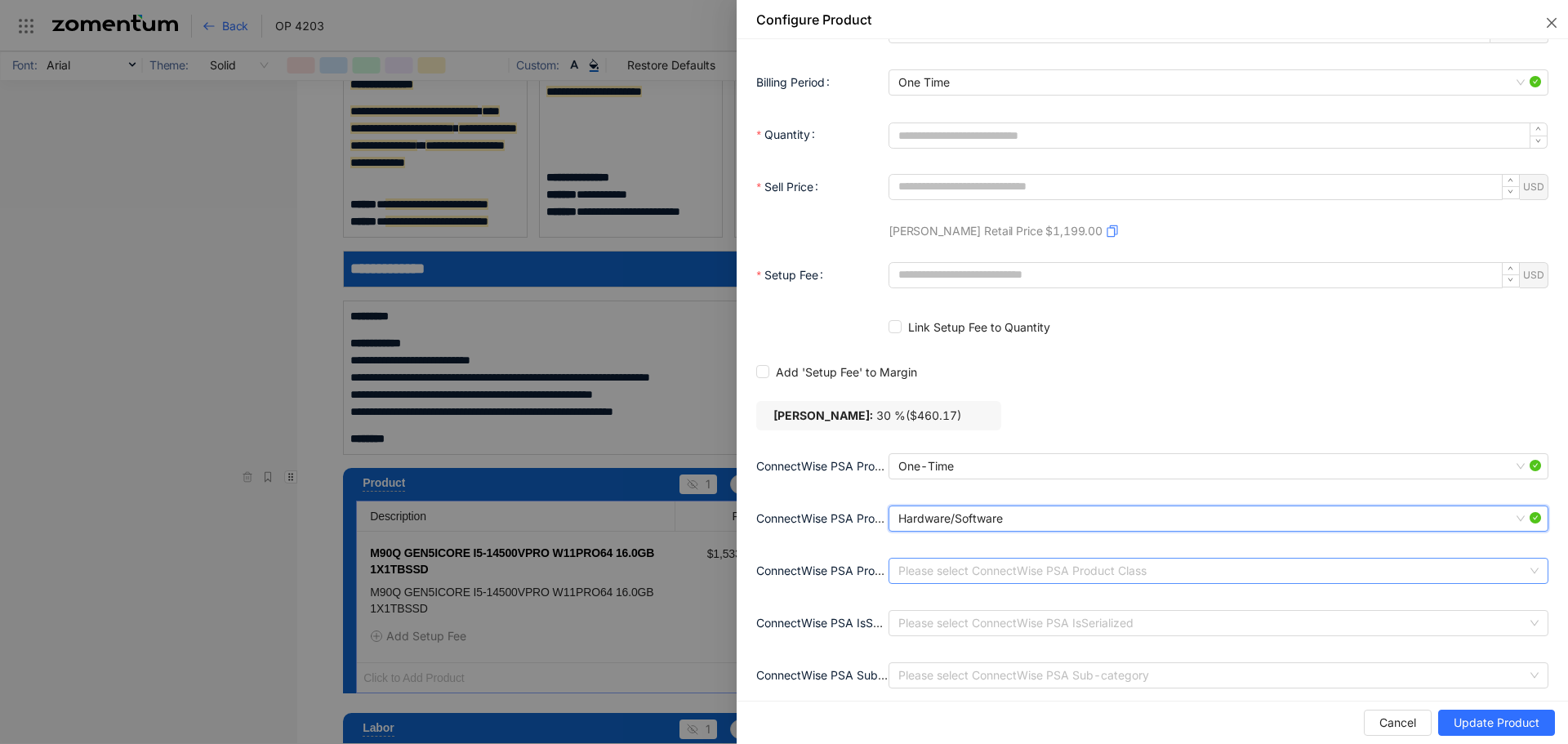
click at [952, 559] on input "ConnectWise PSA Product Class" at bounding box center [1213, 571] width 629 height 24
click at [952, 673] on div "NonInventory" at bounding box center [1213, 682] width 629 height 18
click at [954, 617] on input "ConnectWise PSA IsSerialized" at bounding box center [1213, 623] width 629 height 24
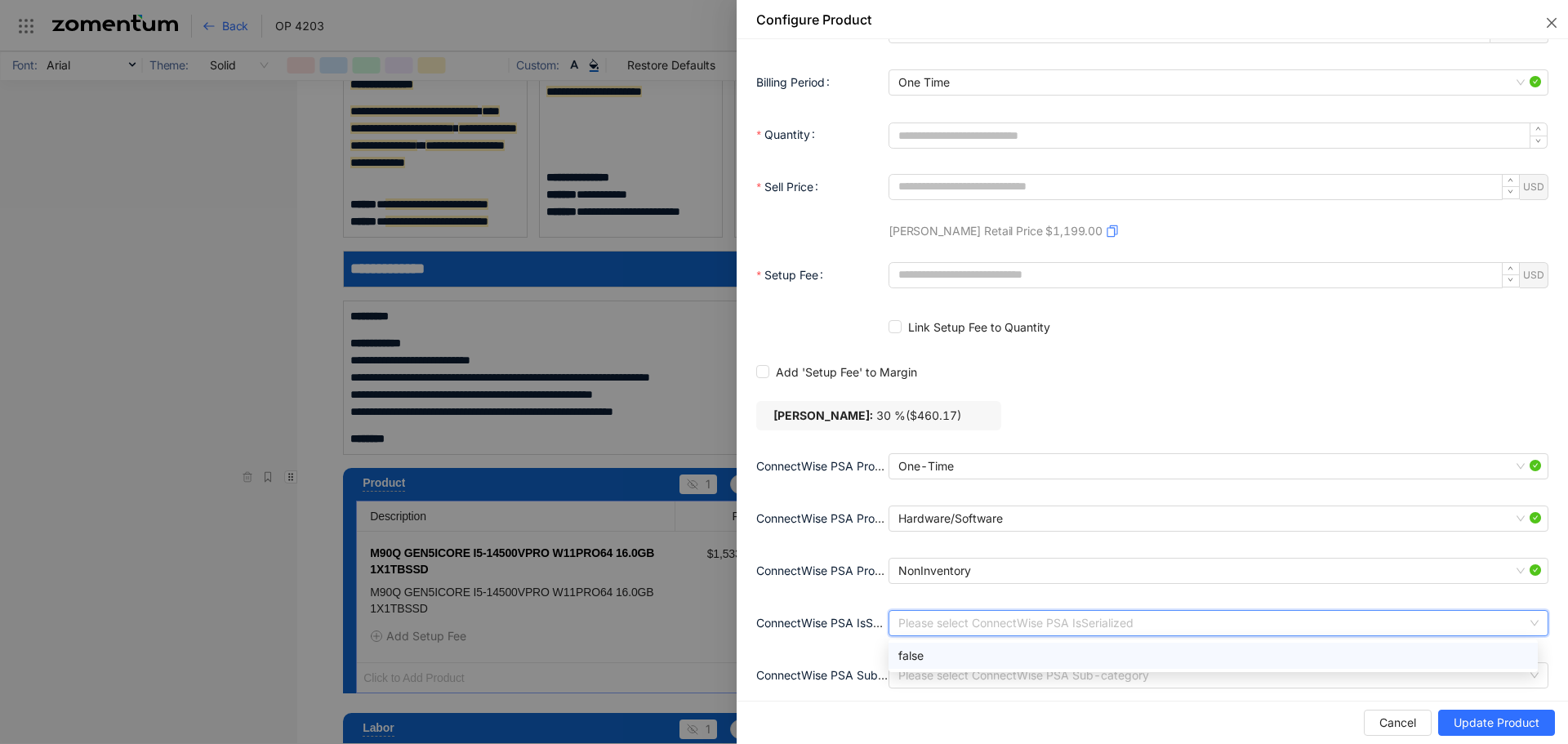
click at [922, 647] on div "false" at bounding box center [1213, 656] width 629 height 18
click at [930, 665] on input "ConnectWise PSA Sub-category" at bounding box center [1213, 676] width 629 height 24
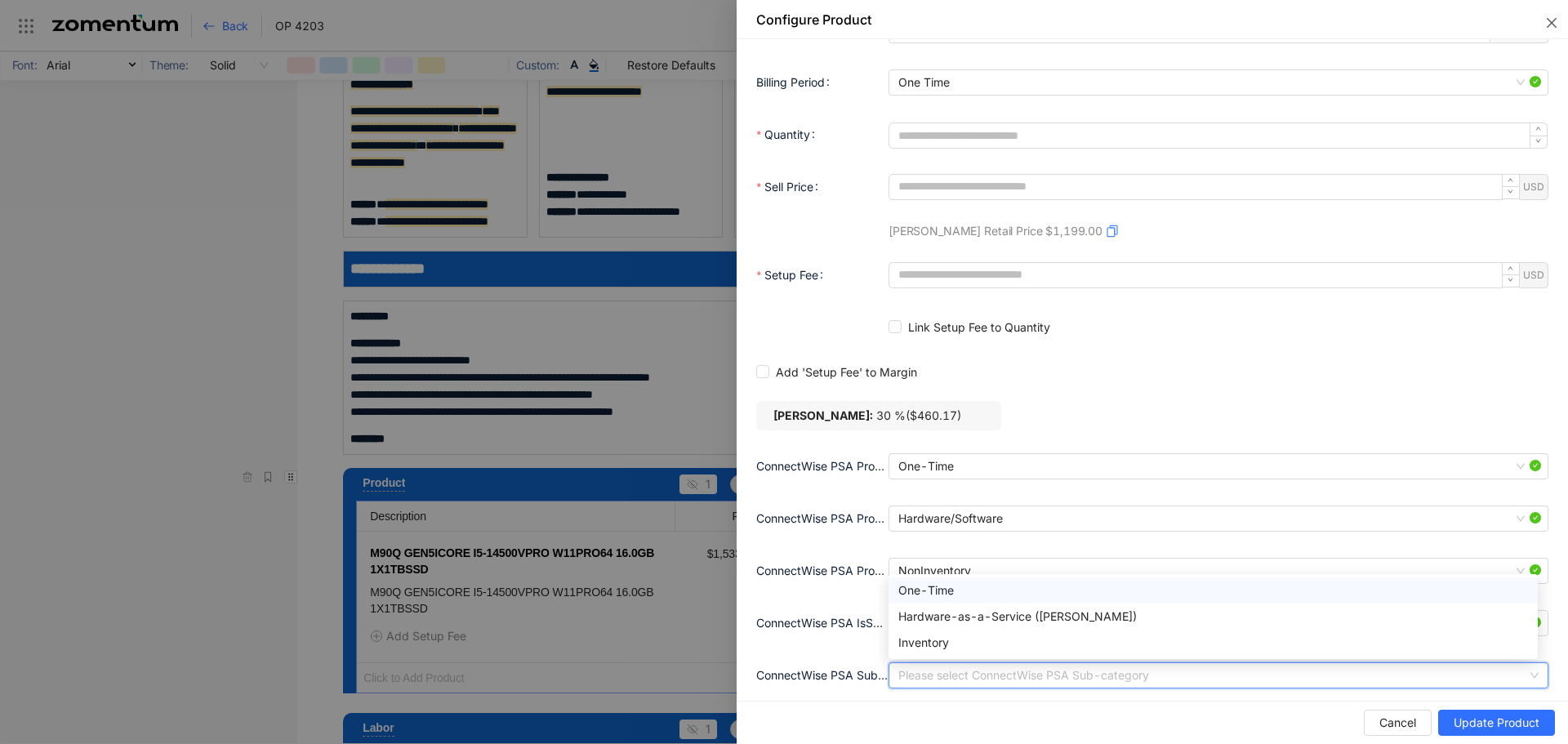
click at [937, 584] on div "One-Time" at bounding box center [1213, 590] width 629 height 18
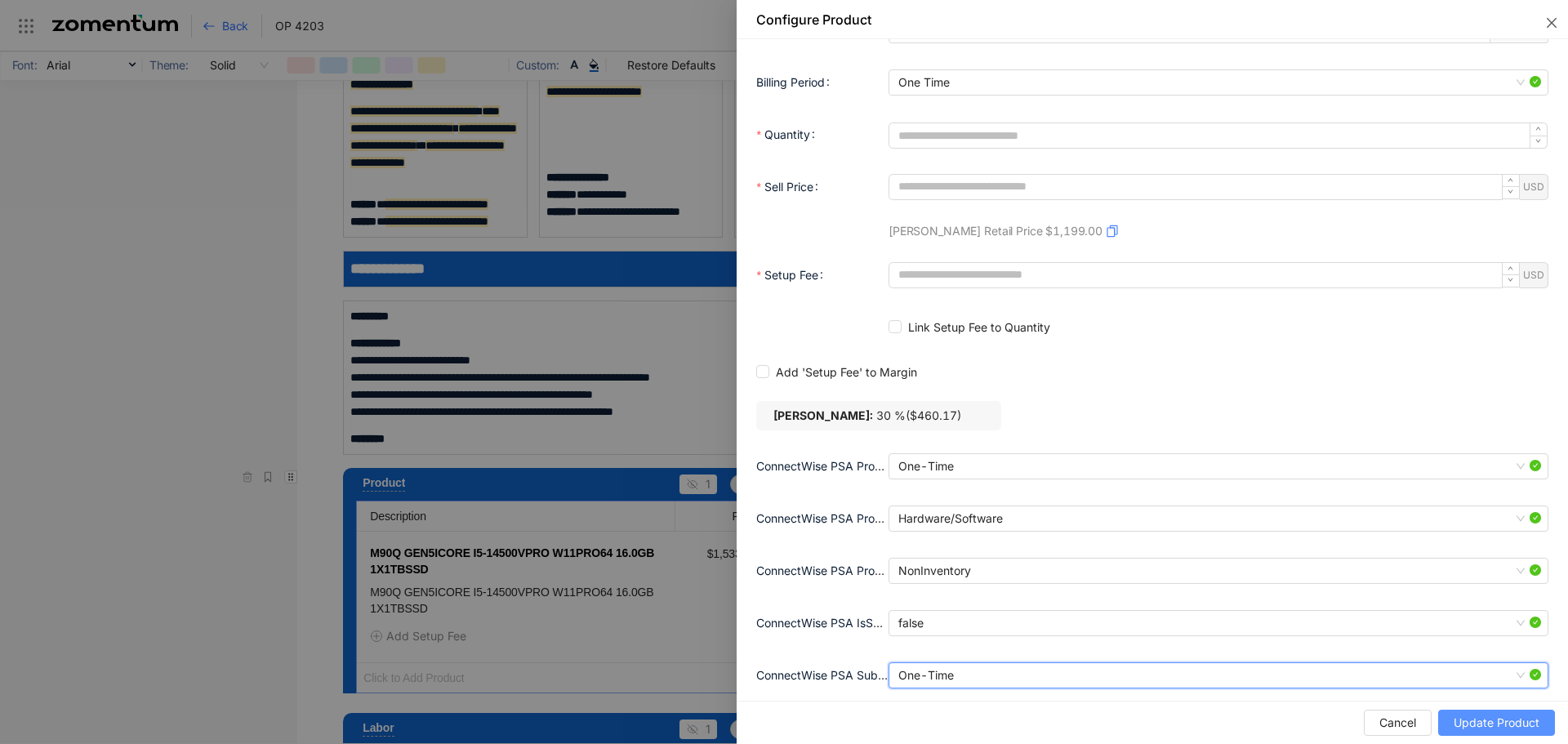
click at [1511, 728] on span "Update Product" at bounding box center [1496, 723] width 86 height 18
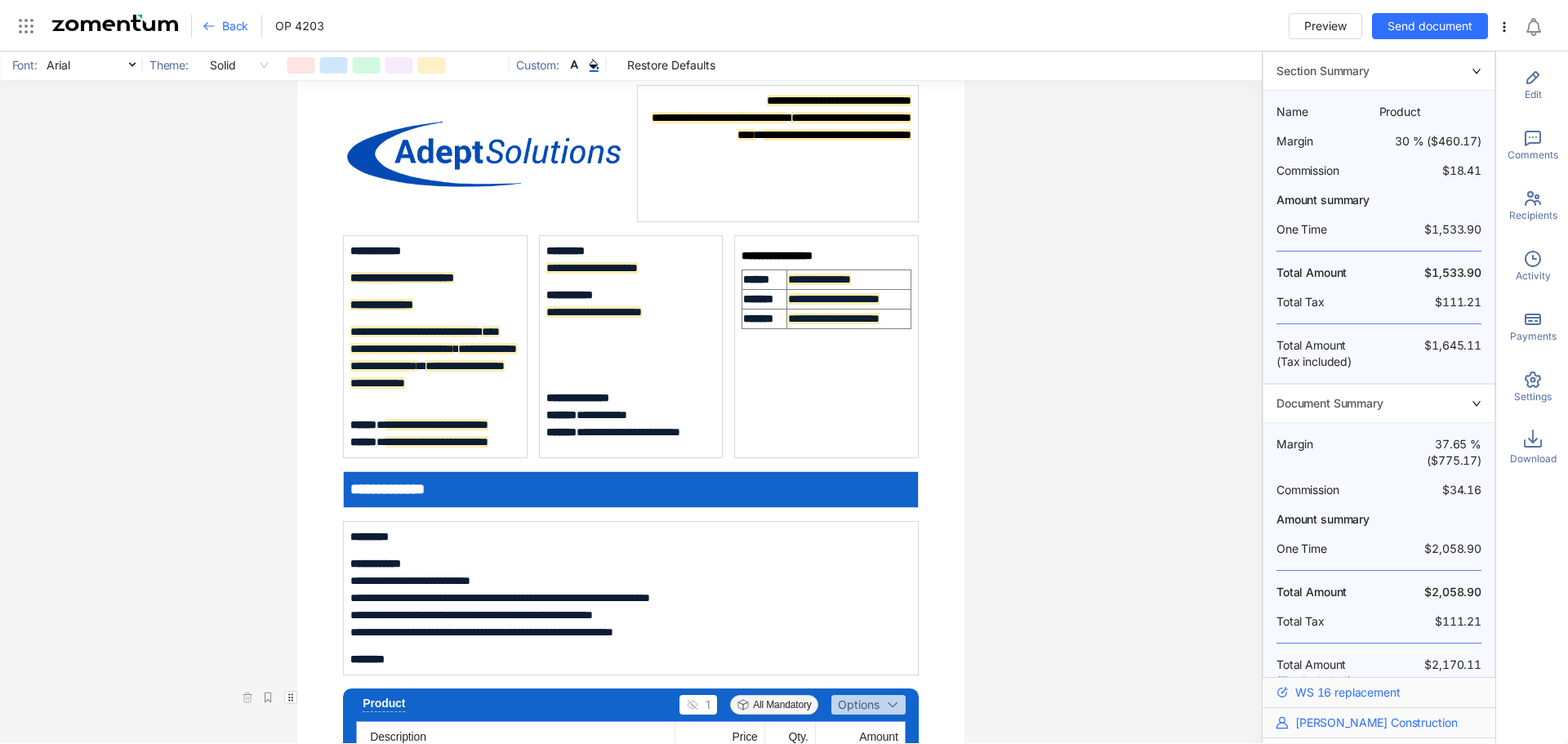
scroll to position [0, 0]
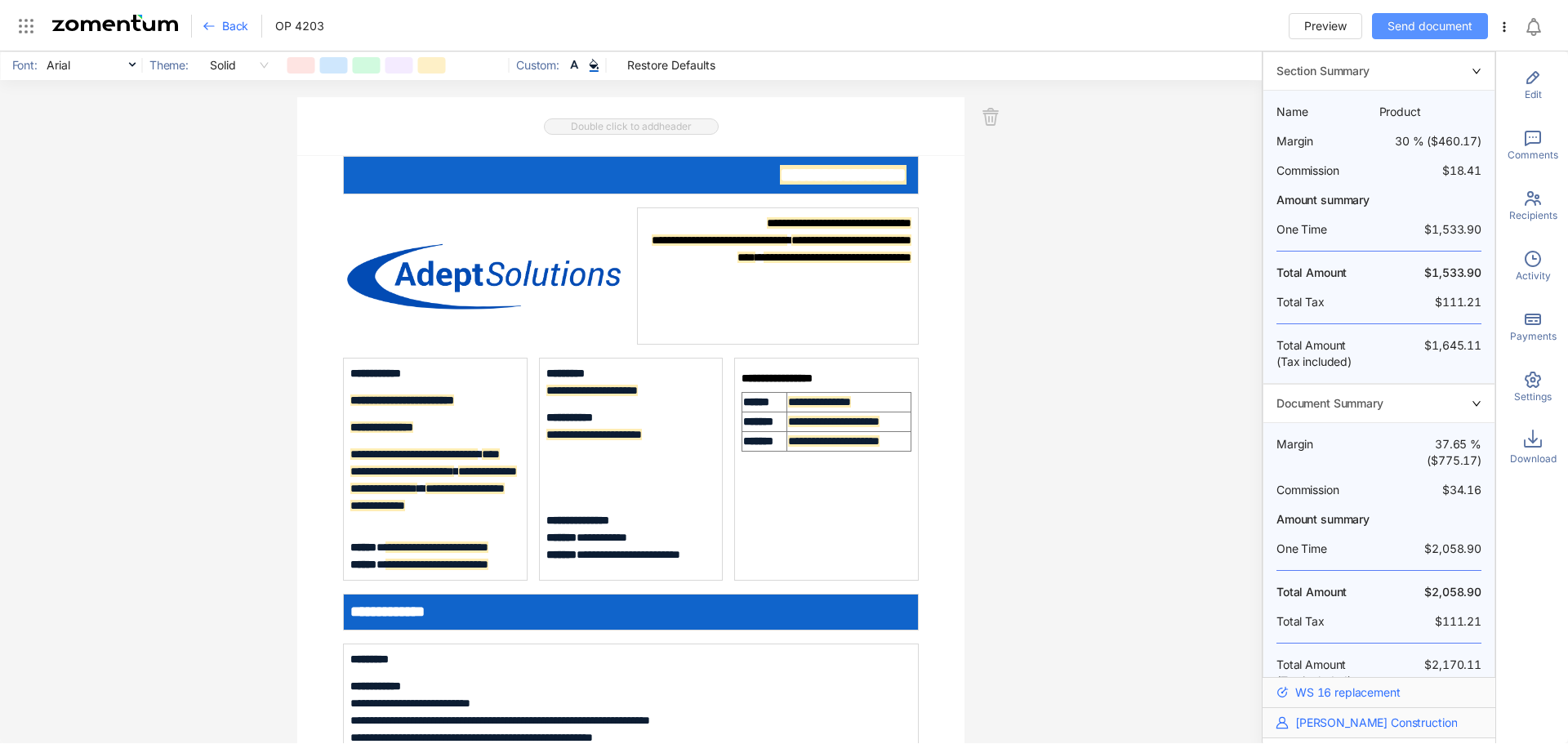
click at [1429, 24] on span "Send document" at bounding box center [1429, 26] width 85 height 18
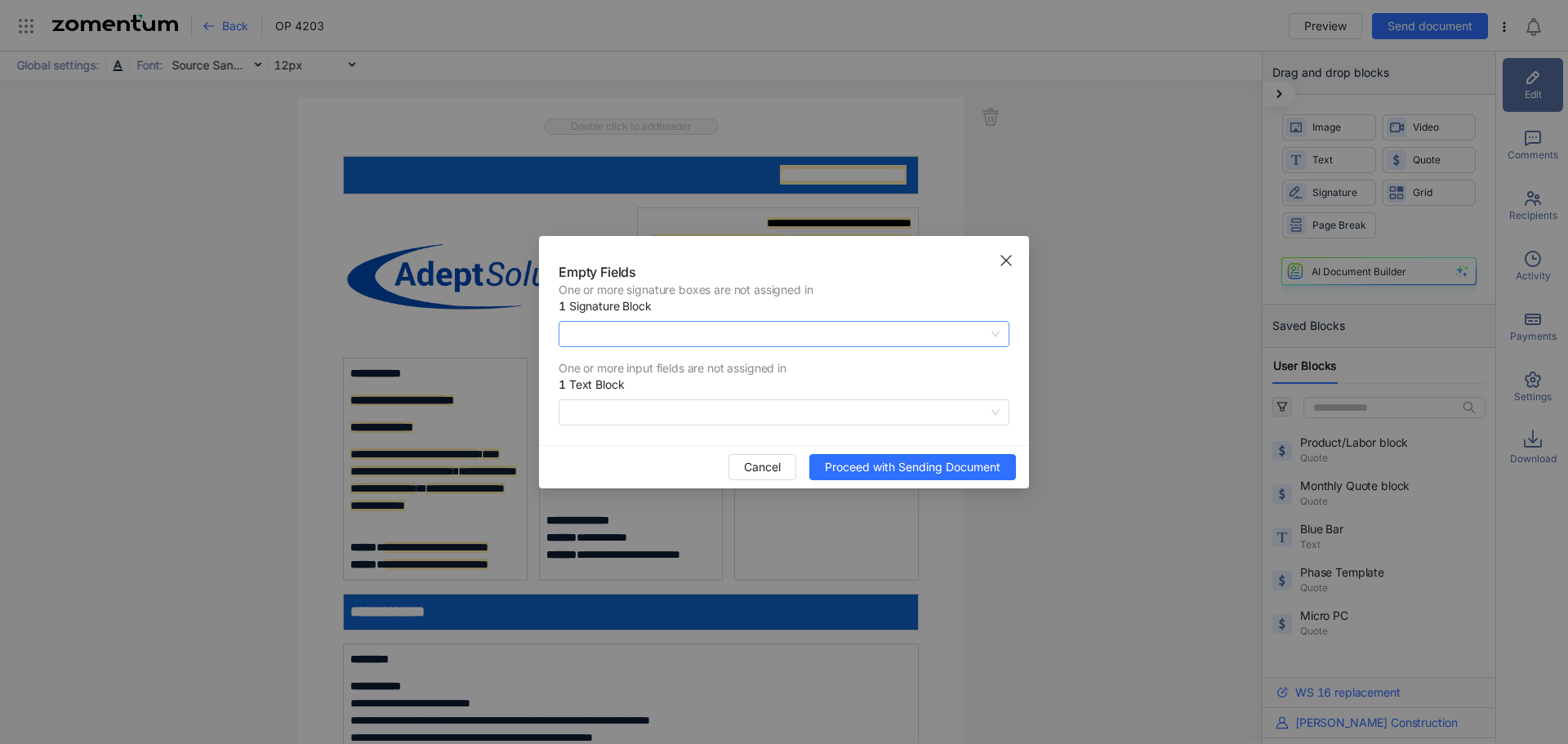
click at [864, 325] on span at bounding box center [784, 334] width 431 height 24
click at [621, 369] on div "Lisa Norton" at bounding box center [784, 367] width 431 height 18
click at [685, 404] on span at bounding box center [784, 412] width 431 height 24
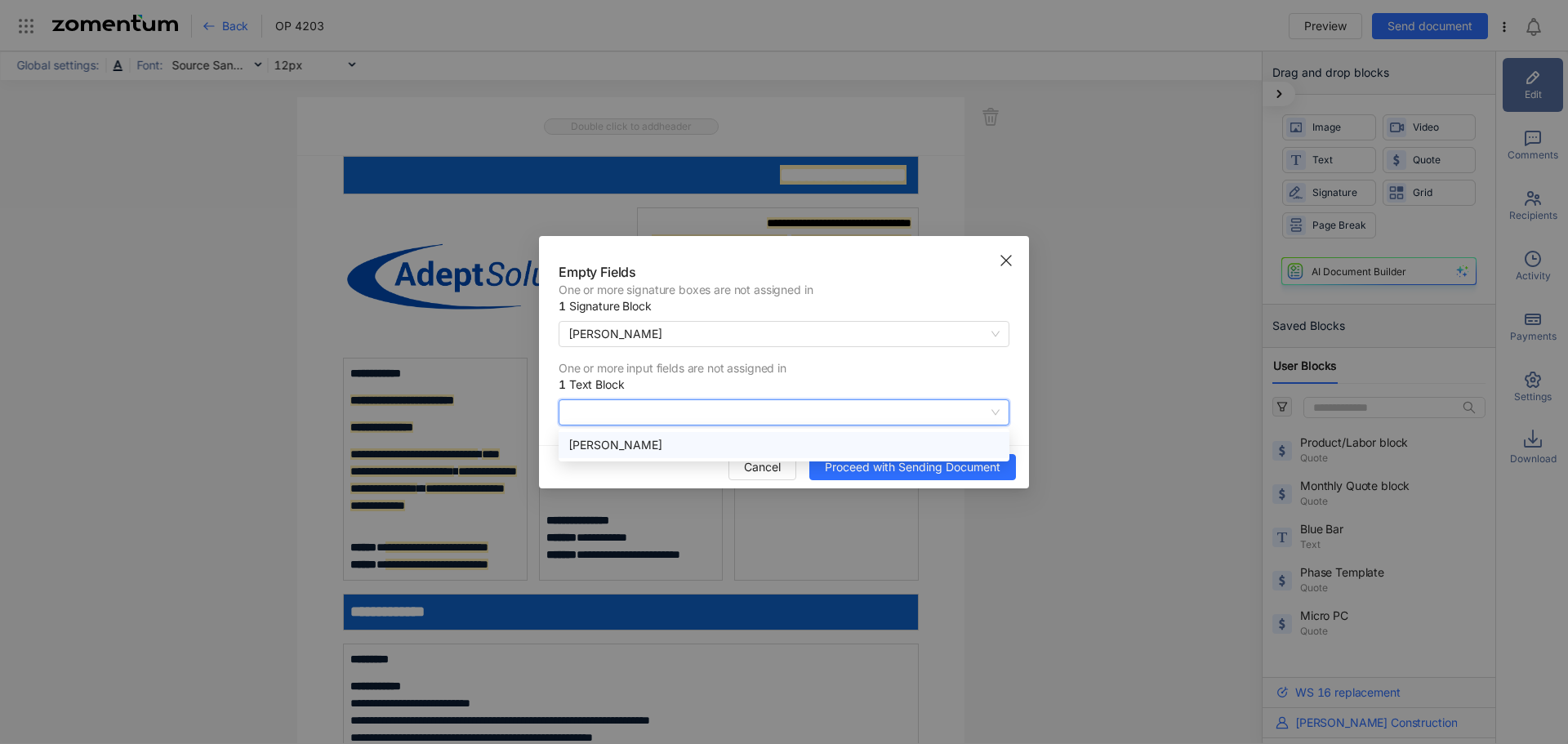
click at [638, 434] on div "Lisa Norton" at bounding box center [784, 445] width 450 height 26
click at [876, 465] on span "Proceed with Sending Document" at bounding box center [912, 467] width 175 height 18
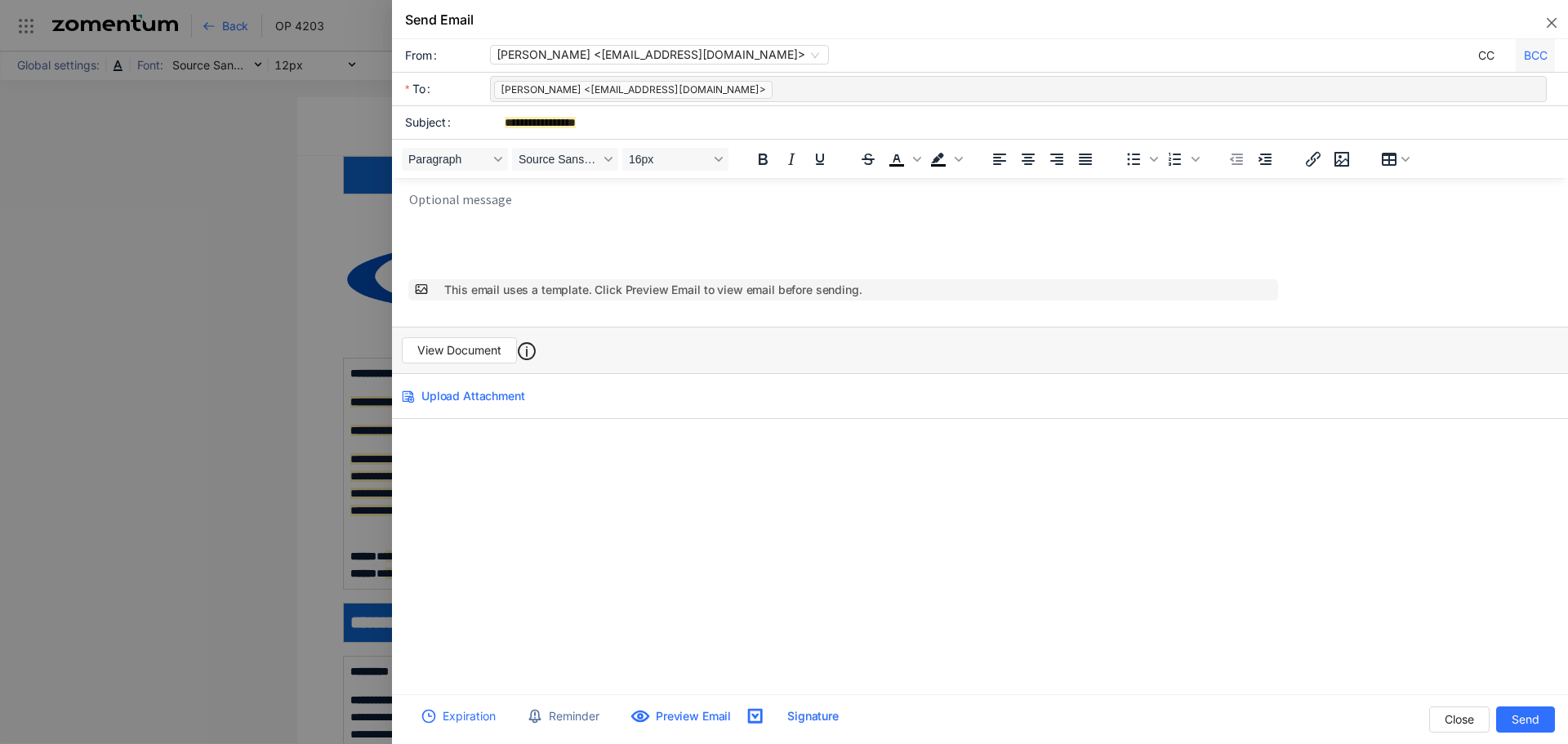
click at [1546, 50] on div "BCC" at bounding box center [1535, 55] width 39 height 32
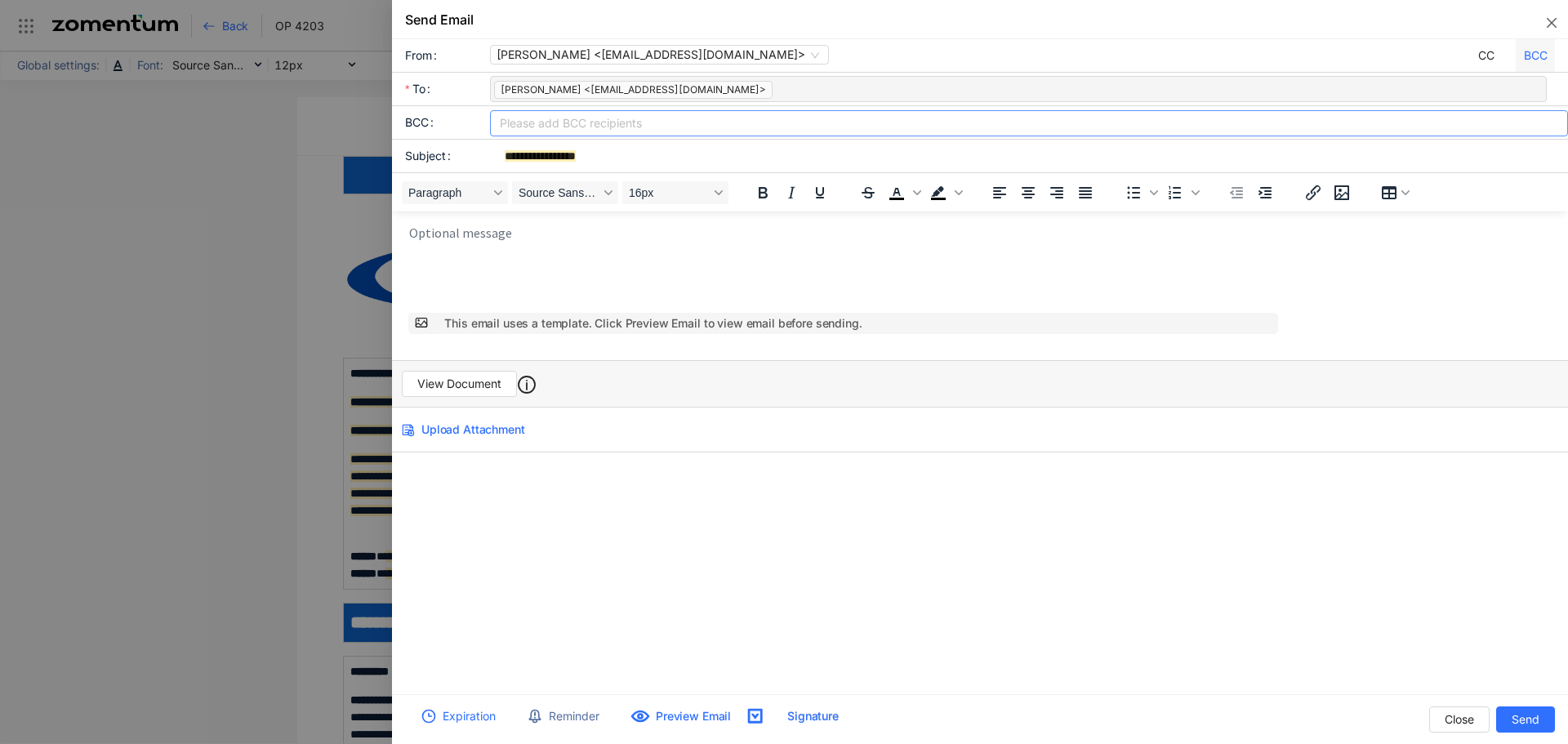
click at [609, 127] on div at bounding box center [1028, 123] width 1069 height 23
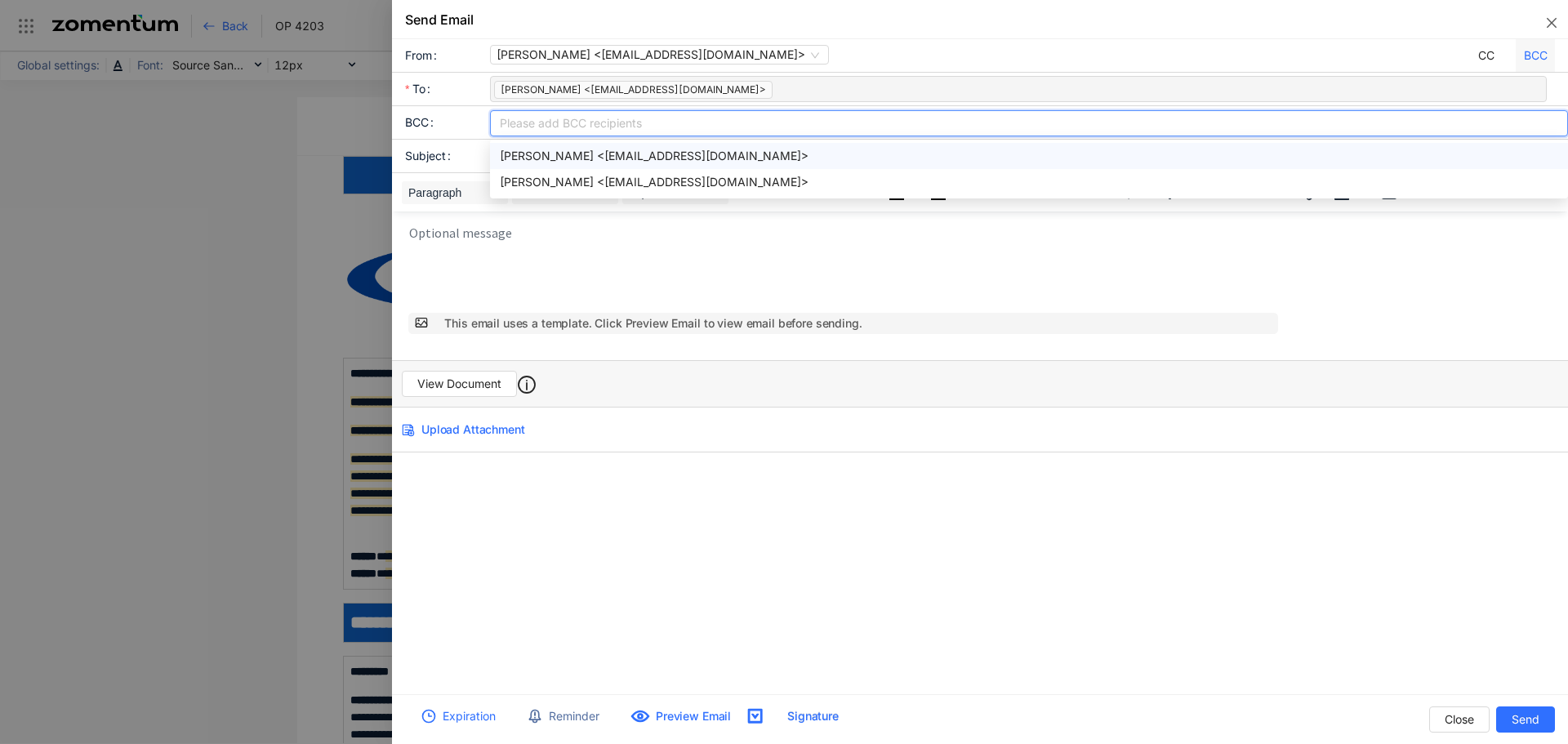
click at [613, 160] on div "Chris Snyder <csnyder@adept-solutions.net>" at bounding box center [1028, 155] width 1058 height 18
click at [915, 44] on span "Chris Snyder <noreply@zomentummail.com> CC BCC" at bounding box center [1028, 55] width 1078 height 32
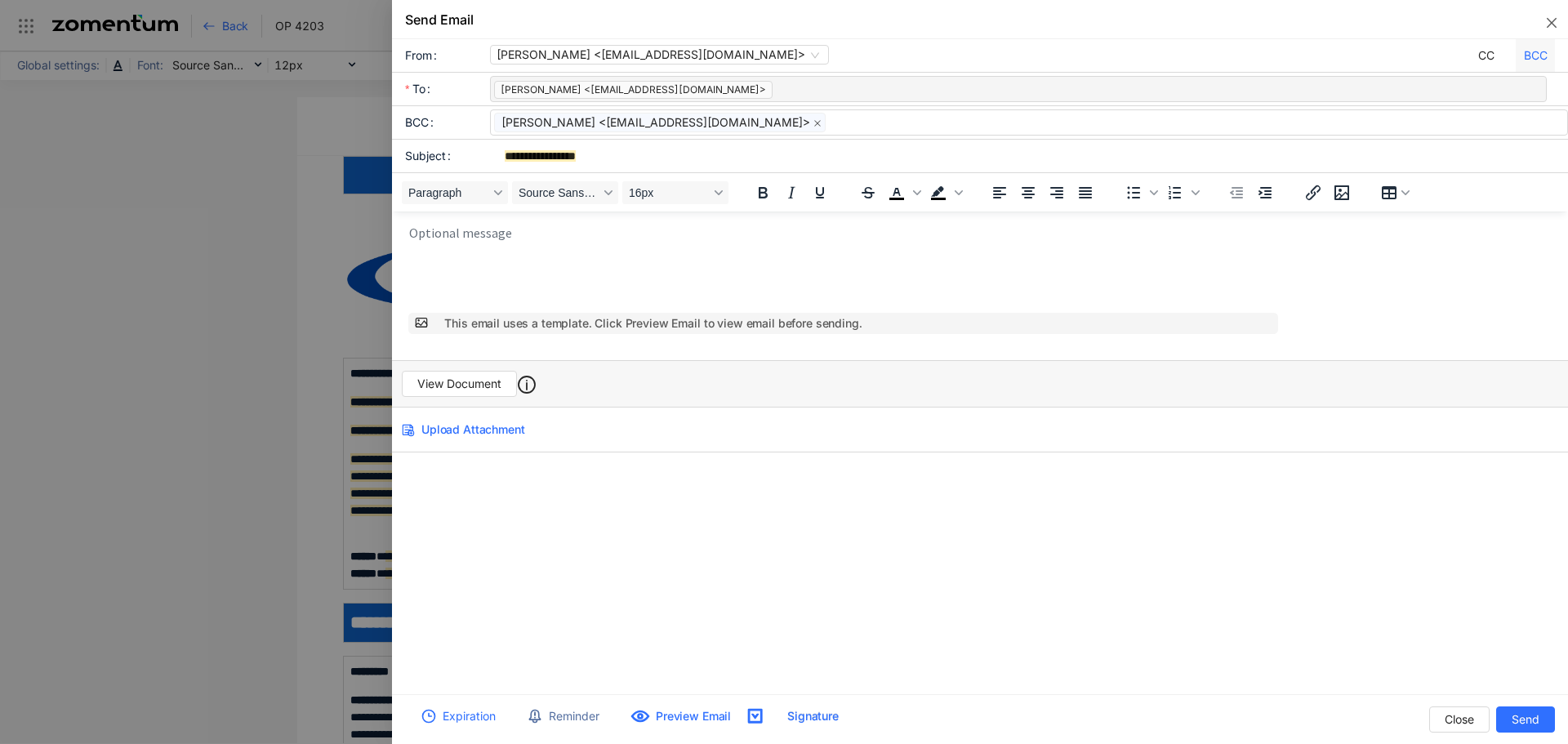
click at [526, 237] on p "Rich Text Area. Press ALT-0 for help." at bounding box center [985, 231] width 1152 height 14
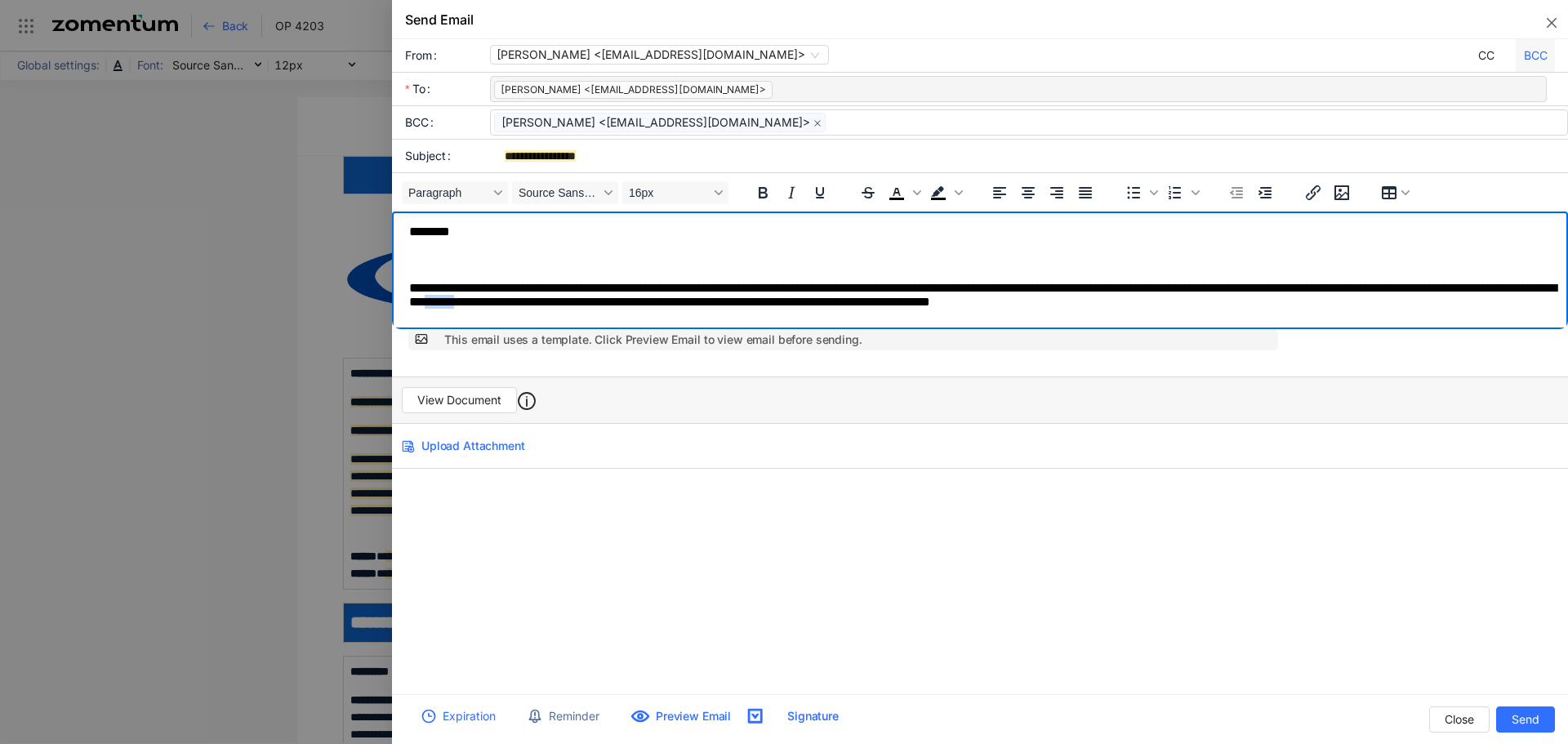
drag, startPoint x: 588, startPoint y: 308, endPoint x: 553, endPoint y: 310, distance: 35.1
click at [553, 310] on p "**********" at bounding box center [985, 297] width 1152 height 32
click at [1155, 310] on p "**********" at bounding box center [985, 297] width 1152 height 32
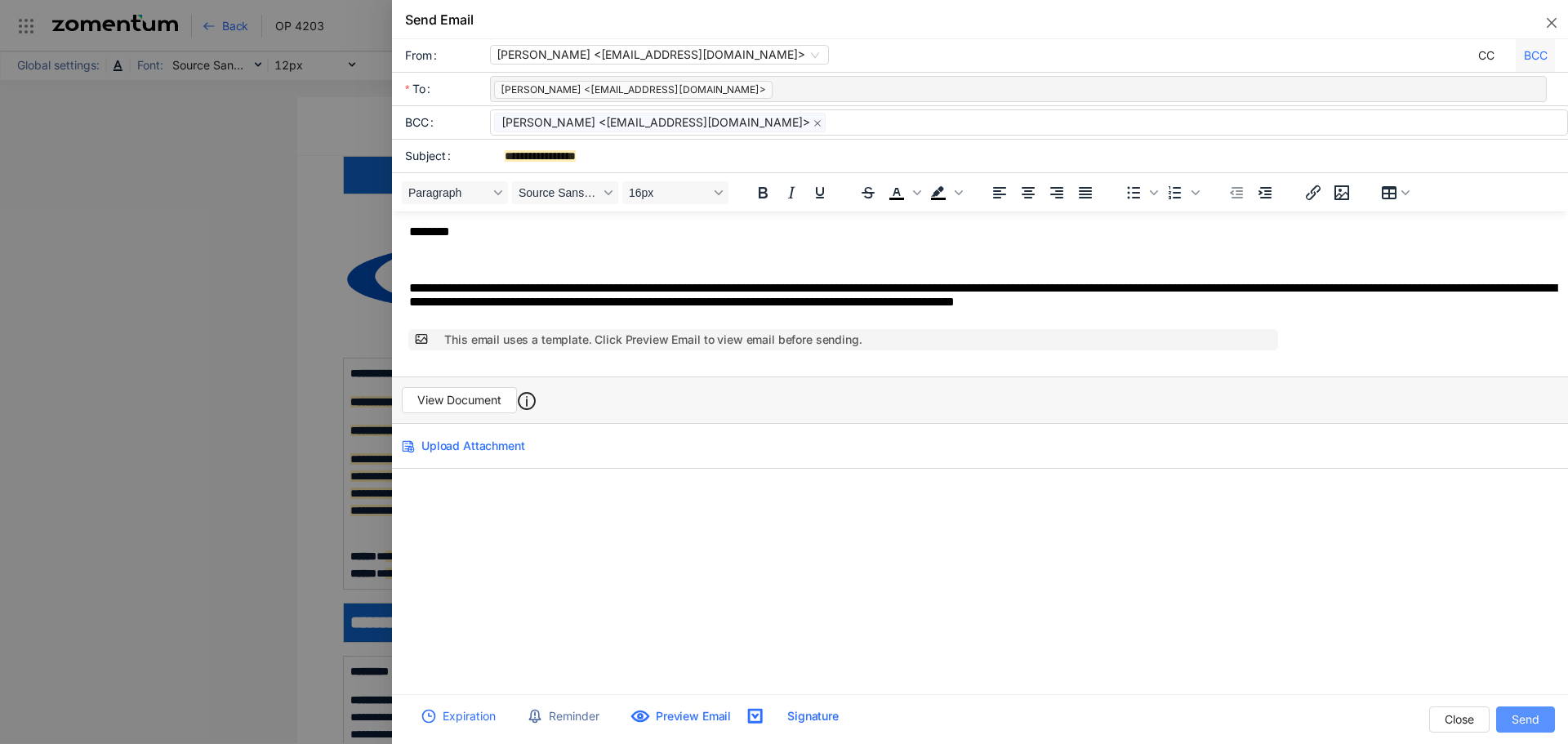
click at [1540, 717] on button "Send" at bounding box center [1525, 720] width 58 height 26
